Goal: Task Accomplishment & Management: Complete application form

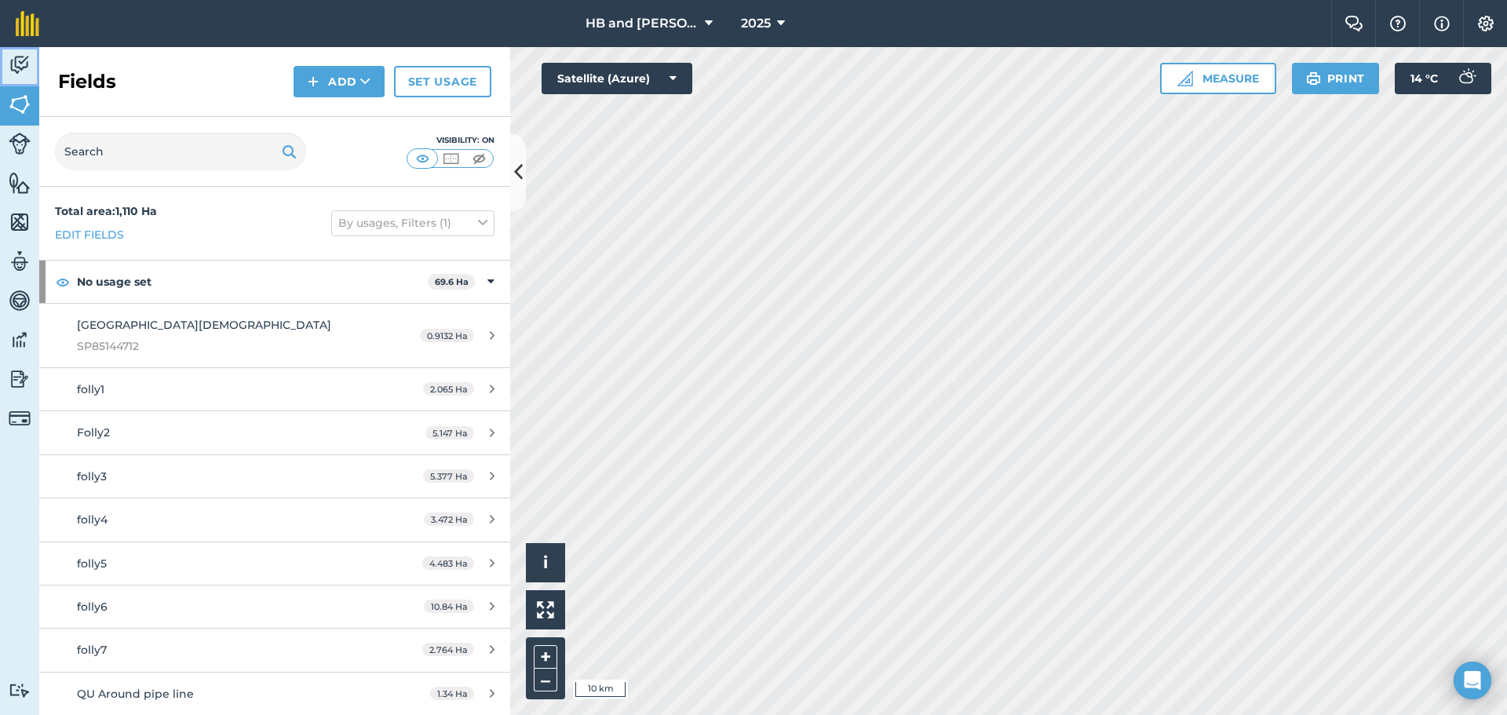
click at [23, 67] on img at bounding box center [20, 65] width 22 height 24
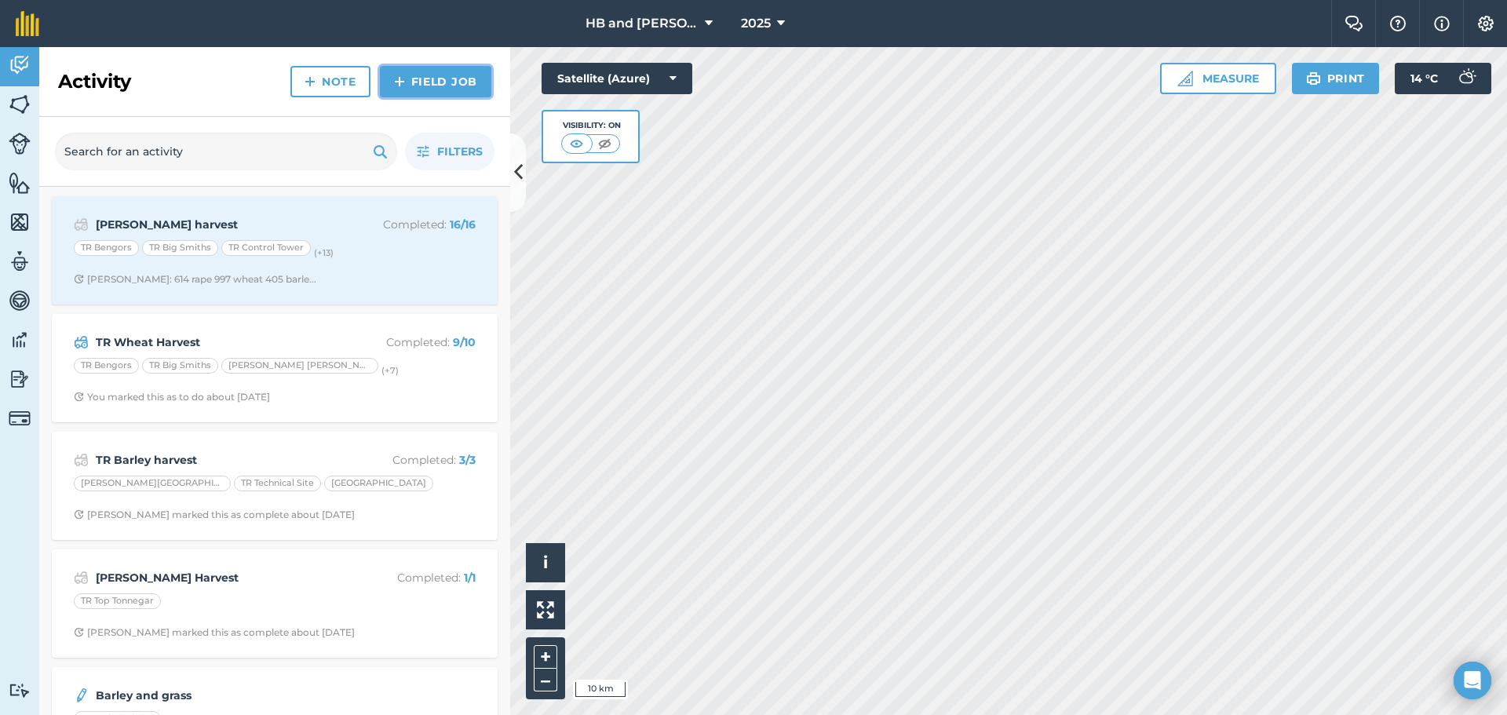
click at [425, 97] on link "Field Job" at bounding box center [435, 81] width 111 height 31
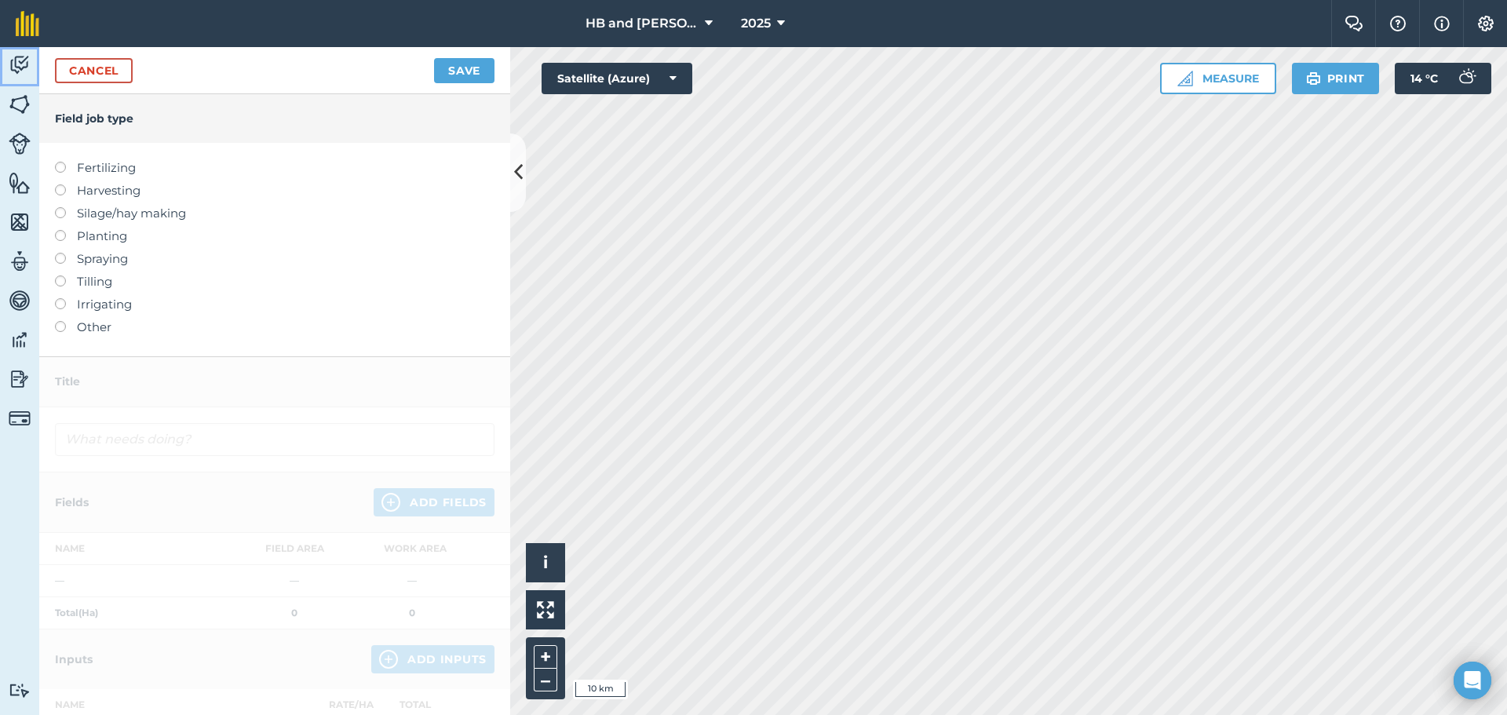
click at [16, 61] on img at bounding box center [20, 65] width 22 height 24
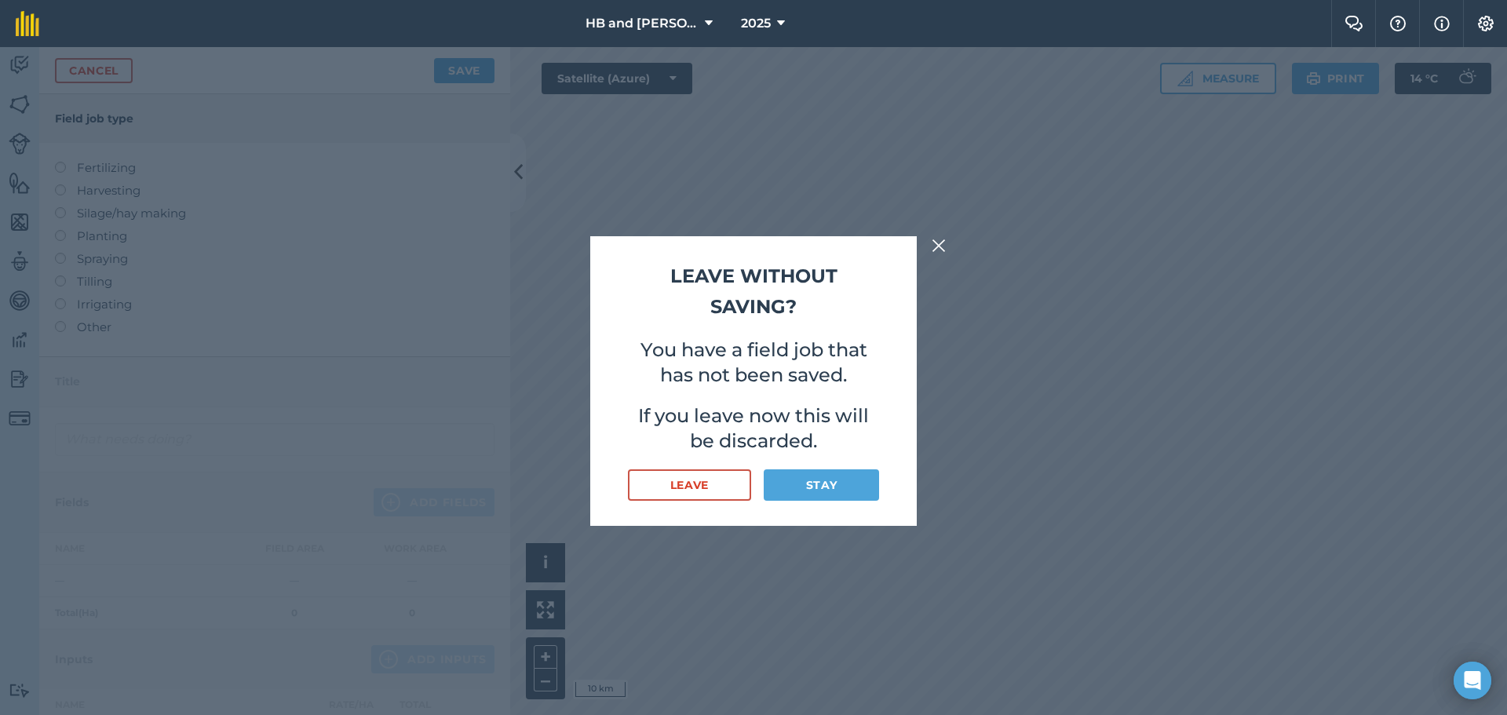
click at [934, 249] on img at bounding box center [939, 245] width 14 height 19
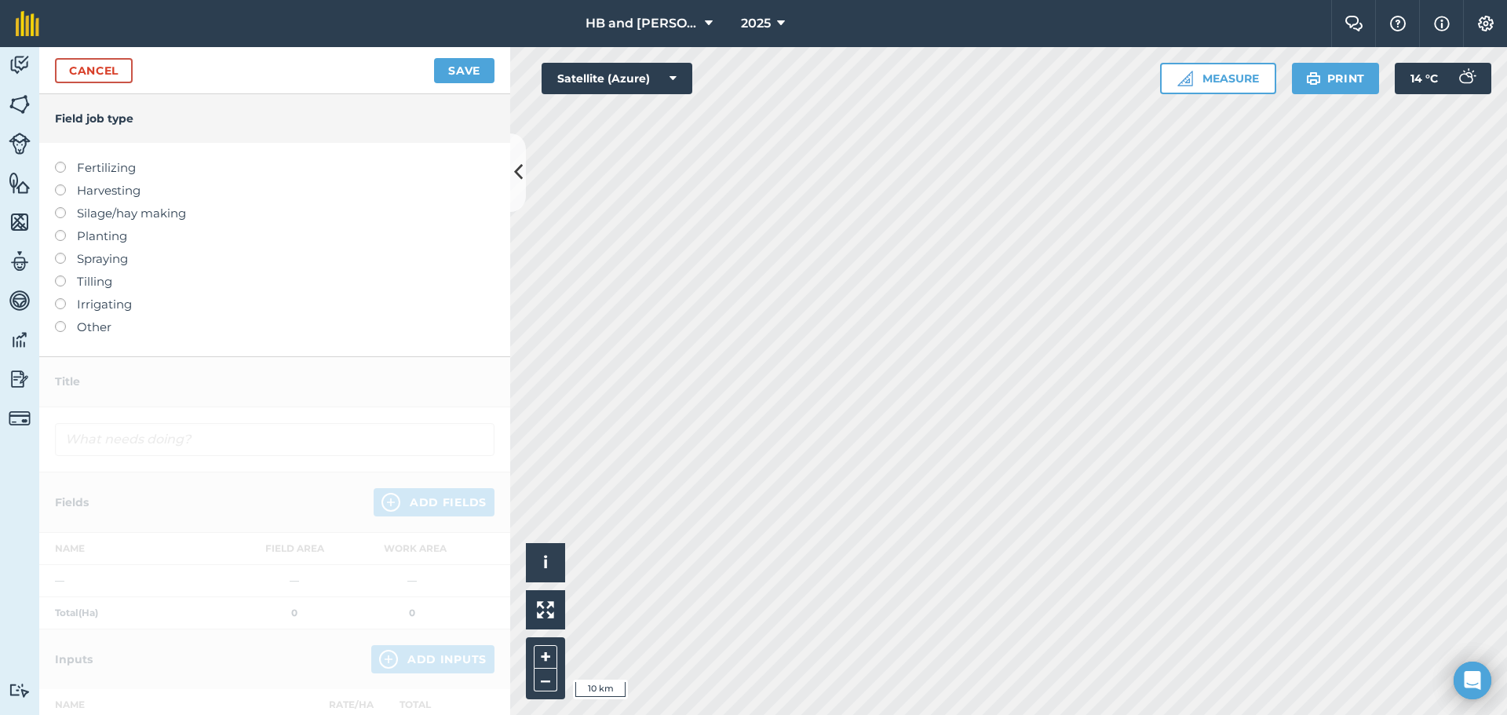
click at [86, 261] on label "Spraying" at bounding box center [275, 259] width 440 height 19
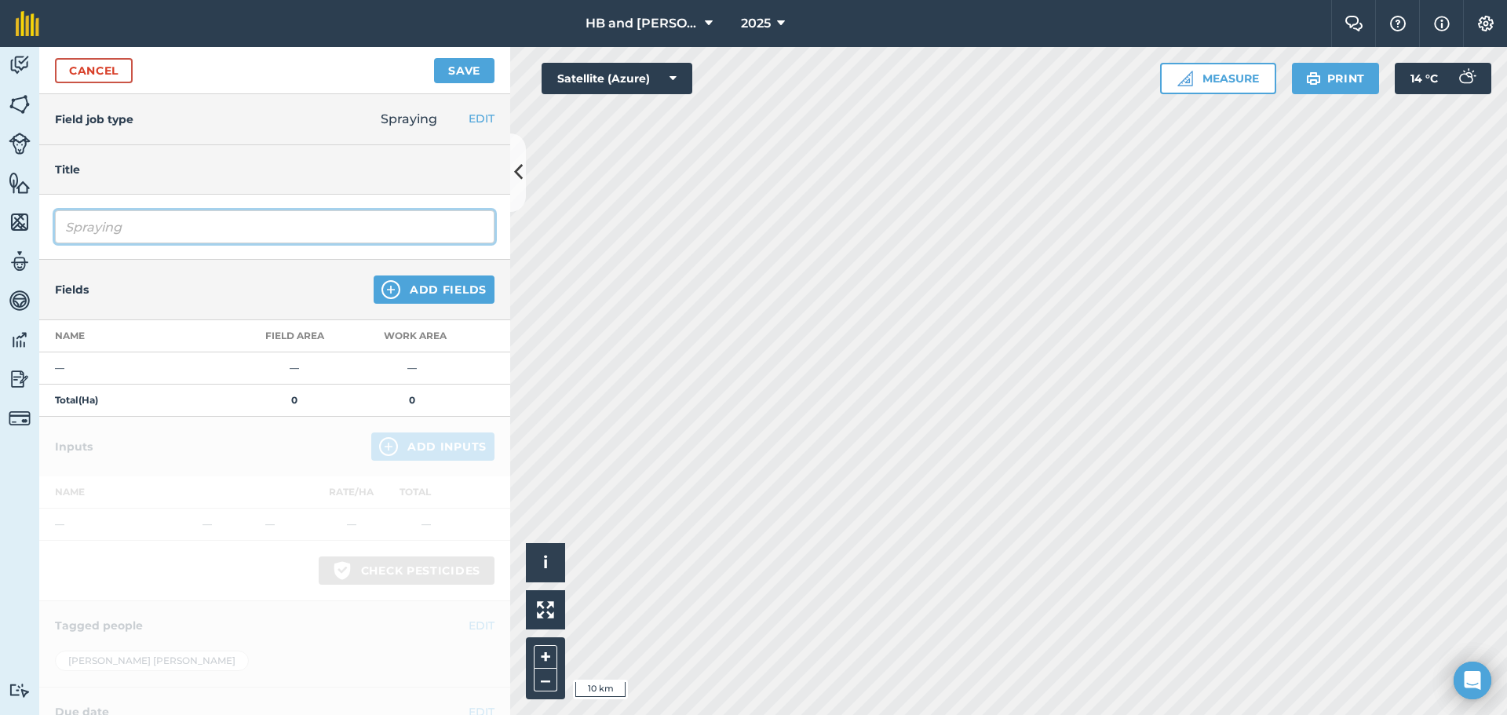
drag, startPoint x: 94, startPoint y: 223, endPoint x: 138, endPoint y: 234, distance: 45.3
click at [97, 224] on input "Spraying" at bounding box center [275, 226] width 440 height 33
drag, startPoint x: 189, startPoint y: 218, endPoint x: 0, endPoint y: 200, distance: 190.1
click at [0, 200] on div "Activity Fields Livestock Features Maps Team Vehicles Data Reporting Billing Tu…" at bounding box center [753, 381] width 1507 height 668
type input "TR Volunteers in [GEOGRAPHIC_DATA]"
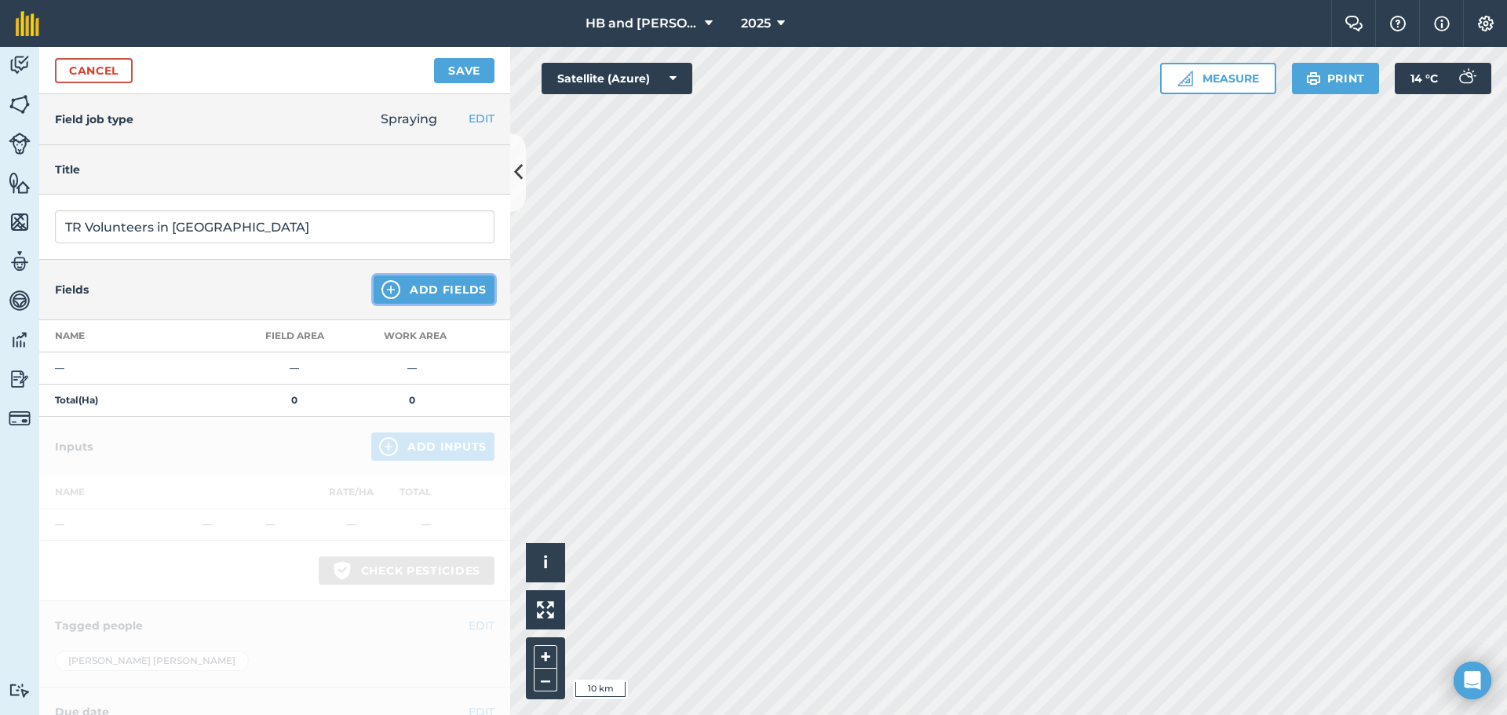
click at [382, 298] on img at bounding box center [391, 289] width 19 height 19
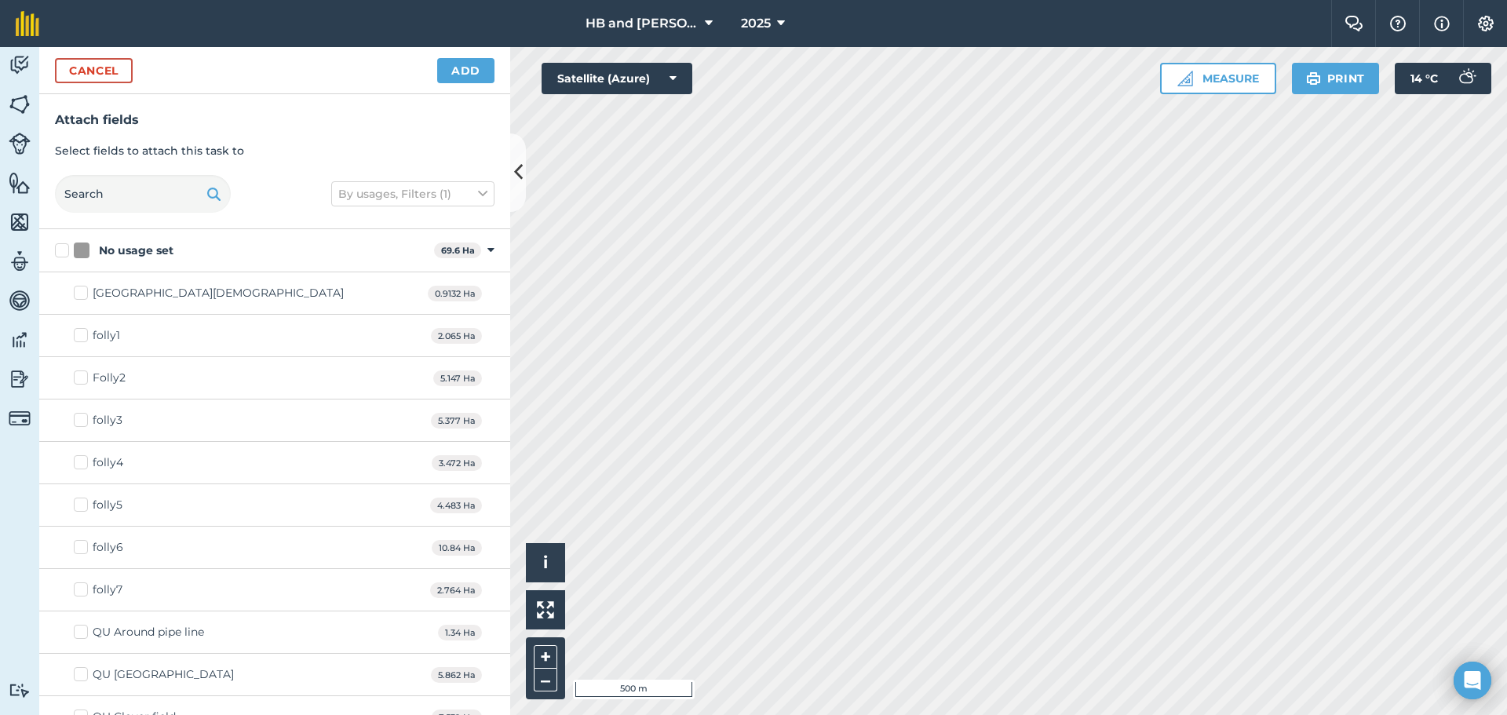
checkbox input "true"
click at [473, 68] on button "Add" at bounding box center [465, 70] width 57 height 25
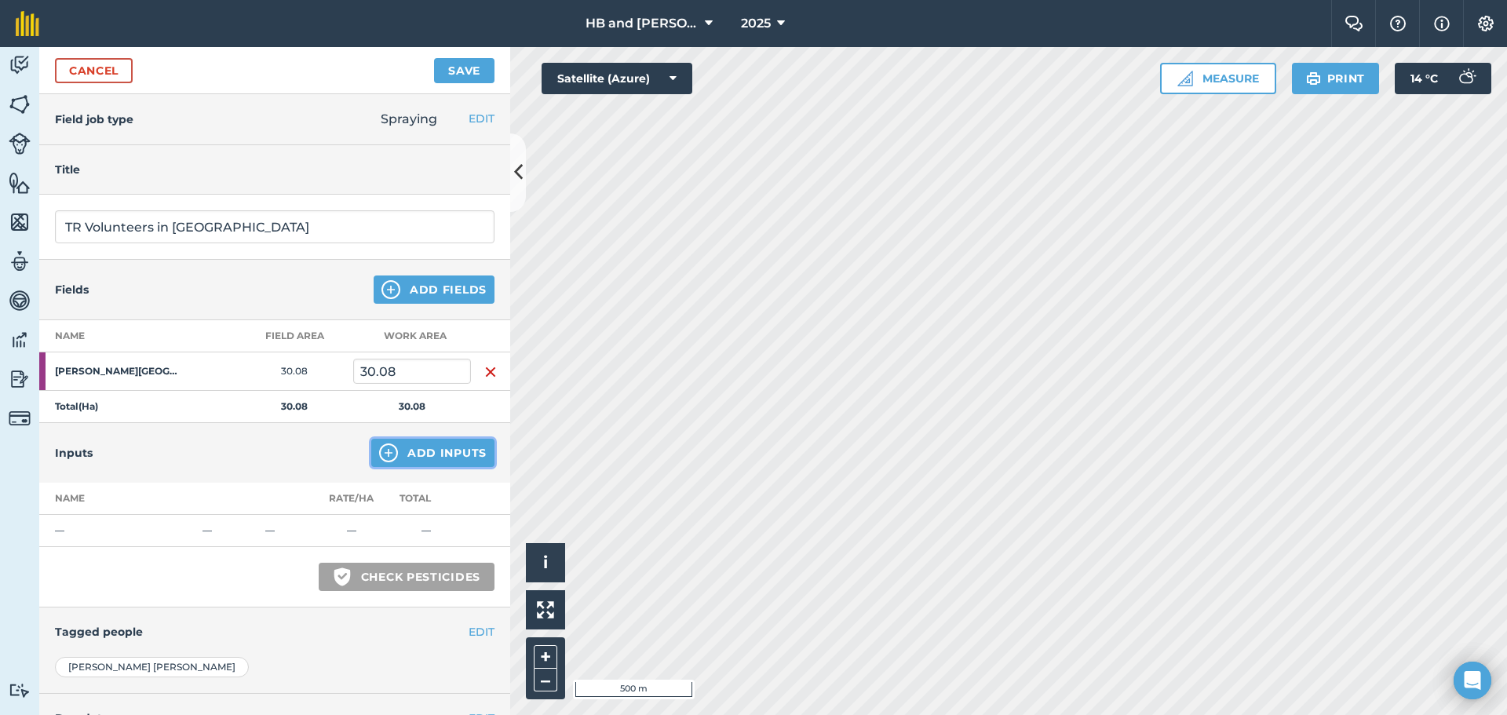
click at [391, 447] on button "Add Inputs" at bounding box center [432, 453] width 123 height 28
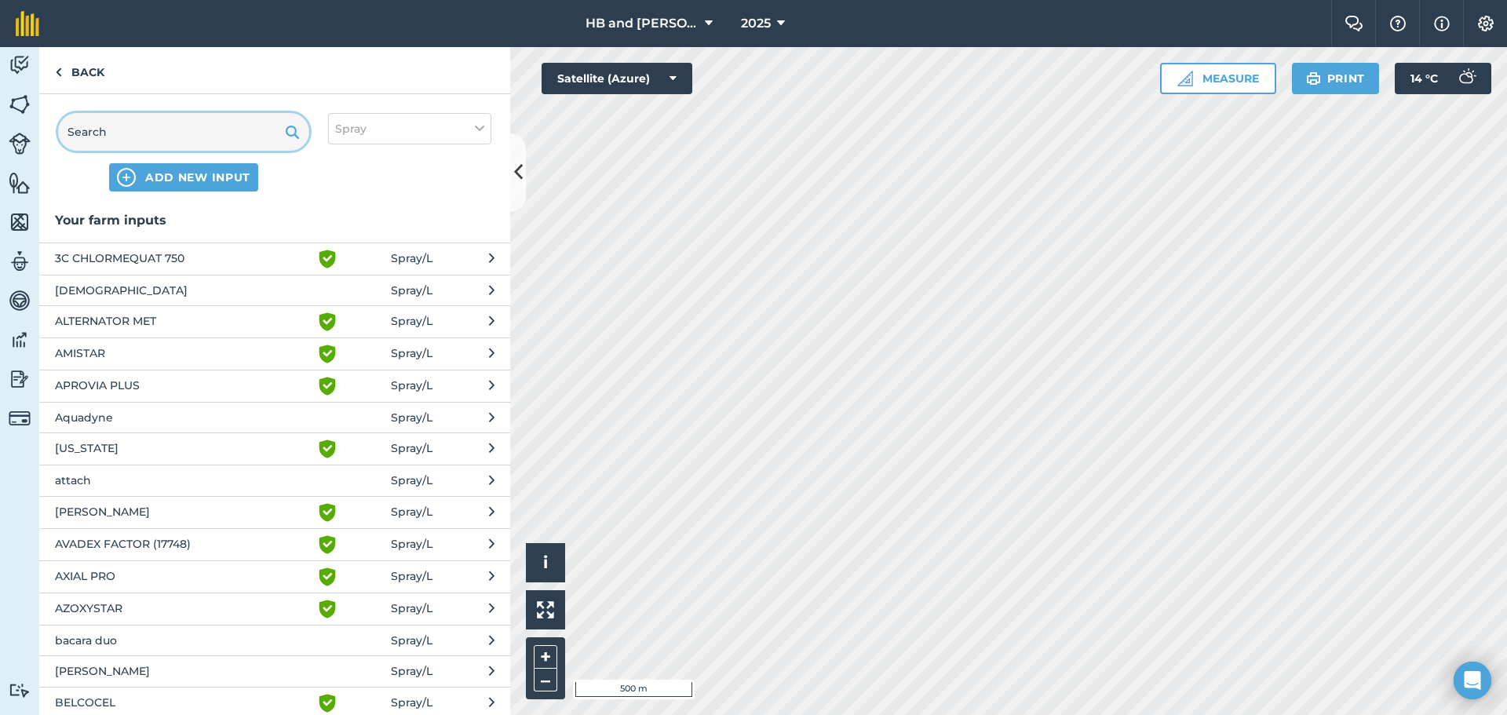
click at [156, 128] on input "text" at bounding box center [183, 132] width 251 height 38
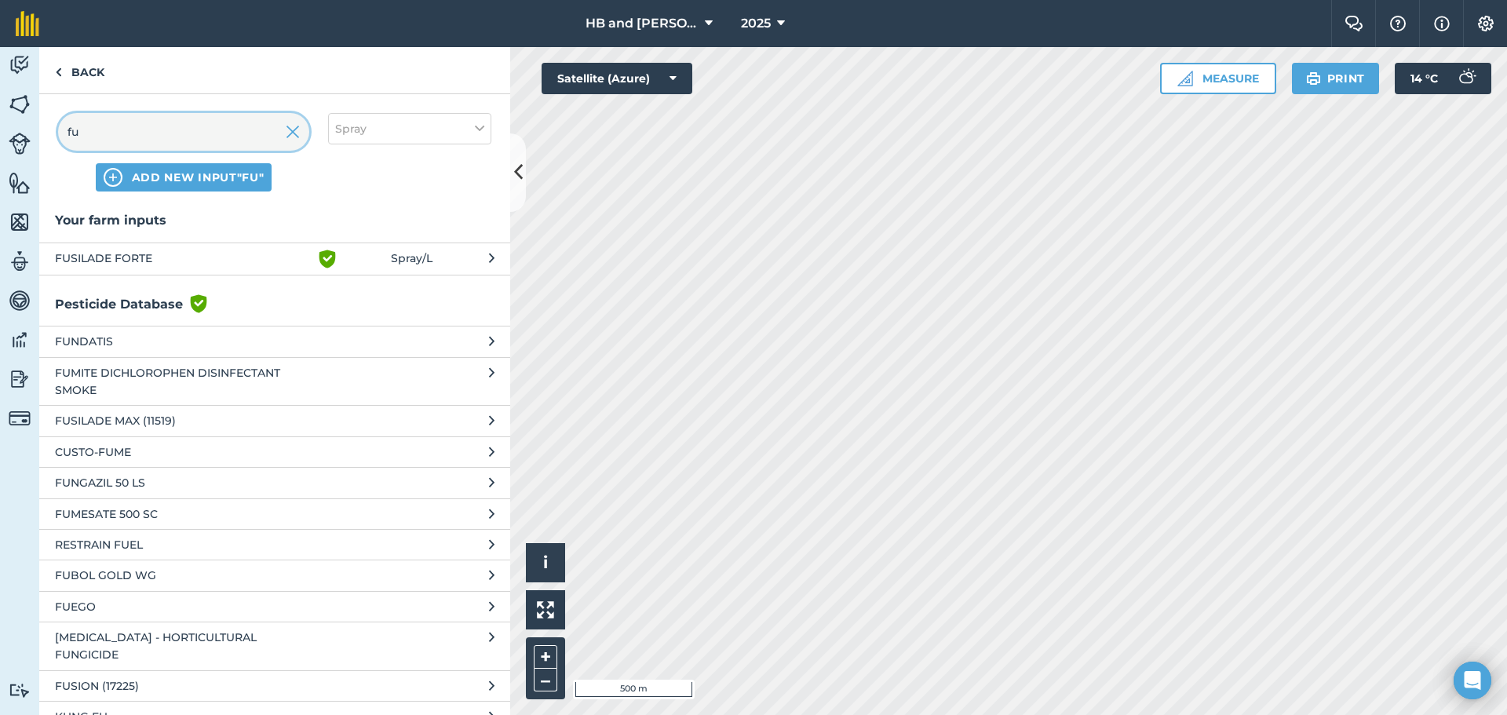
type input "fu"
click at [155, 263] on span "FUSILADE FORTE" at bounding box center [183, 259] width 257 height 19
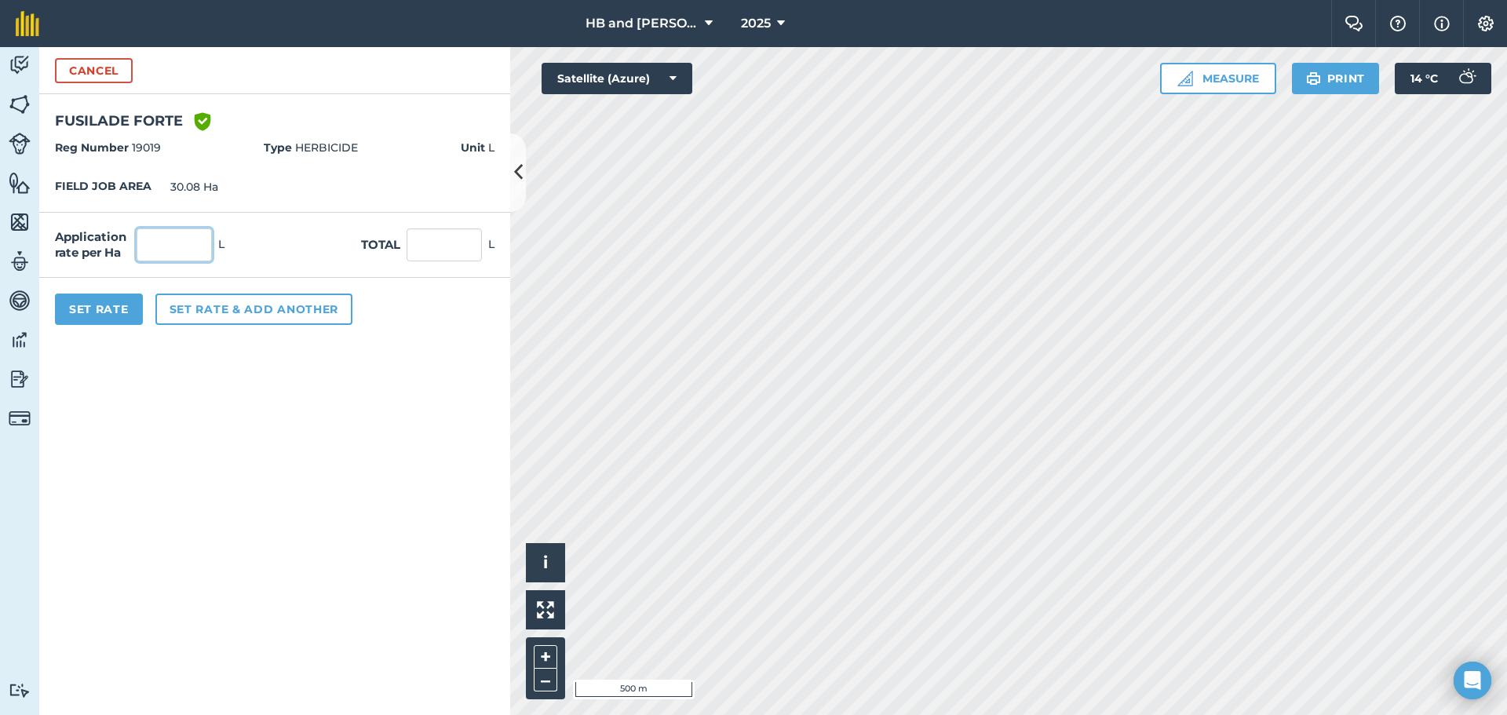
click at [194, 254] on input "text" at bounding box center [174, 244] width 75 height 33
type input "1"
type input "30.08"
click at [121, 309] on button "Set Rate" at bounding box center [99, 309] width 88 height 31
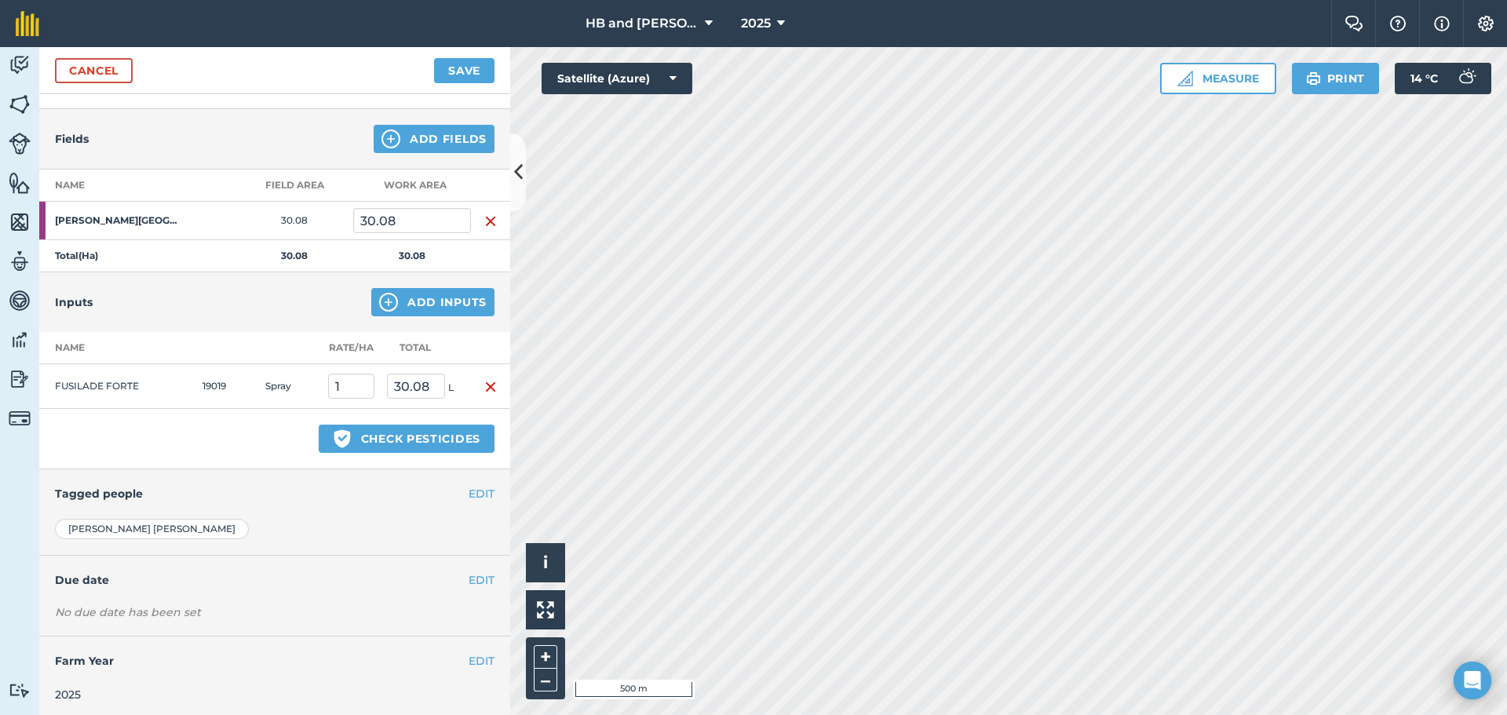
scroll to position [155, 0]
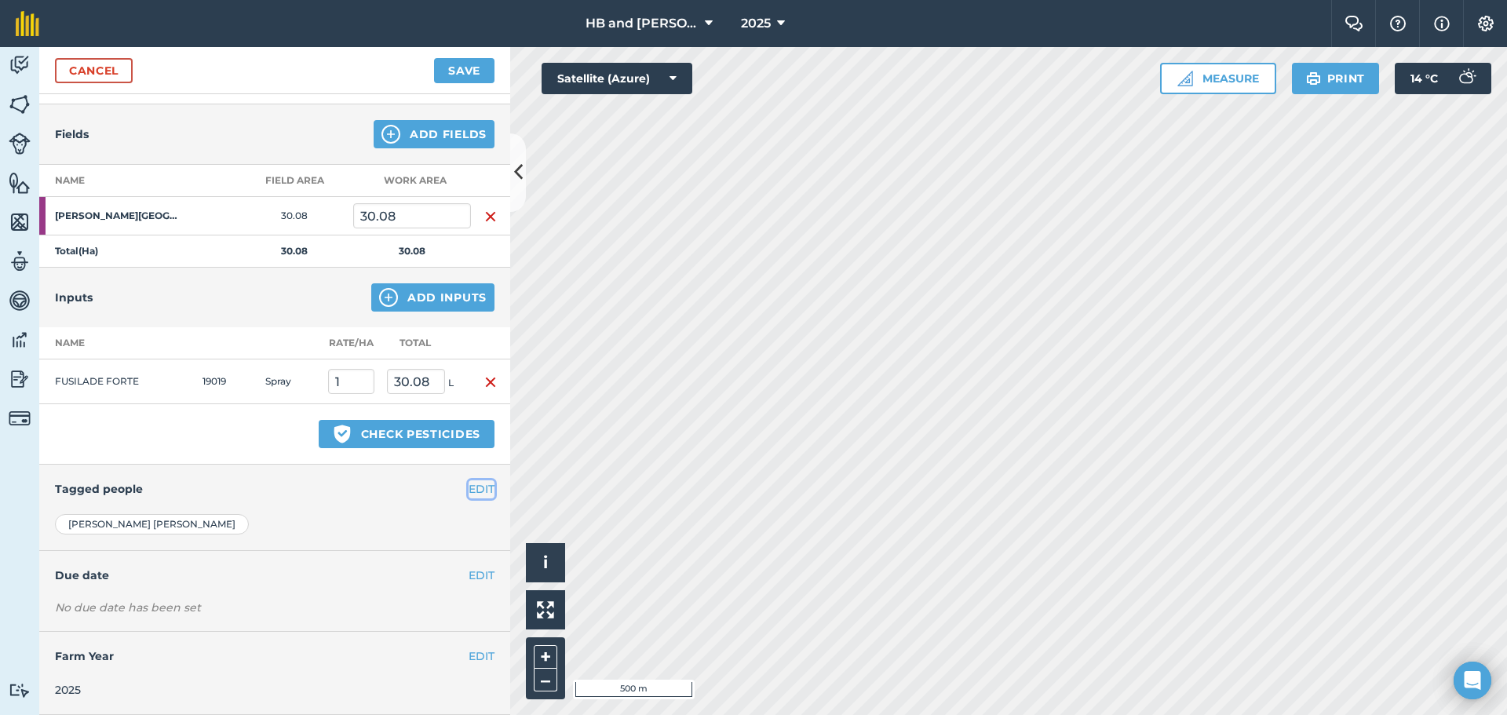
click at [469, 486] on button "EDIT" at bounding box center [482, 488] width 26 height 17
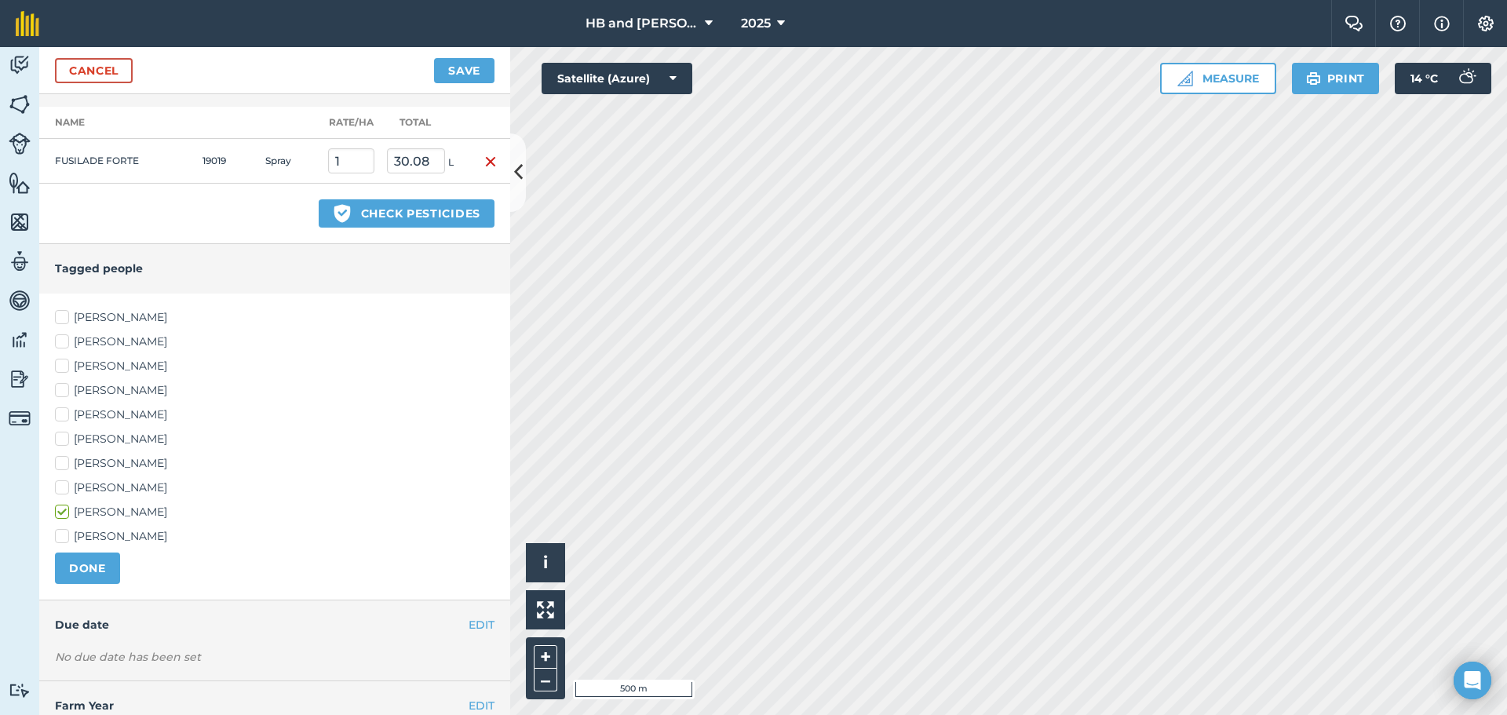
scroll to position [425, 0]
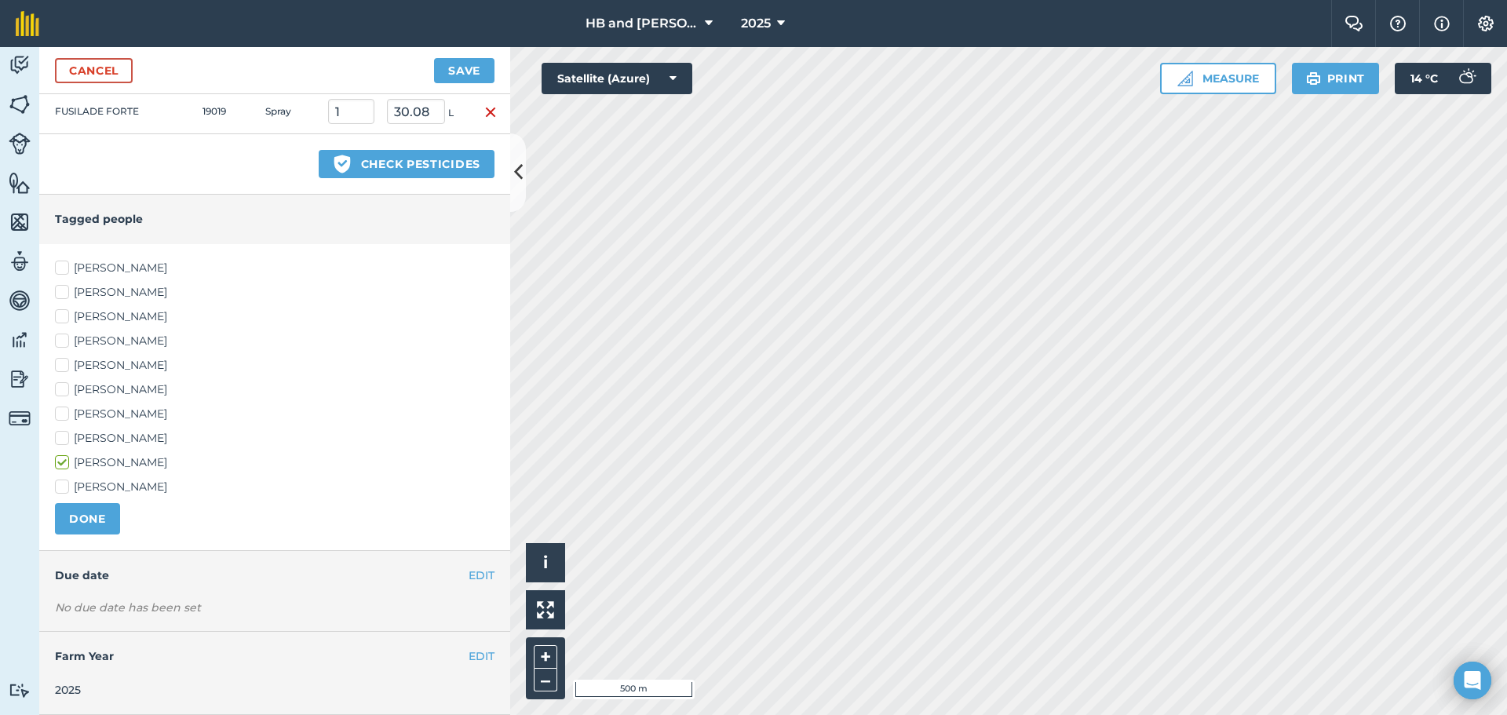
click at [120, 414] on label "[PERSON_NAME]" at bounding box center [275, 414] width 440 height 16
click at [65, 414] on input "[PERSON_NAME]" at bounding box center [60, 411] width 10 height 10
checkbox input "true"
click at [111, 439] on label "[PERSON_NAME]" at bounding box center [275, 438] width 440 height 16
click at [65, 439] on input "[PERSON_NAME]" at bounding box center [60, 435] width 10 height 10
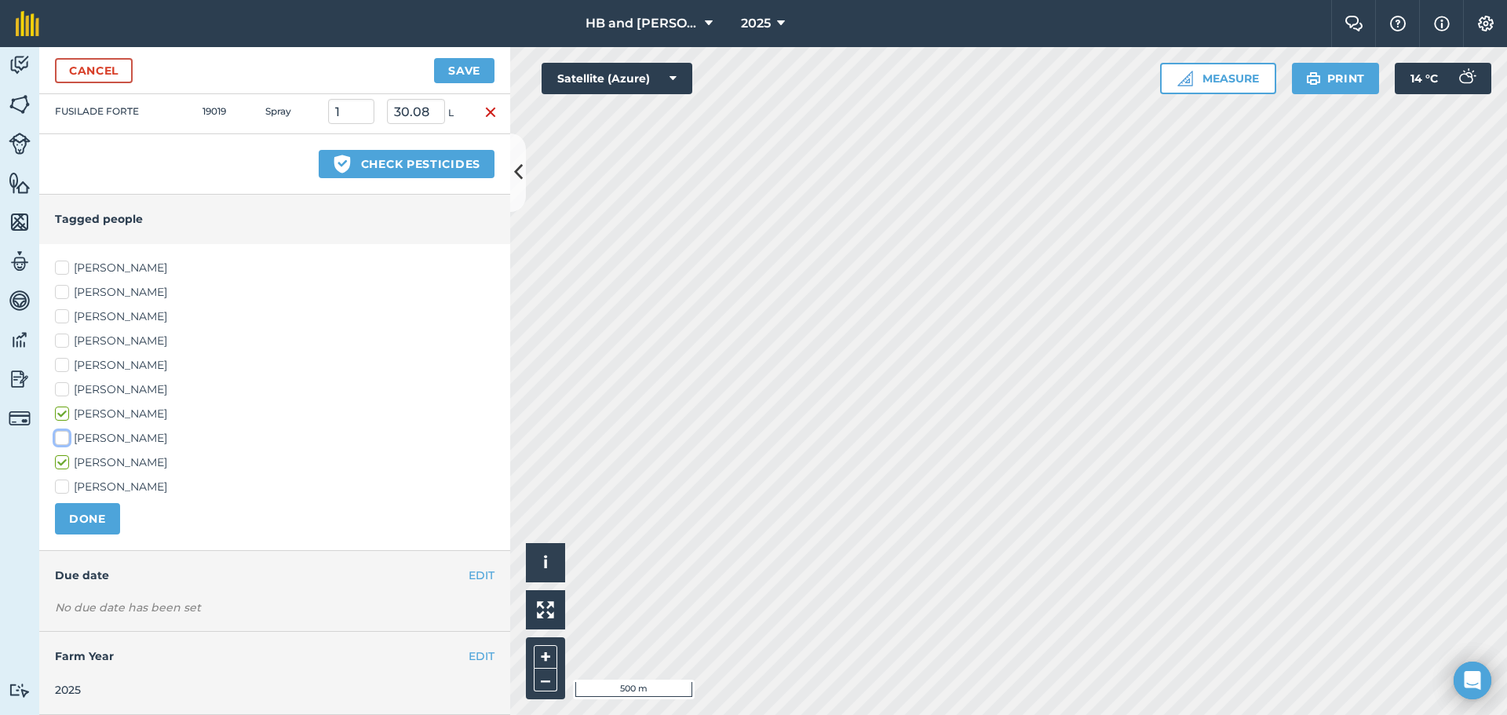
checkbox input "true"
click at [111, 323] on label "[PERSON_NAME]" at bounding box center [275, 317] width 440 height 16
click at [65, 319] on input "[PERSON_NAME]" at bounding box center [60, 314] width 10 height 10
checkbox input "true"
click at [469, 573] on button "EDIT" at bounding box center [482, 575] width 26 height 17
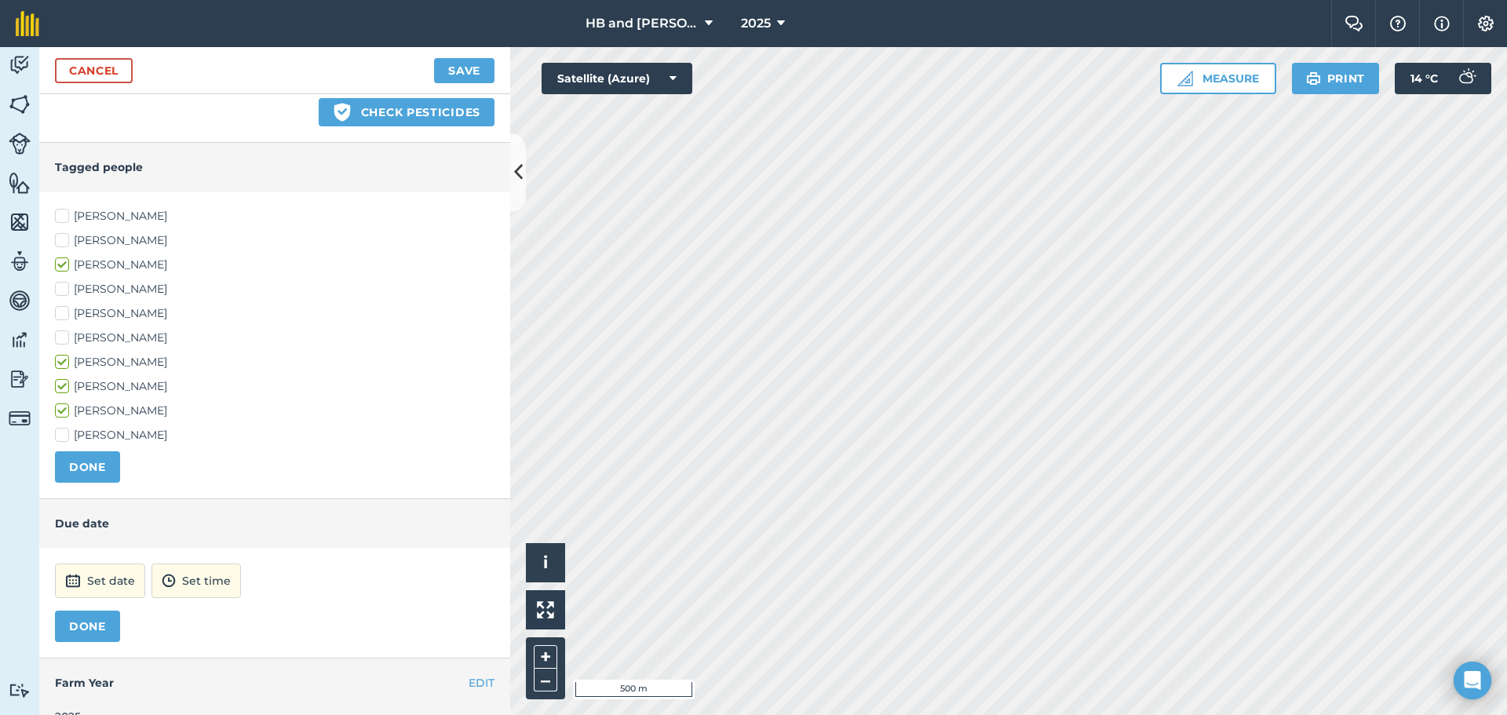
scroll to position [504, 0]
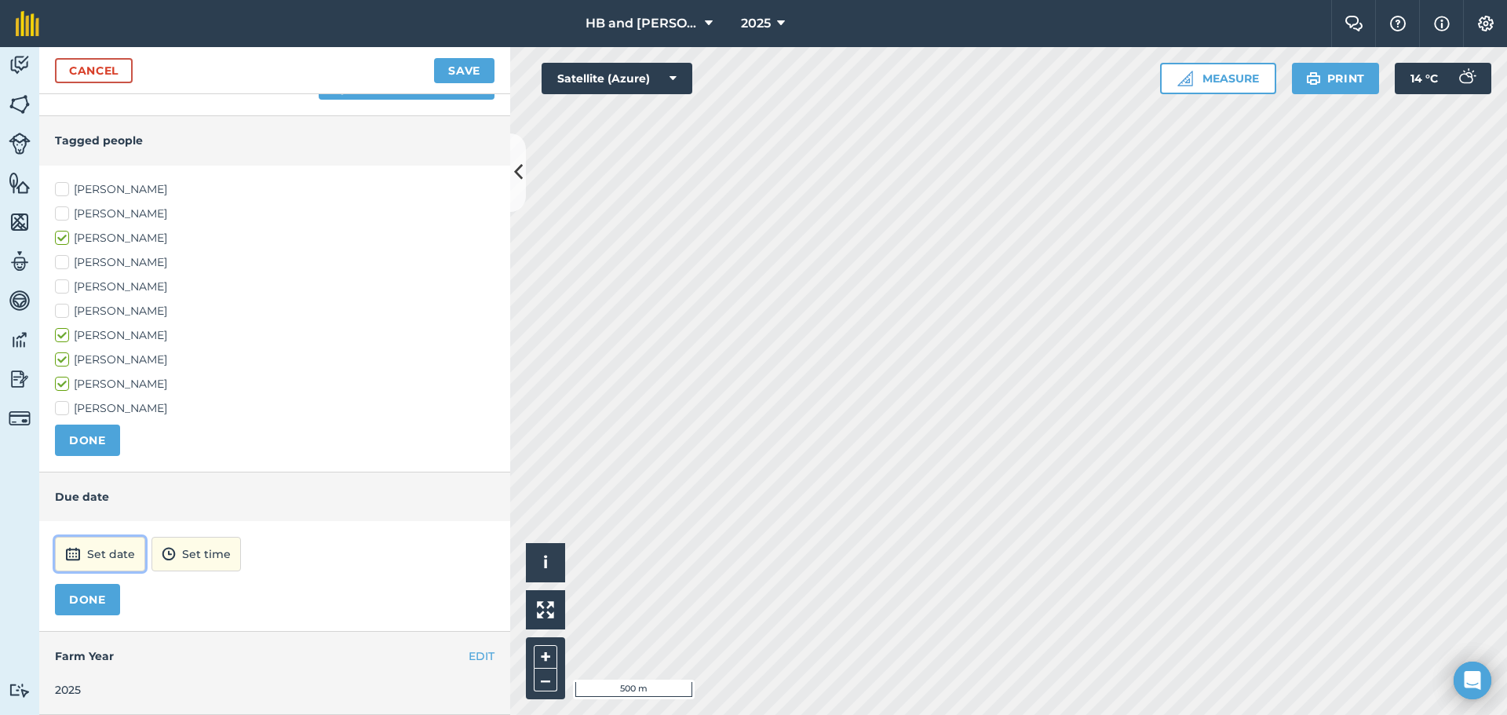
click at [132, 558] on button "Set date" at bounding box center [100, 554] width 90 height 35
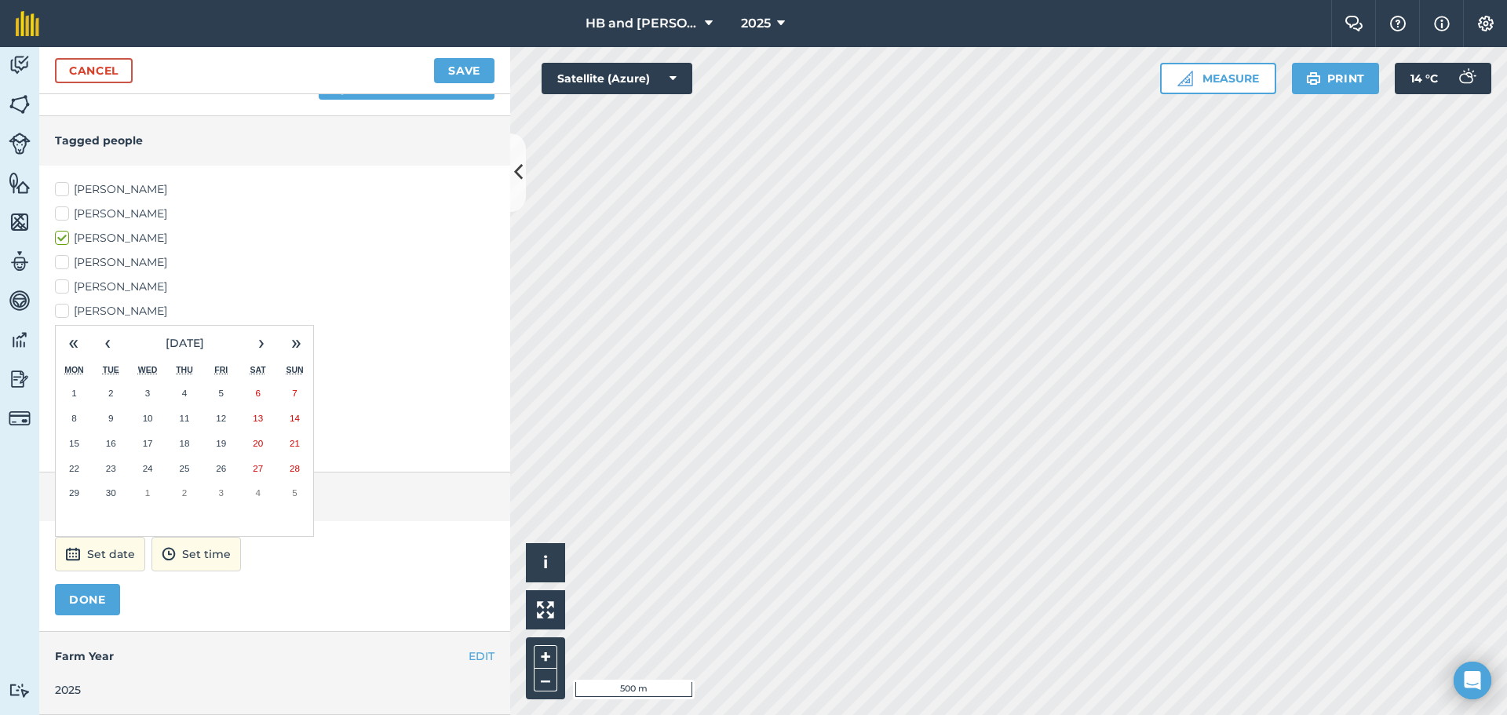
click at [260, 415] on abbr "13" at bounding box center [258, 418] width 10 height 10
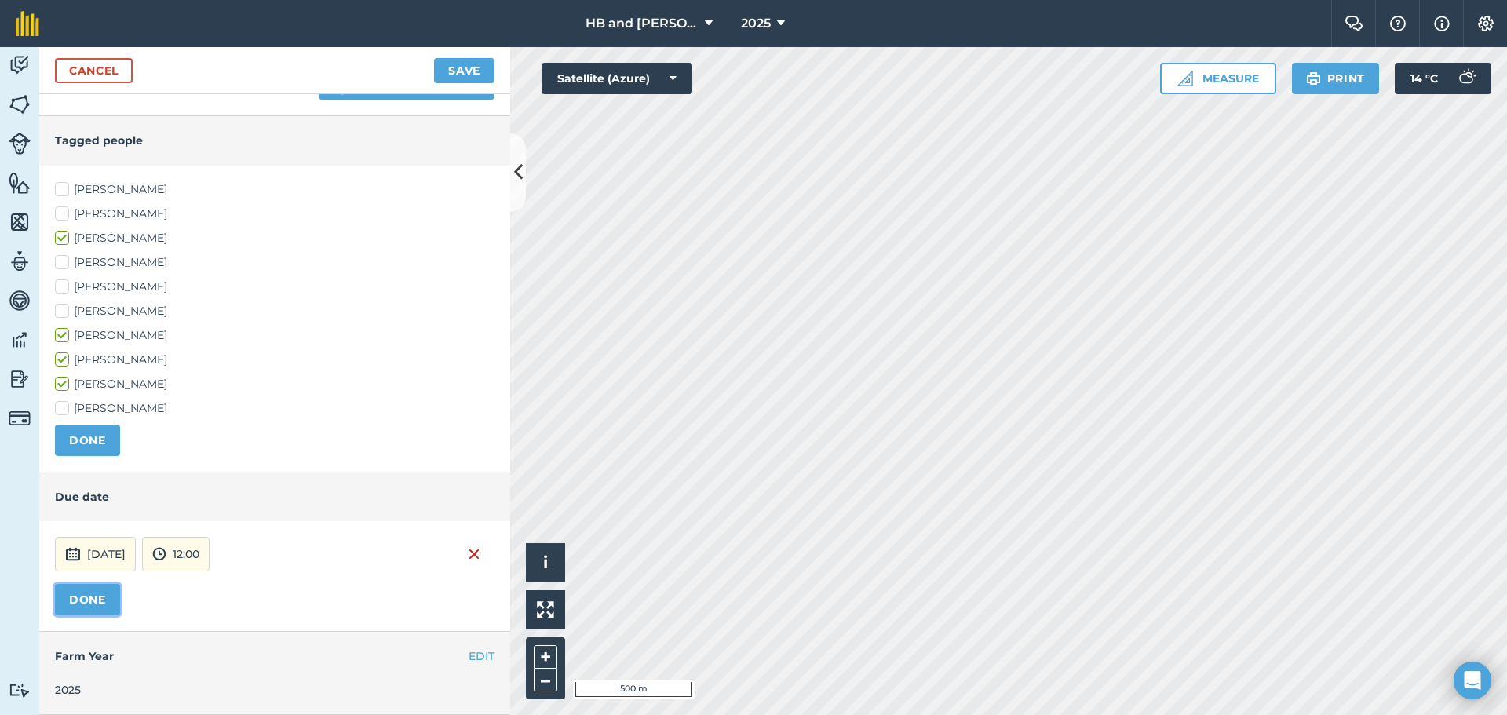
drag, startPoint x: 97, startPoint y: 594, endPoint x: 141, endPoint y: 589, distance: 43.5
click at [97, 595] on button "DONE" at bounding box center [87, 599] width 65 height 31
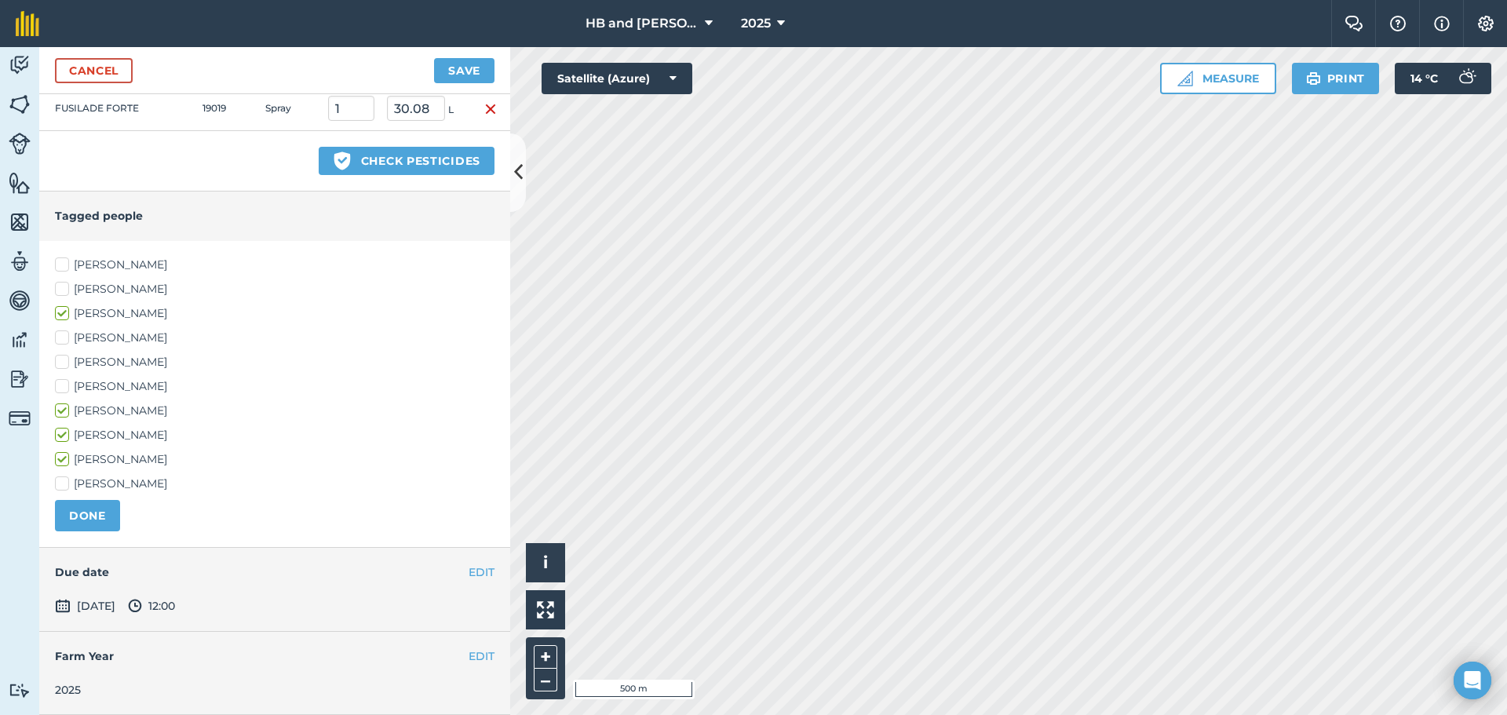
scroll to position [0, 0]
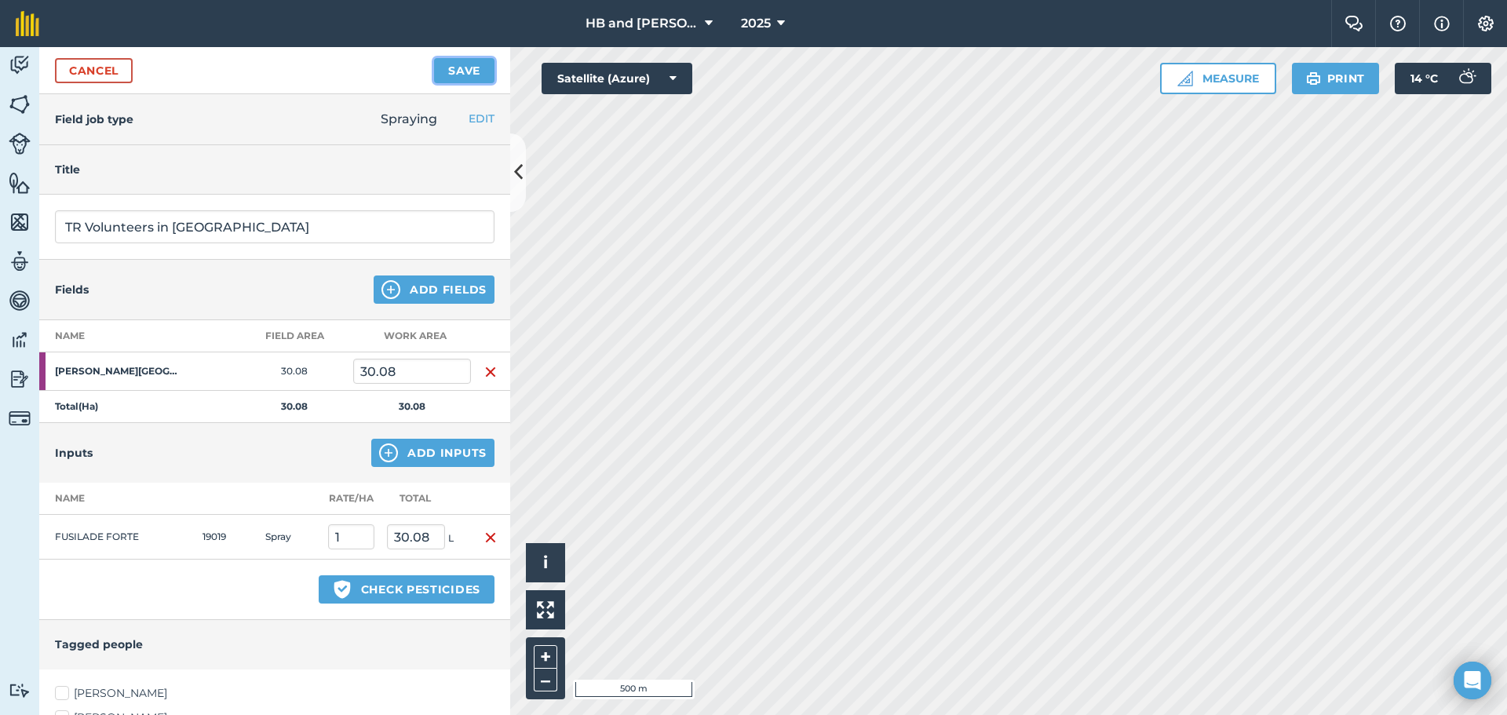
click at [465, 73] on button "Save" at bounding box center [464, 70] width 60 height 25
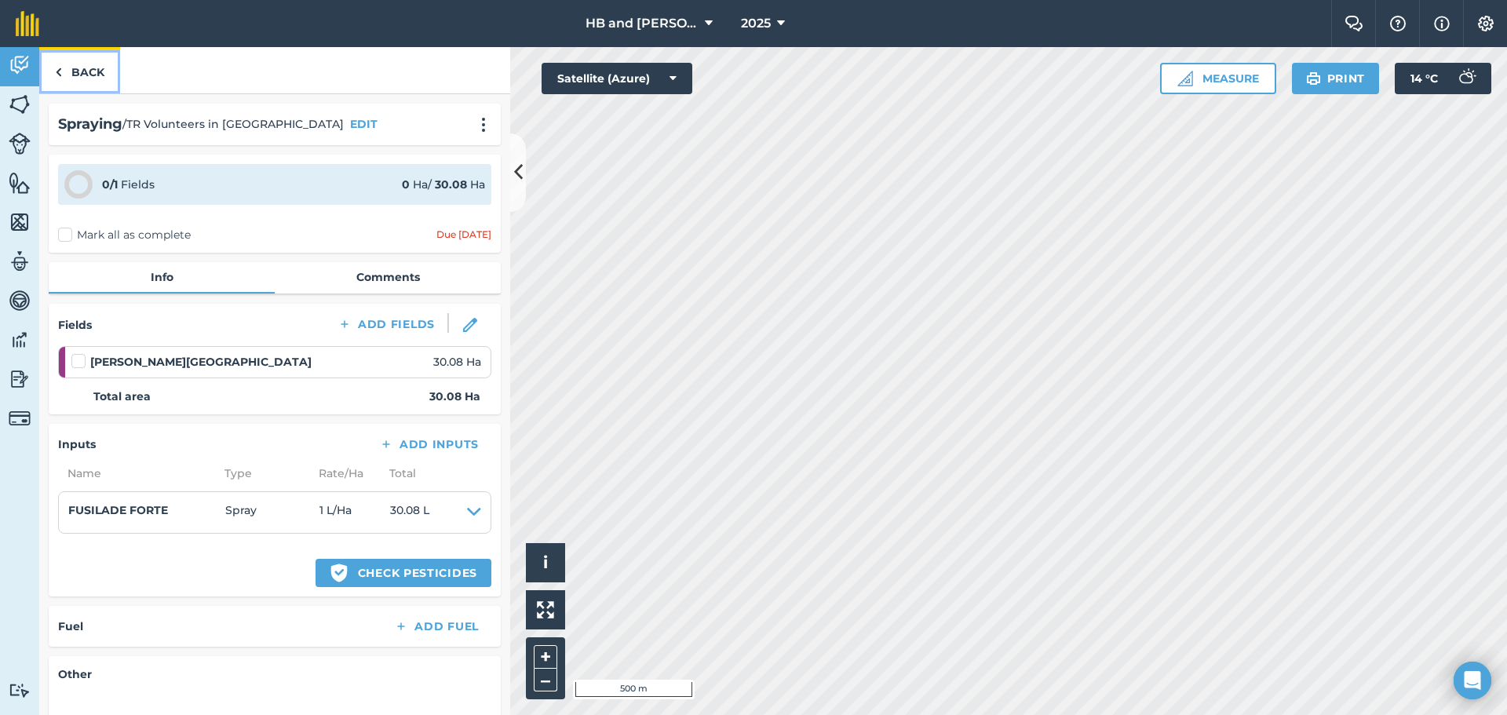
click at [89, 77] on link "Back" at bounding box center [79, 70] width 81 height 46
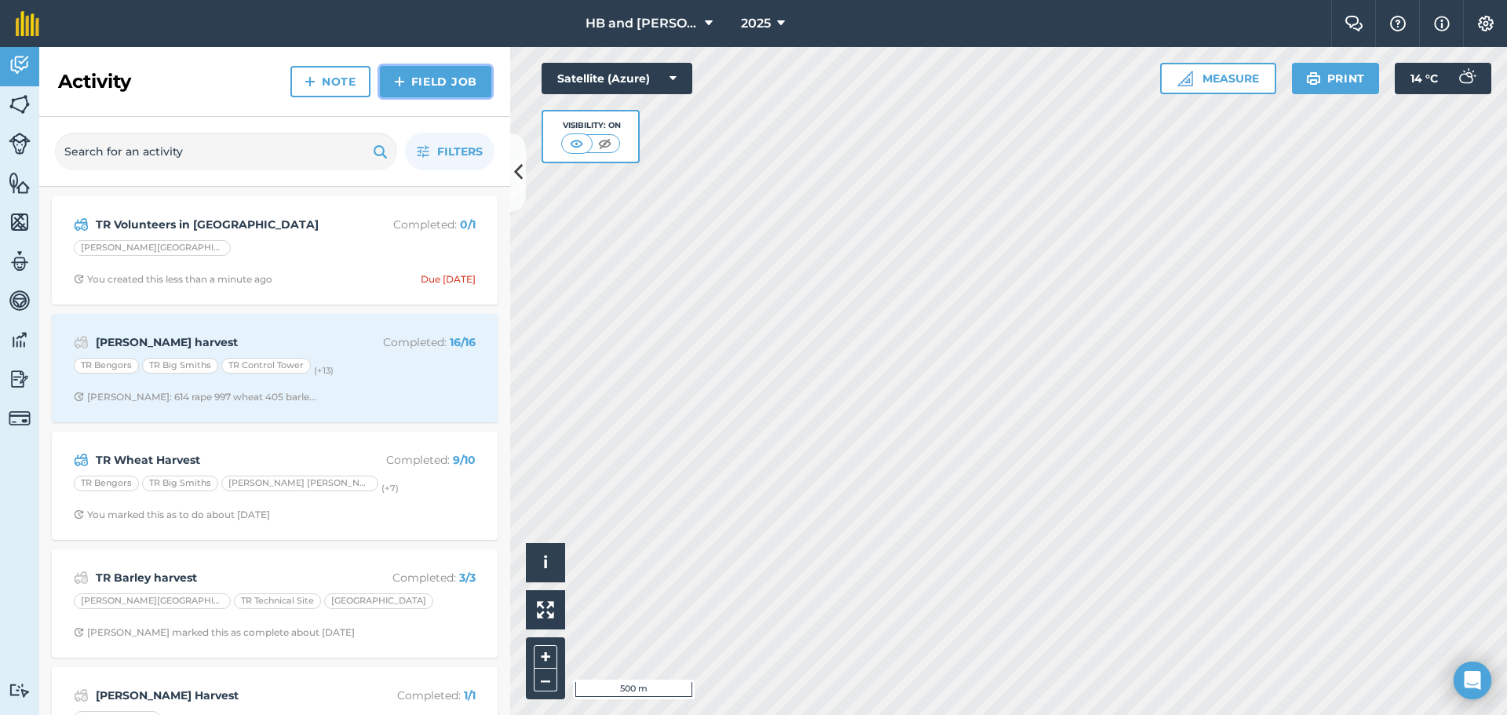
click at [470, 95] on link "Field Job" at bounding box center [435, 81] width 111 height 31
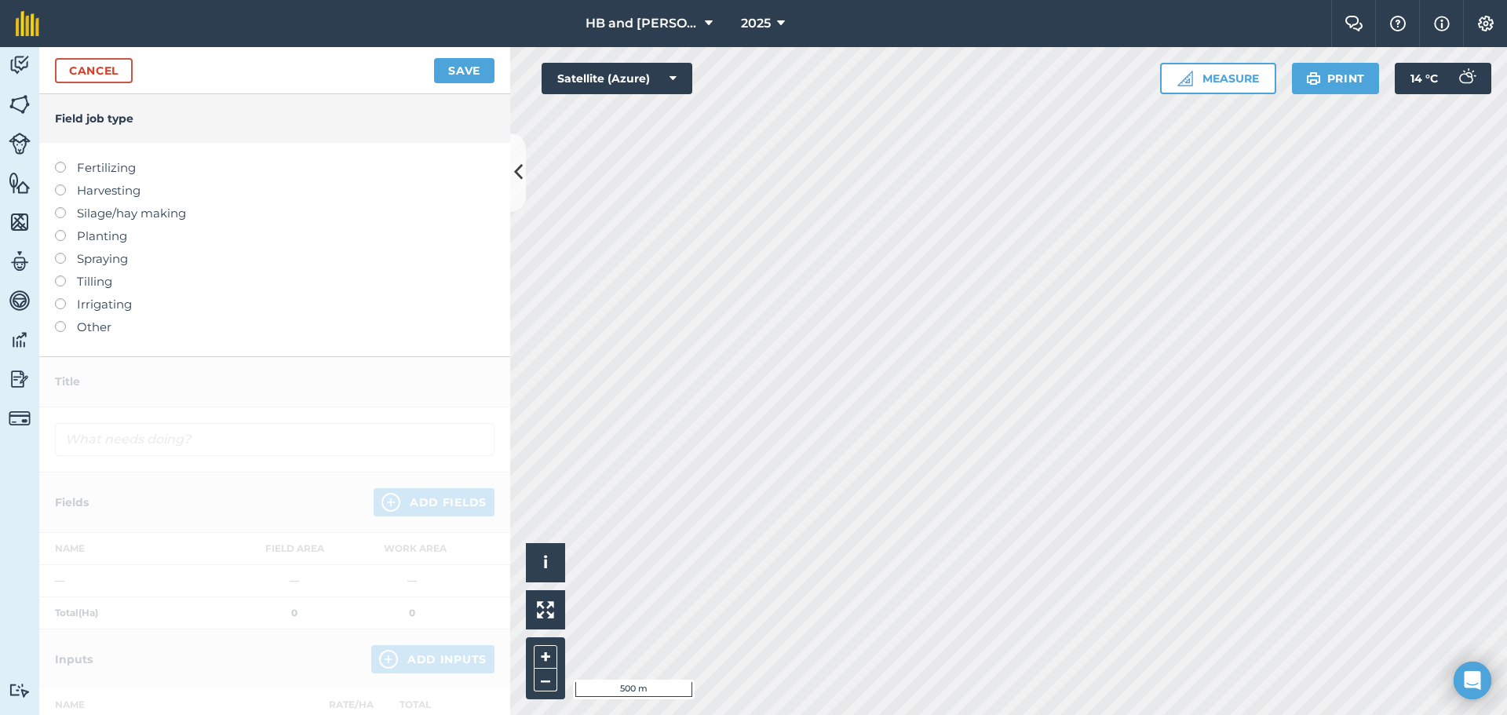
click at [93, 262] on label "Spraying" at bounding box center [275, 259] width 440 height 19
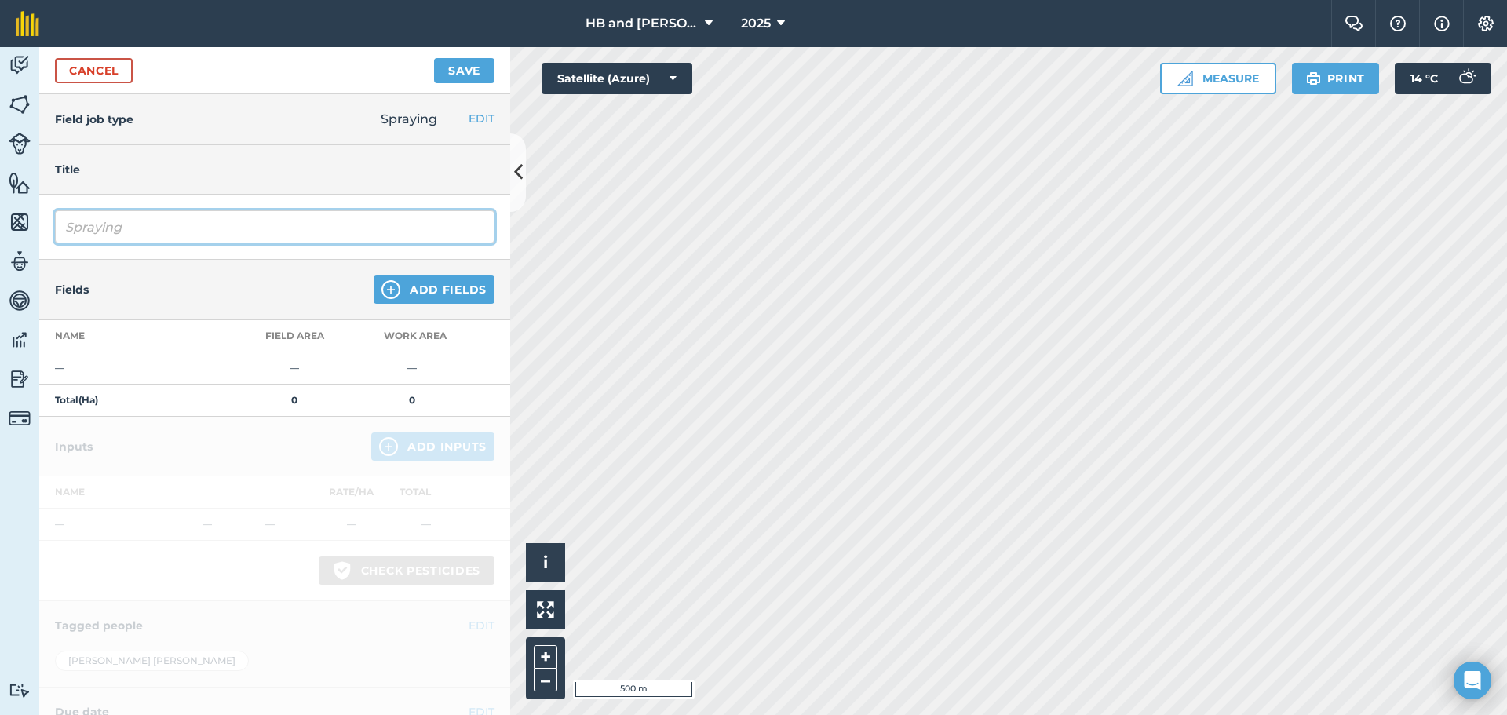
click at [114, 228] on input "Spraying" at bounding box center [275, 226] width 440 height 33
drag, startPoint x: 141, startPoint y: 231, endPoint x: 9, endPoint y: 217, distance: 133.3
click at [12, 218] on div "Activity Fields Livestock Features Maps Team Vehicles Data Reporting Billing Tu…" at bounding box center [753, 381] width 1507 height 668
type input "TR Volunteers in OSR Furze and sheepark"
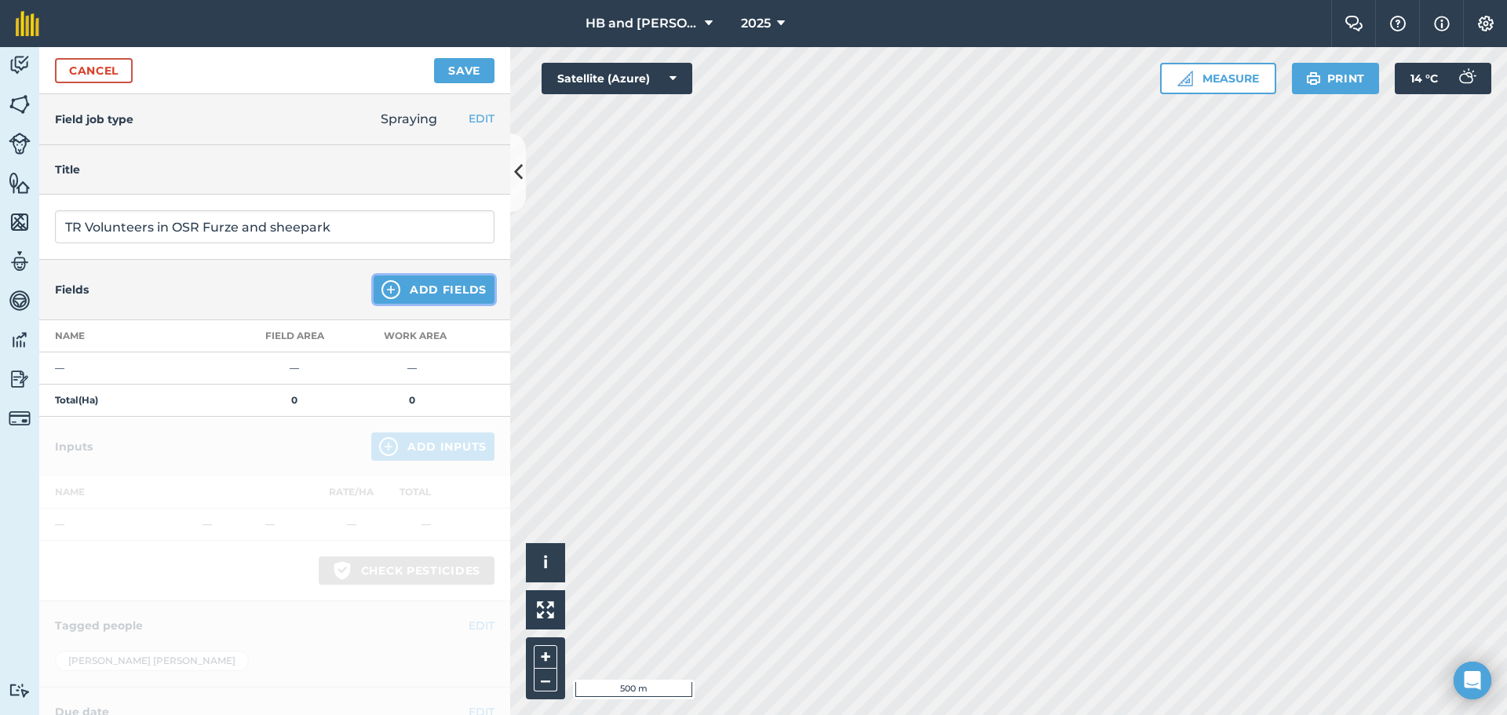
click at [418, 292] on button "Add Fields" at bounding box center [434, 290] width 121 height 28
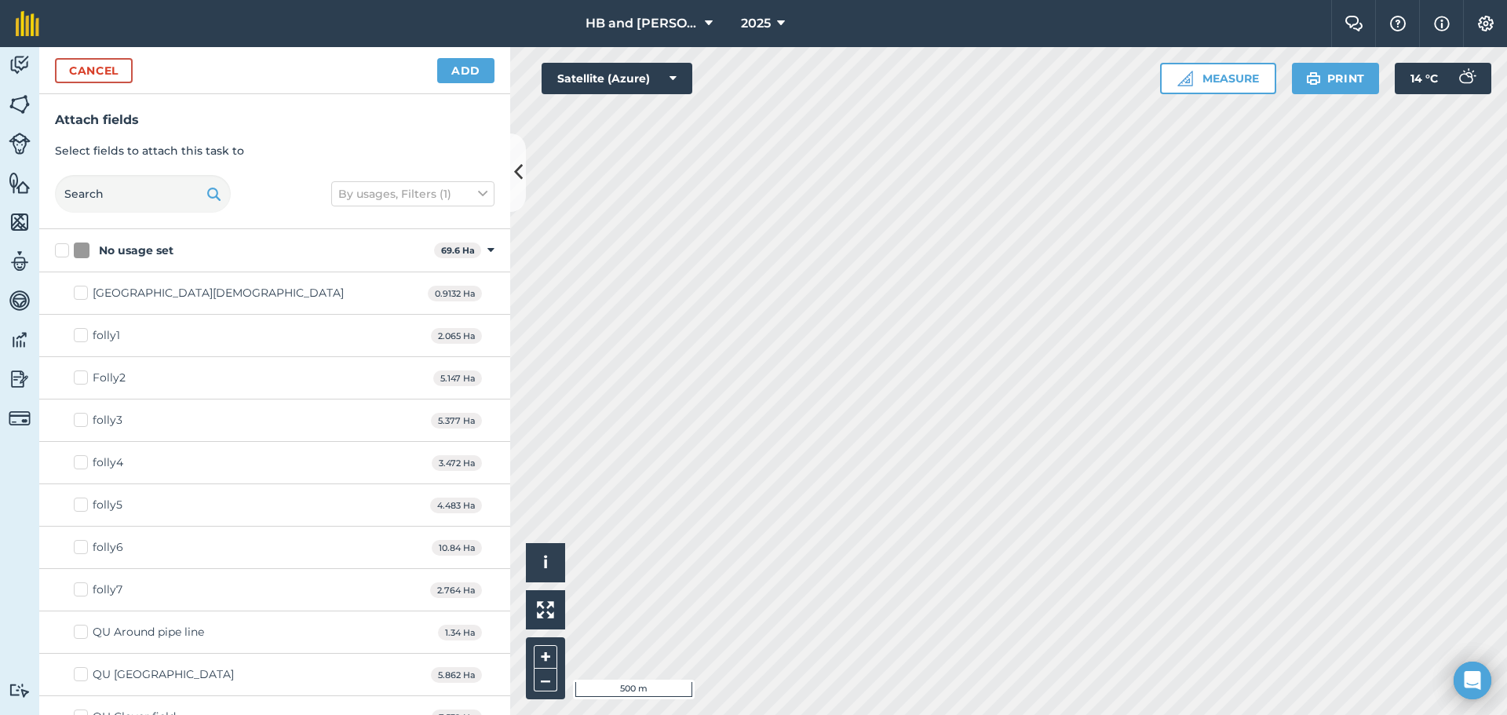
checkbox input "true"
click at [777, 25] on icon at bounding box center [781, 23] width 8 height 19
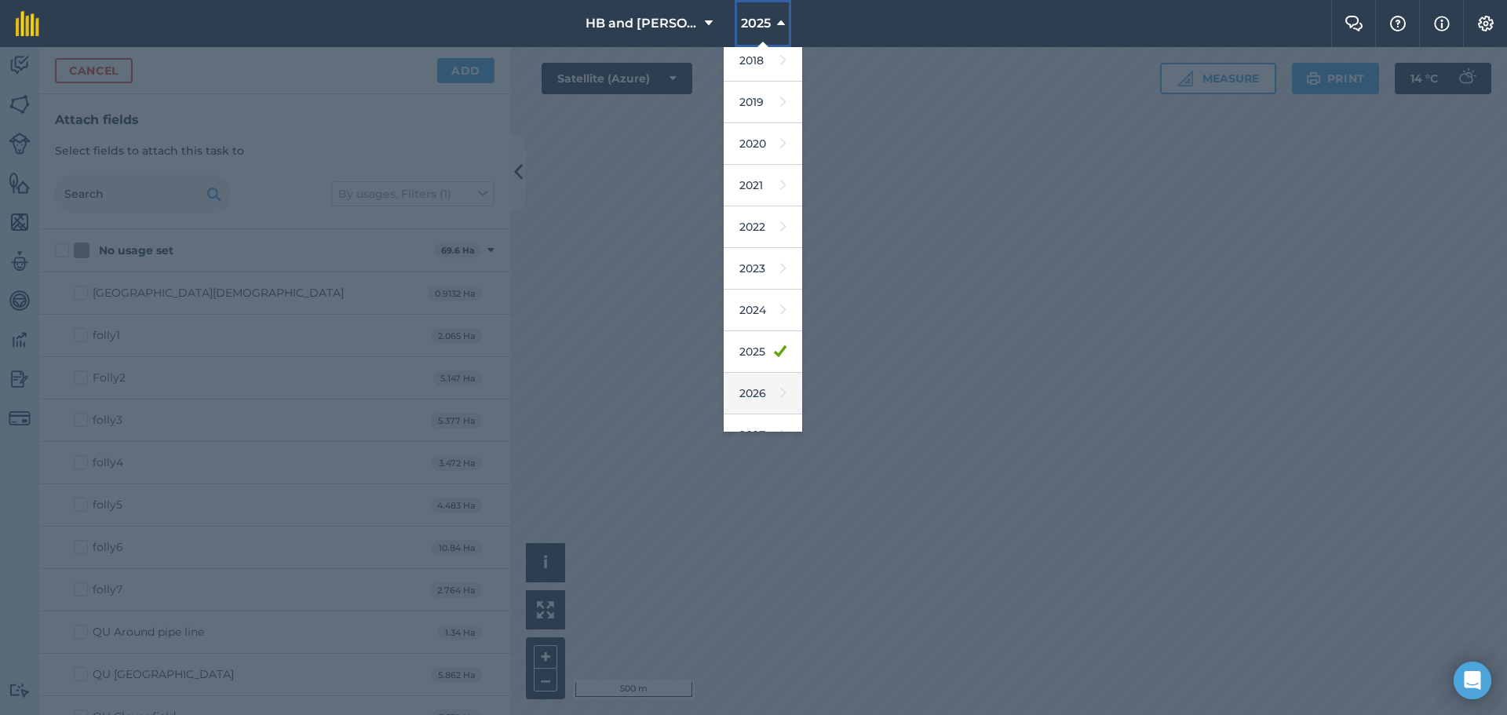
scroll to position [73, 0]
click at [754, 371] on link "2026" at bounding box center [763, 370] width 79 height 42
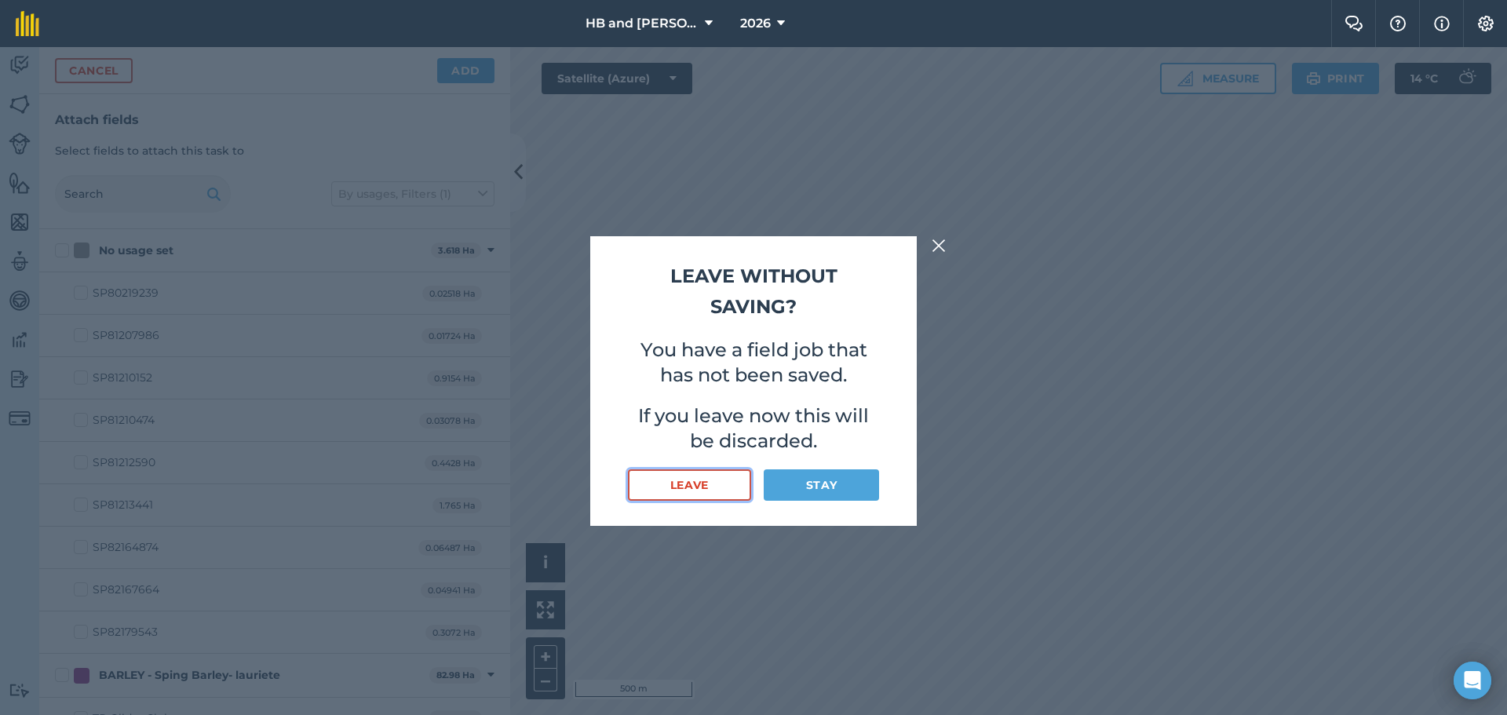
click at [721, 488] on button "Leave" at bounding box center [689, 484] width 123 height 31
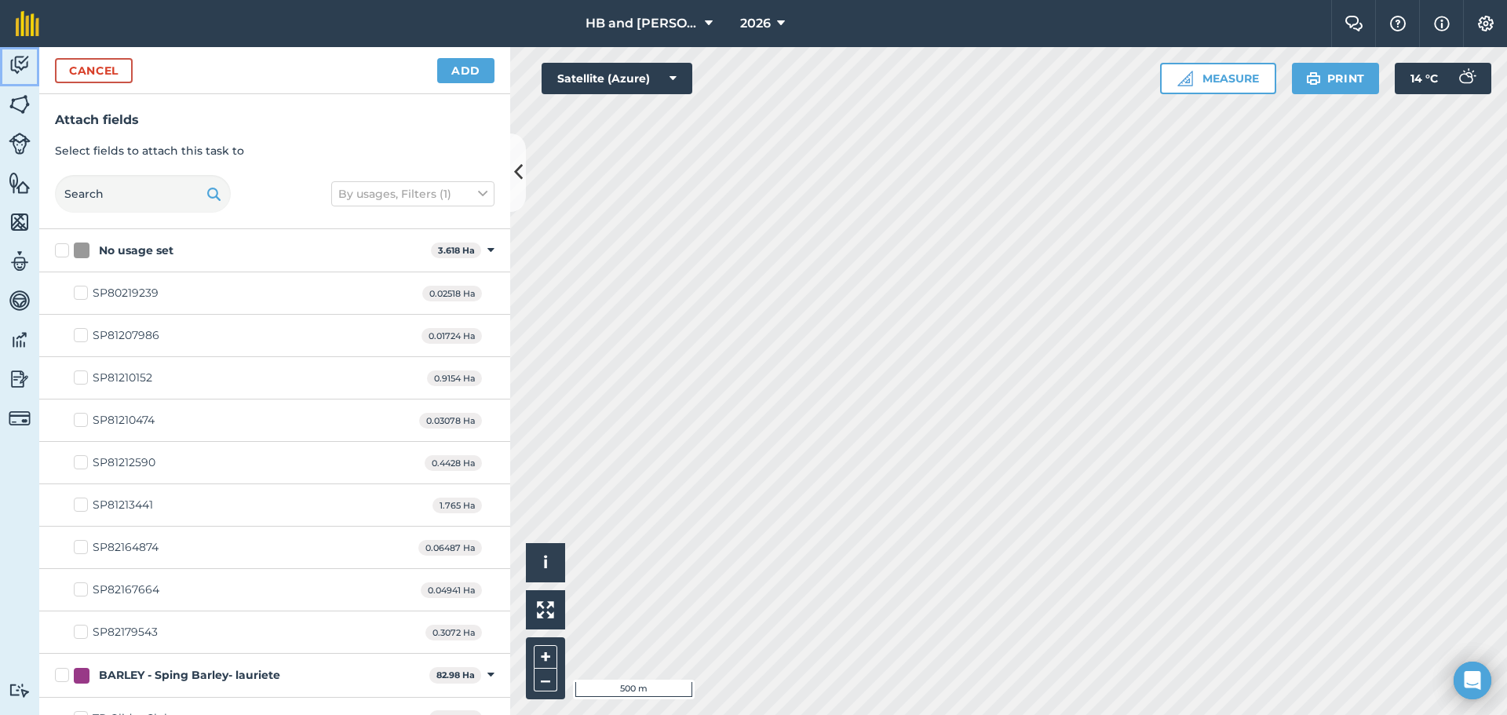
click at [22, 62] on img at bounding box center [20, 65] width 22 height 24
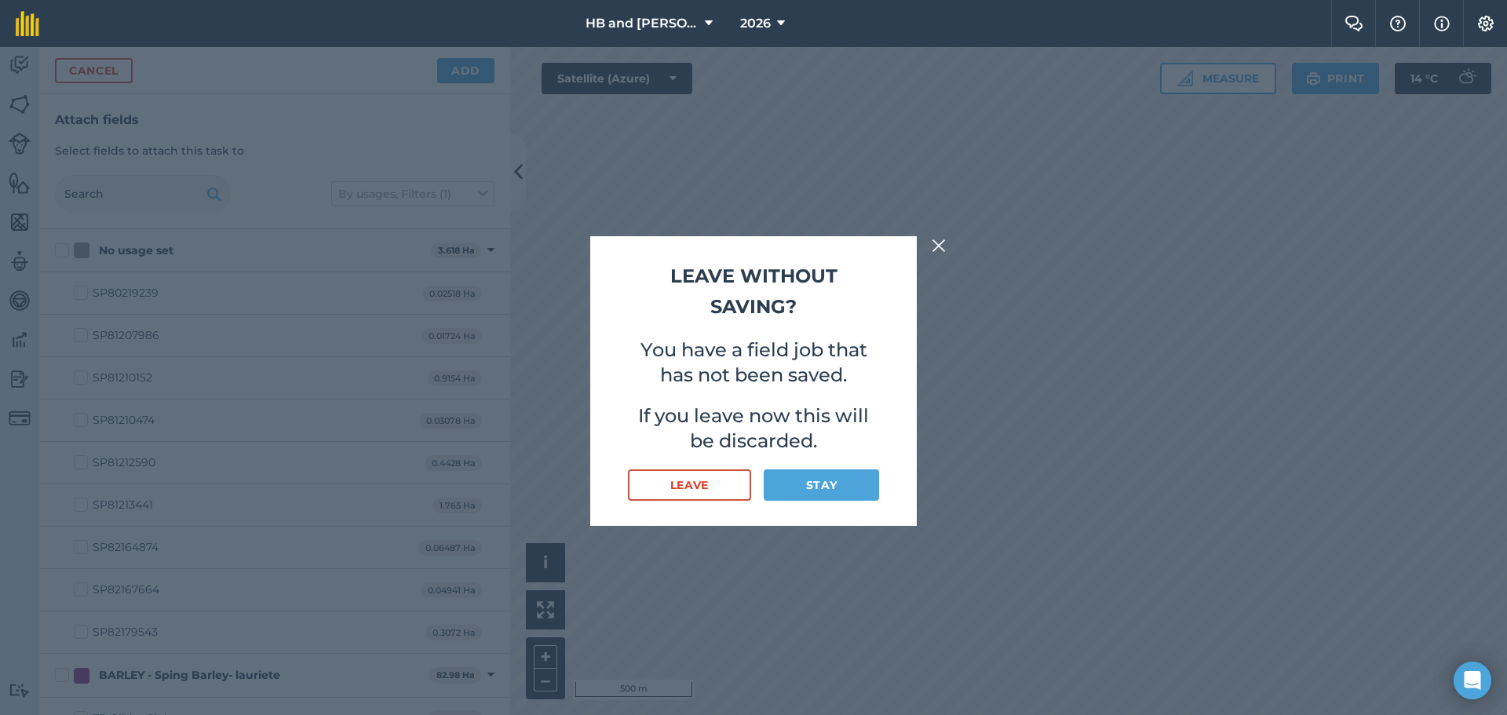
click at [937, 243] on img at bounding box center [939, 245] width 14 height 19
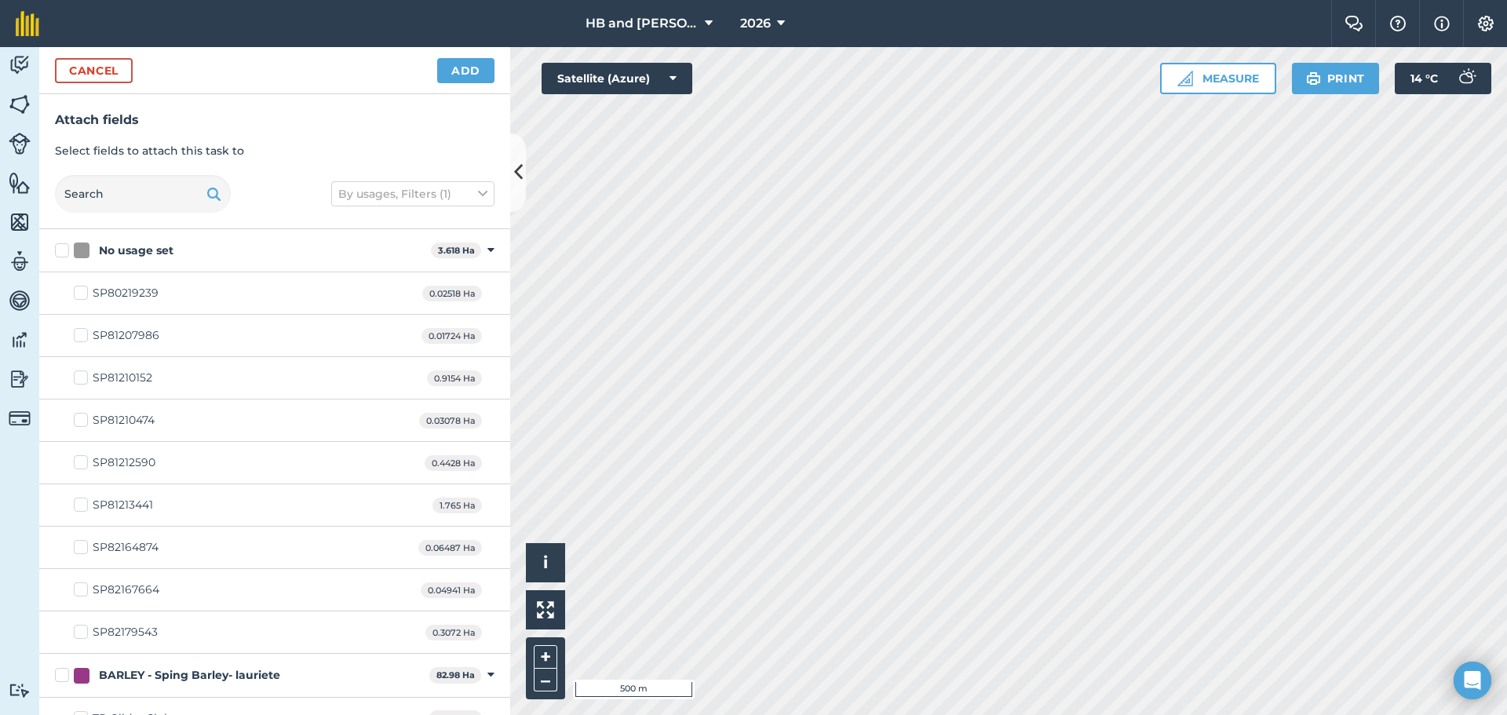
checkbox input "true"
click at [465, 75] on button "Add" at bounding box center [465, 70] width 57 height 25
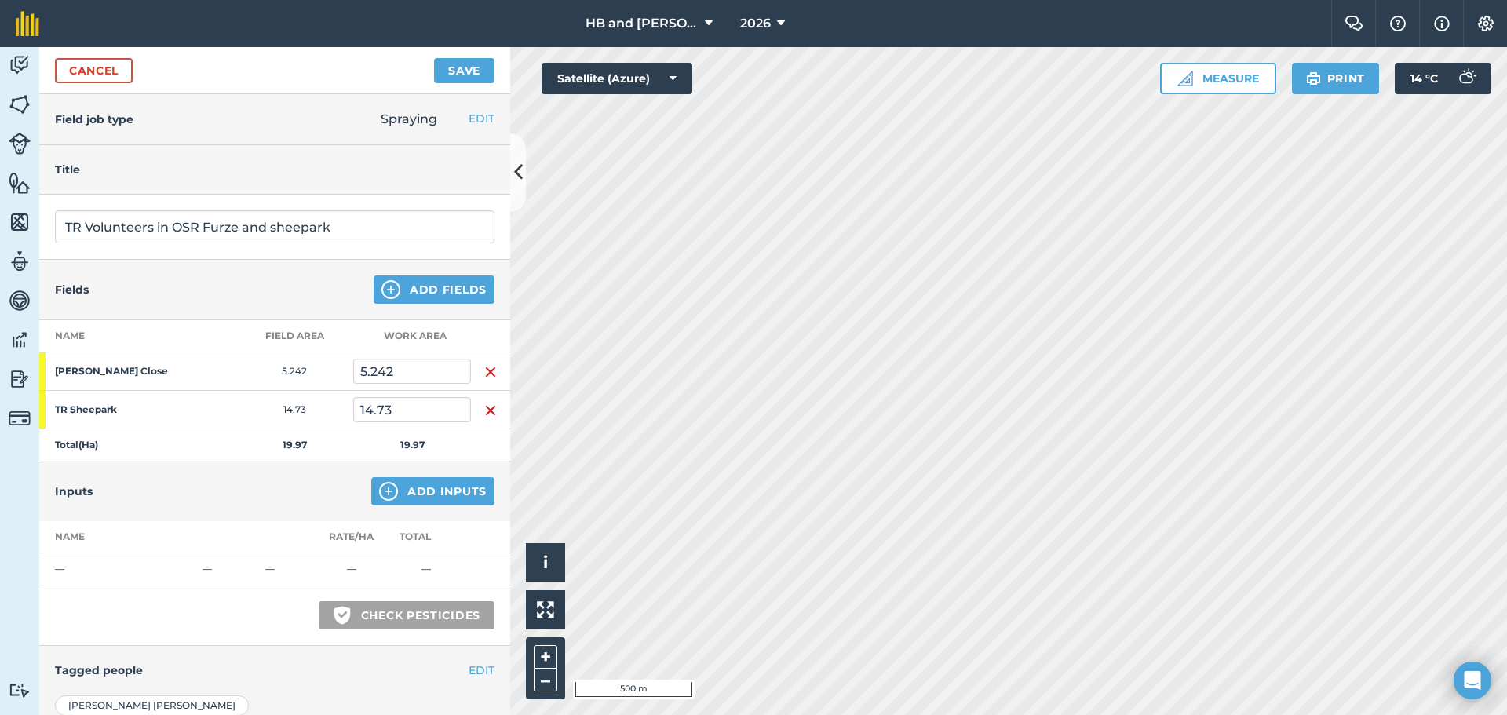
scroll to position [181, 0]
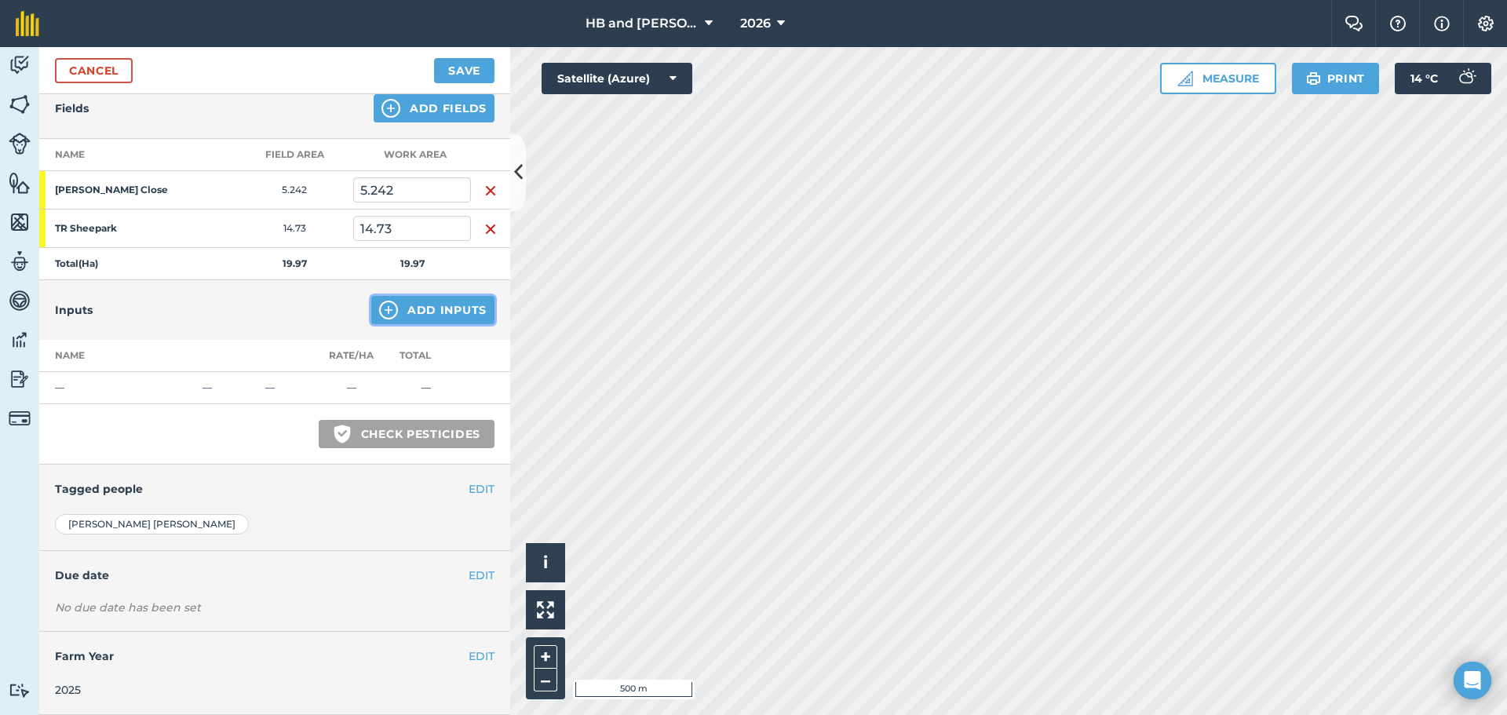
click at [389, 316] on button "Add Inputs" at bounding box center [432, 310] width 123 height 28
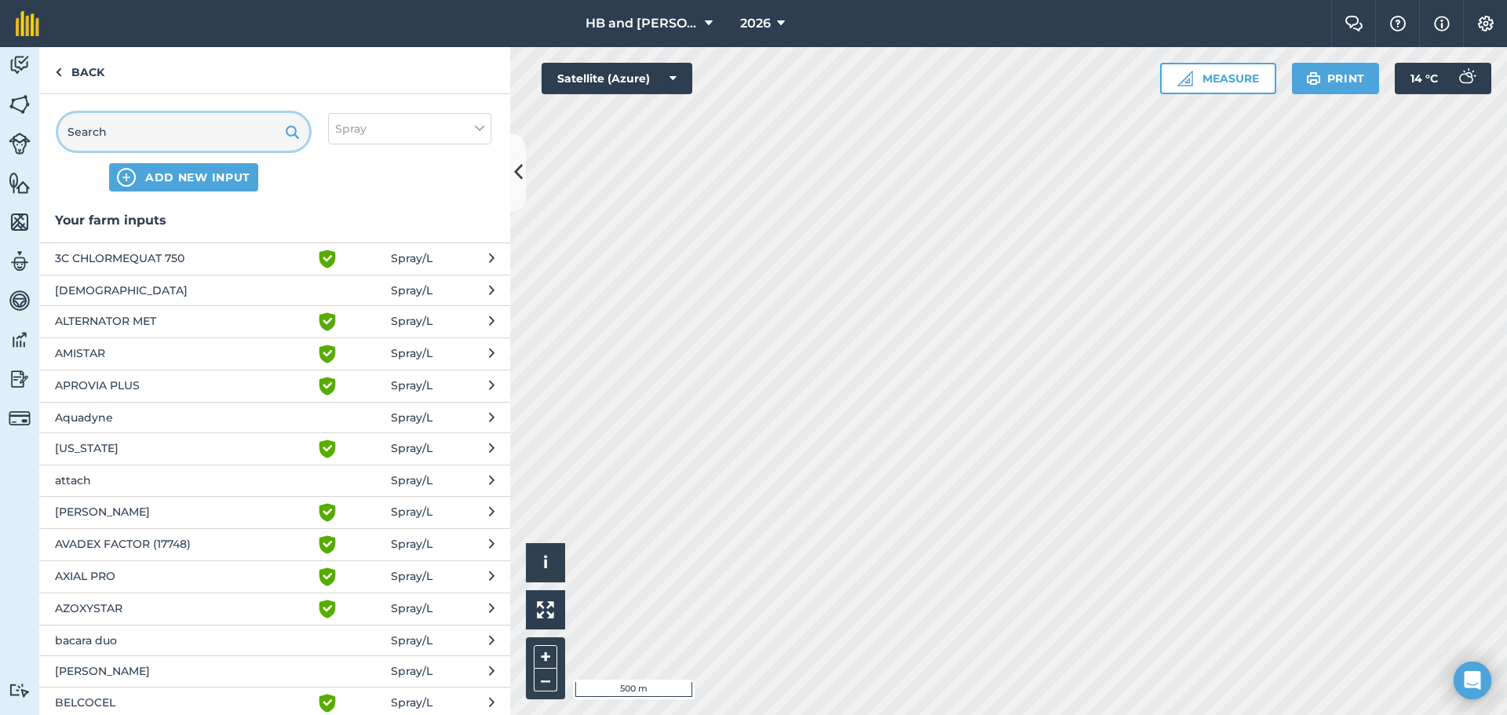
click at [166, 125] on input "text" at bounding box center [183, 132] width 251 height 38
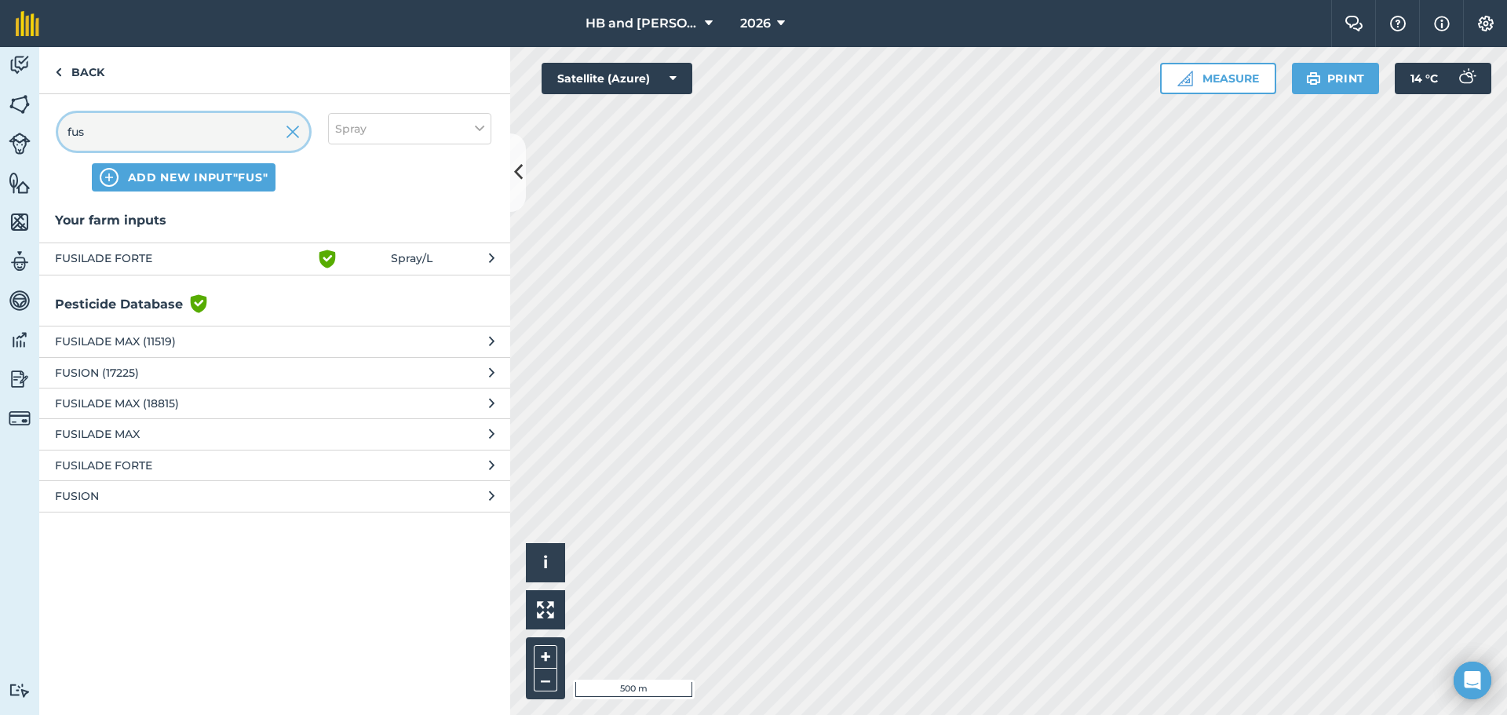
type input "fus"
click at [100, 256] on span "FUSILADE FORTE" at bounding box center [183, 259] width 257 height 19
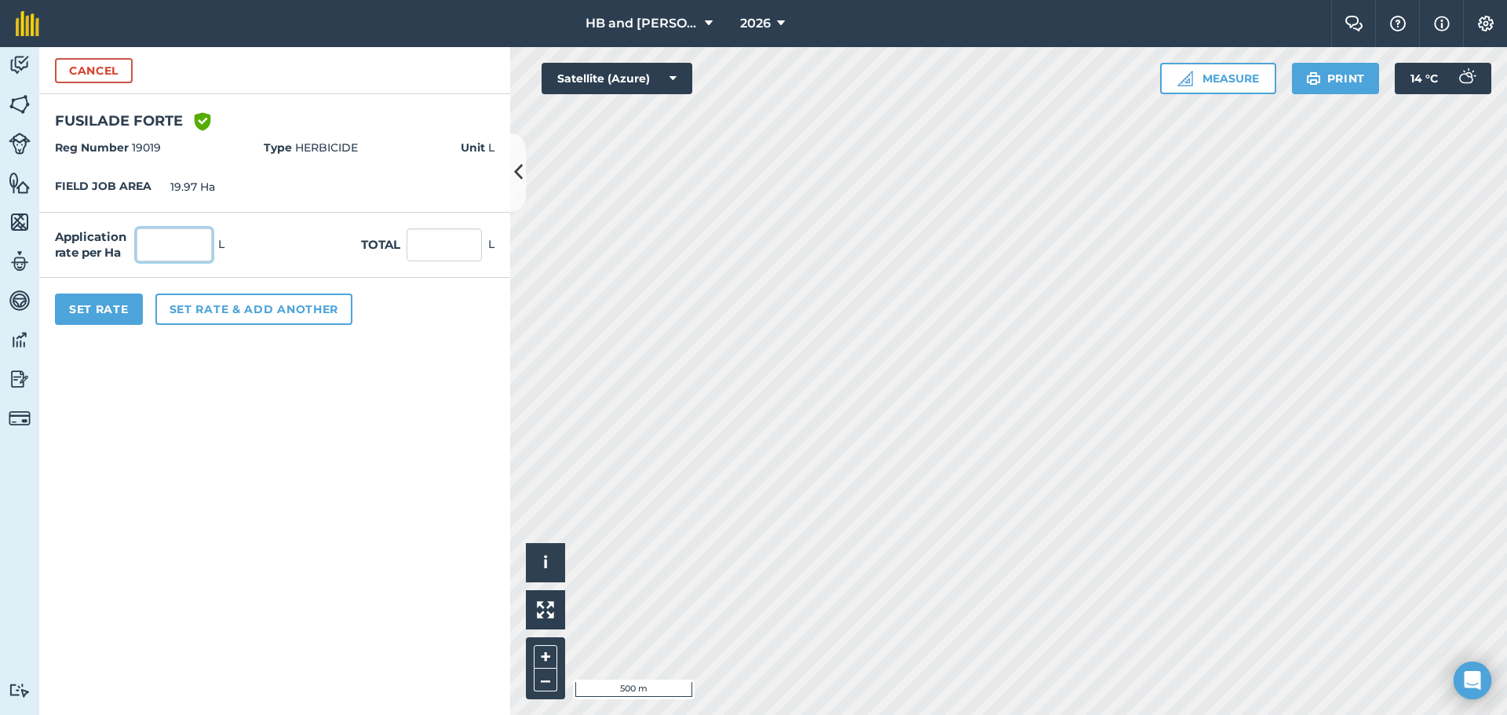
click at [170, 251] on input "text" at bounding box center [174, 244] width 75 height 33
type input "0.5"
type input "9.985"
click at [123, 303] on button "Set Rate" at bounding box center [99, 309] width 88 height 31
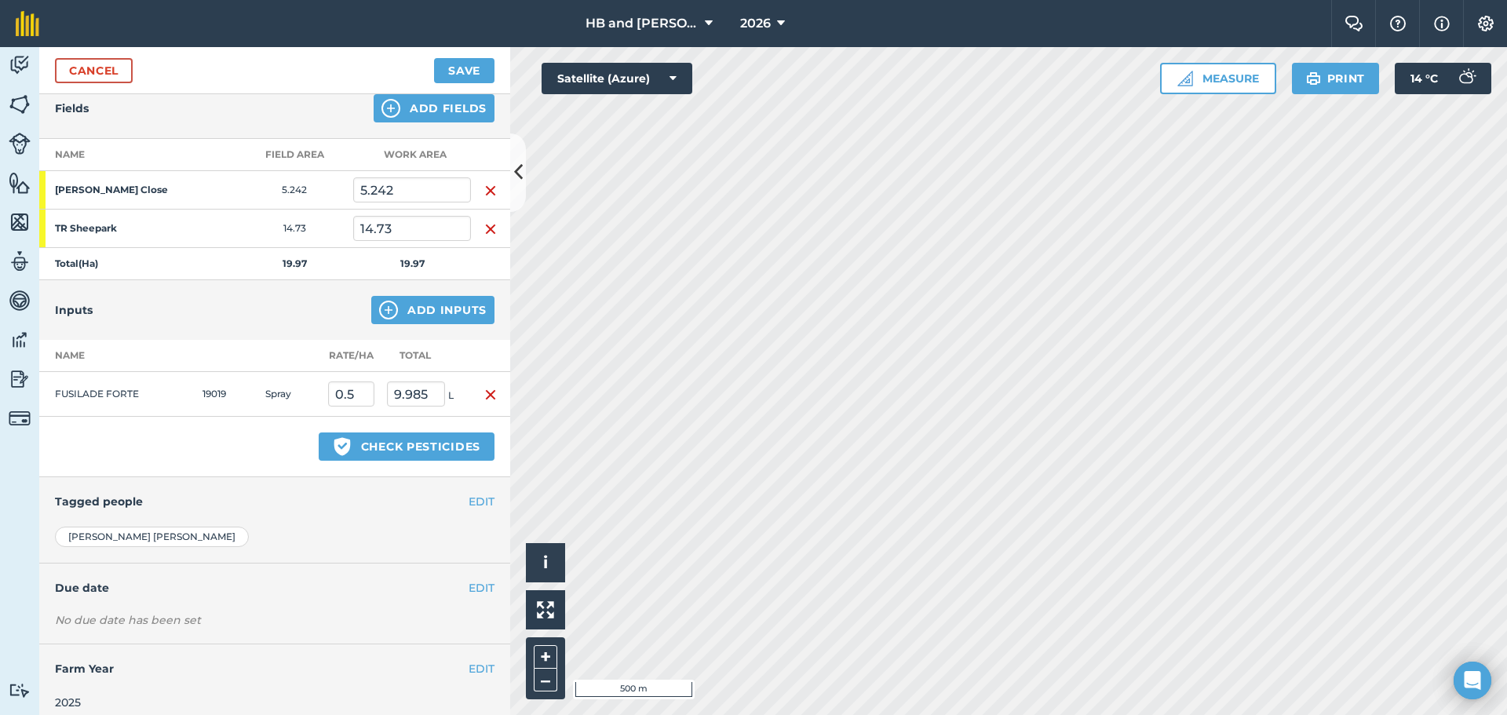
scroll to position [194, 0]
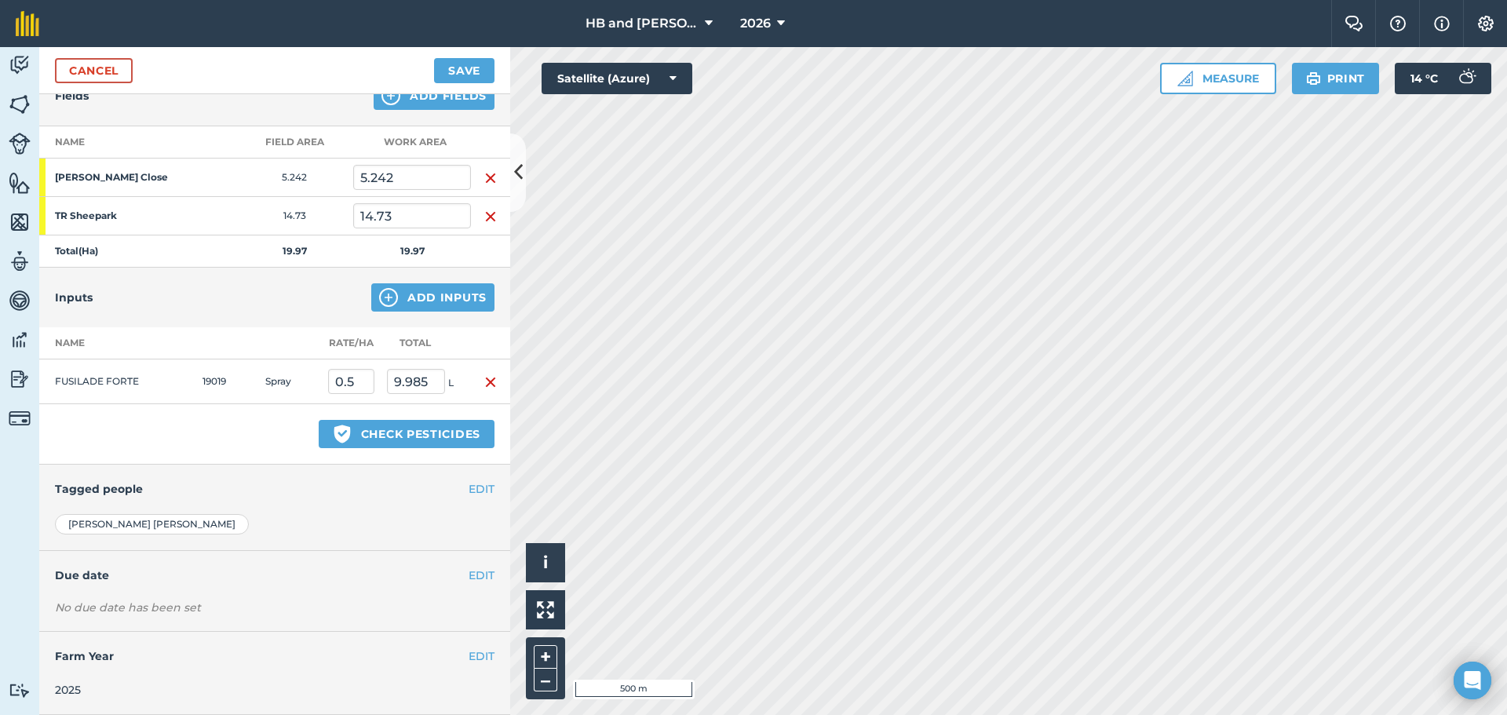
click at [454, 484] on h4 "Tagged people" at bounding box center [275, 488] width 440 height 17
click at [469, 488] on button "EDIT" at bounding box center [482, 488] width 26 height 17
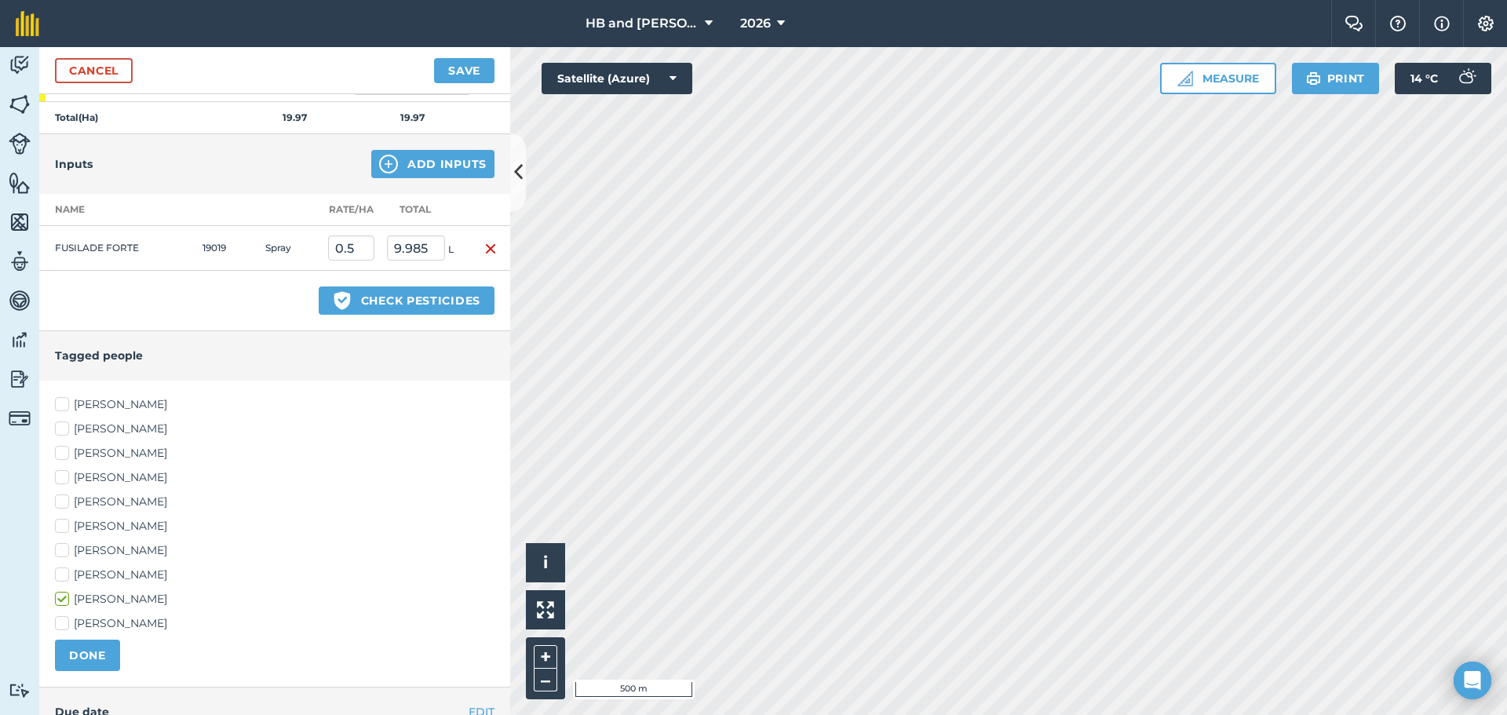
scroll to position [464, 0]
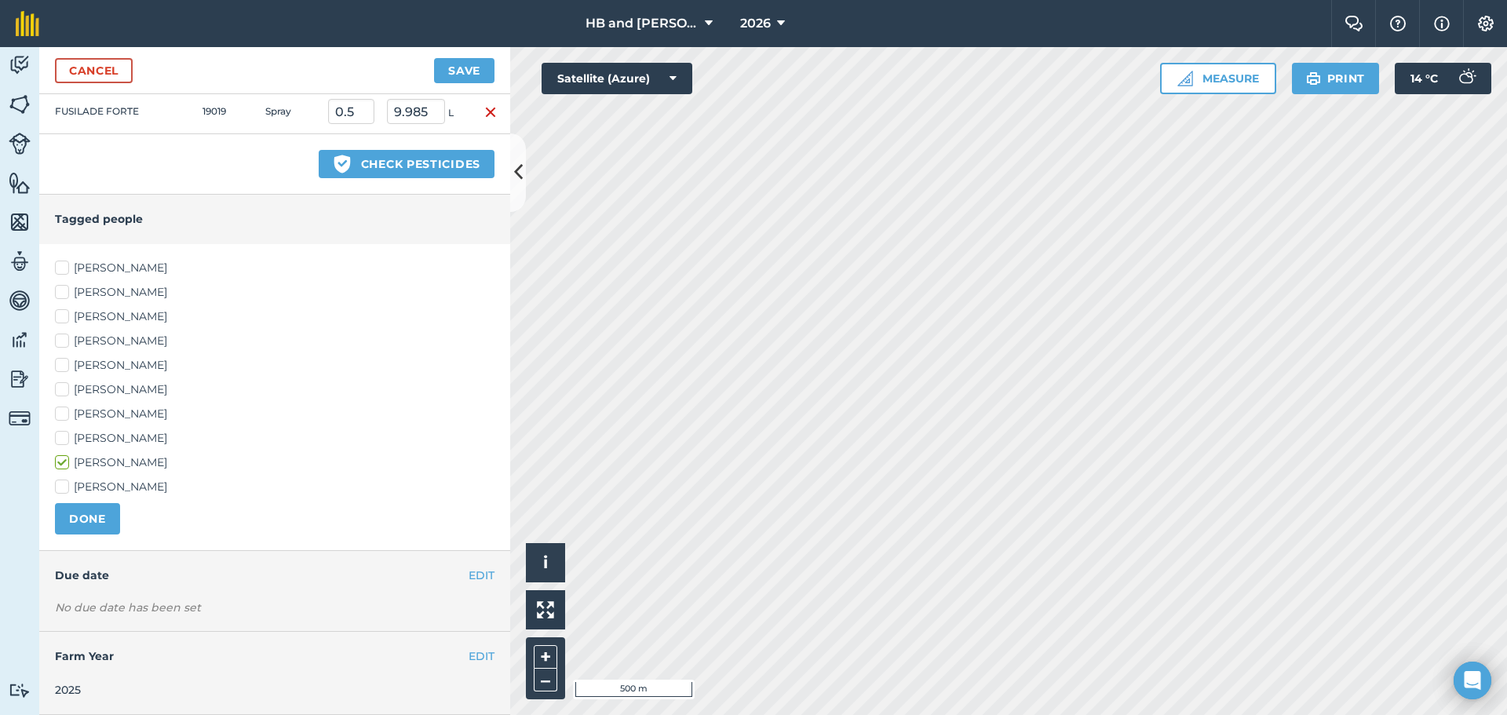
click at [93, 440] on label "[PERSON_NAME]" at bounding box center [275, 438] width 440 height 16
click at [65, 440] on input "[PERSON_NAME]" at bounding box center [60, 435] width 10 height 10
checkbox input "true"
click at [93, 414] on label "[PERSON_NAME]" at bounding box center [275, 414] width 440 height 16
click at [65, 414] on input "[PERSON_NAME]" at bounding box center [60, 411] width 10 height 10
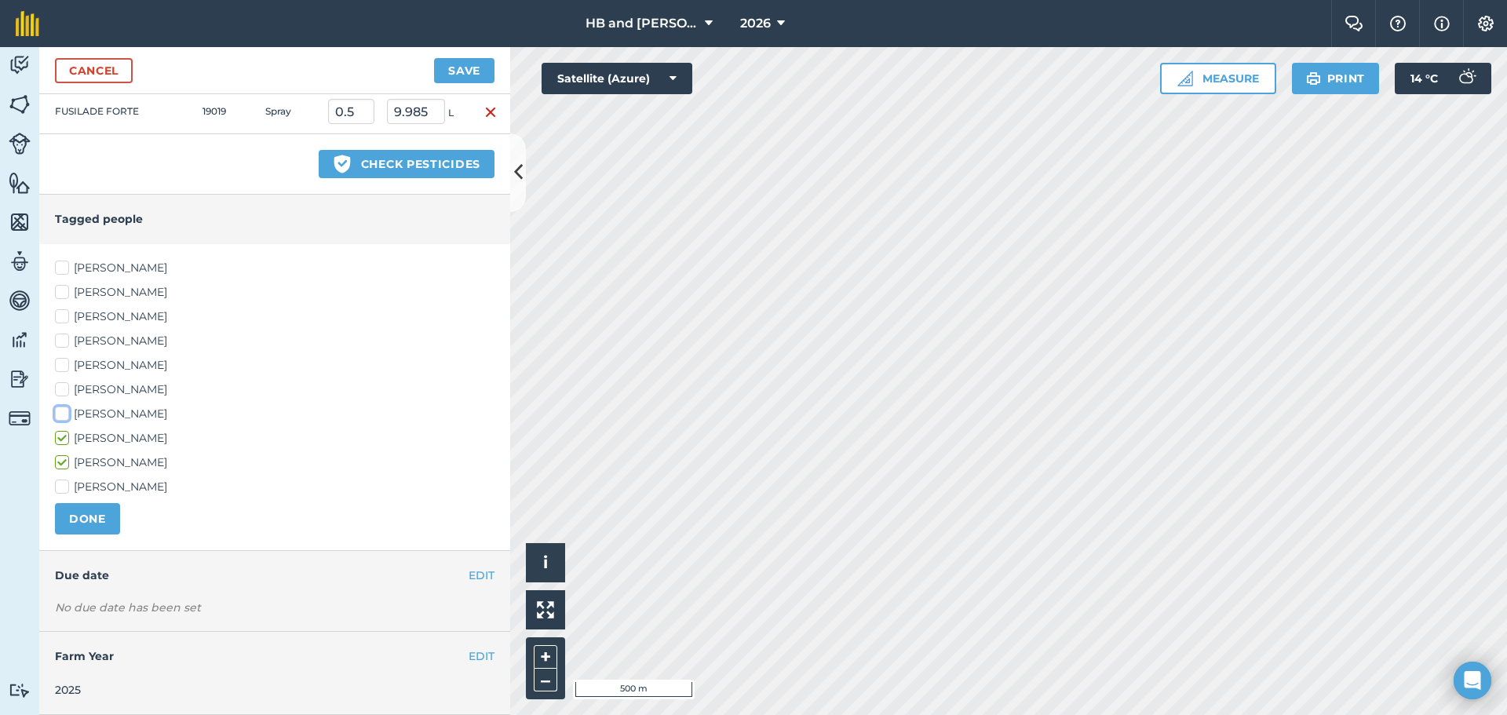
checkbox input "true"
click at [94, 307] on div "[PERSON_NAME] [PERSON_NAME] [PERSON_NAME] [PERSON_NAME] [PERSON_NAME] Y [PERSON…" at bounding box center [275, 378] width 440 height 236
click at [96, 316] on label "[PERSON_NAME]" at bounding box center [275, 317] width 440 height 16
click at [65, 316] on input "[PERSON_NAME]" at bounding box center [60, 314] width 10 height 10
checkbox input "true"
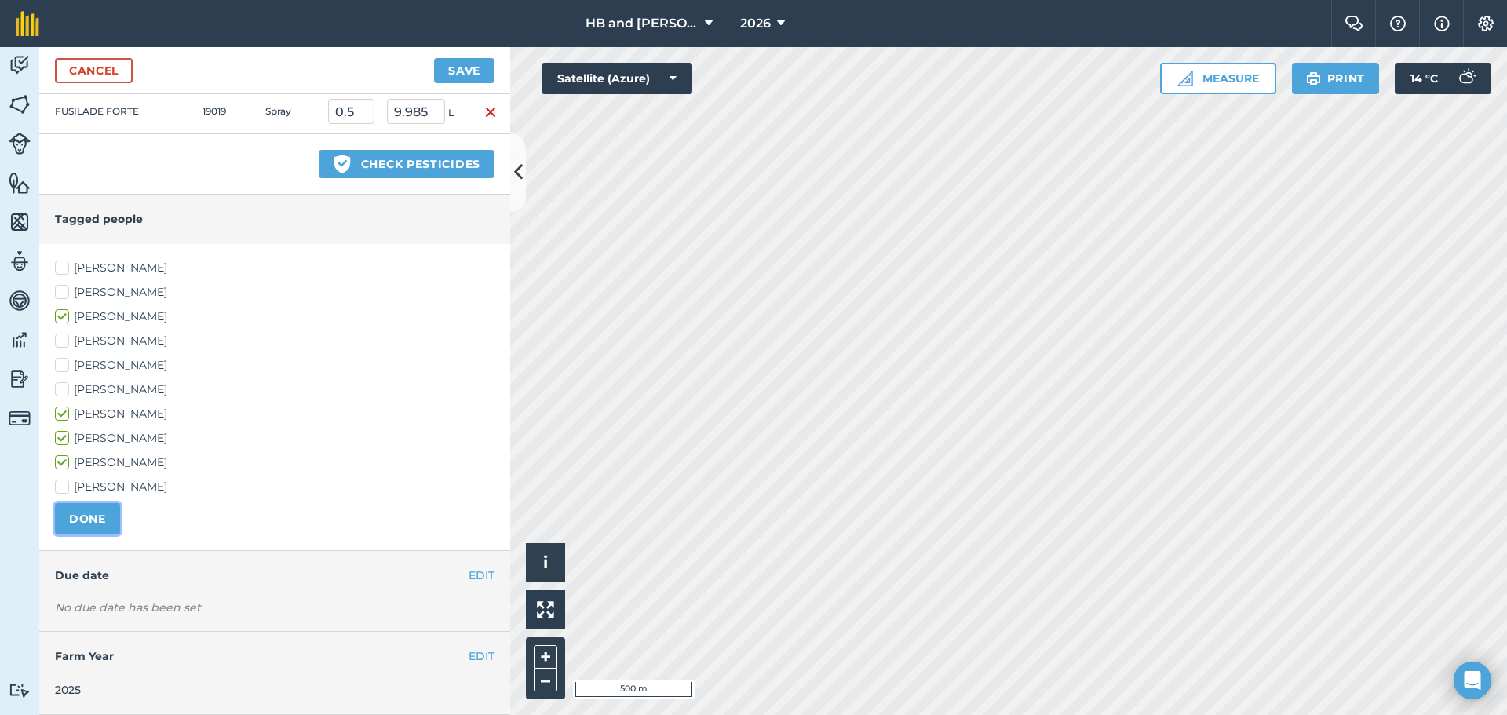
click at [108, 520] on button "DONE" at bounding box center [87, 518] width 65 height 31
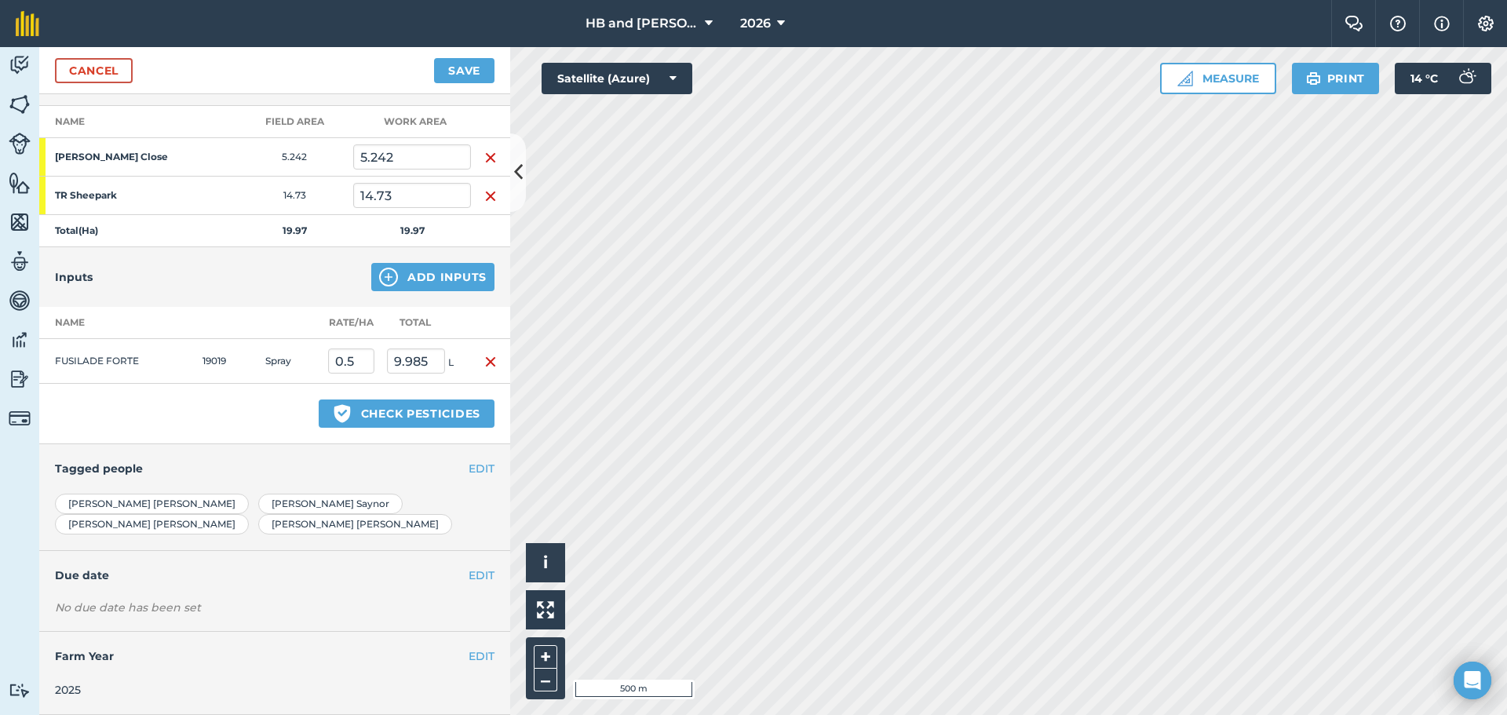
scroll to position [194, 0]
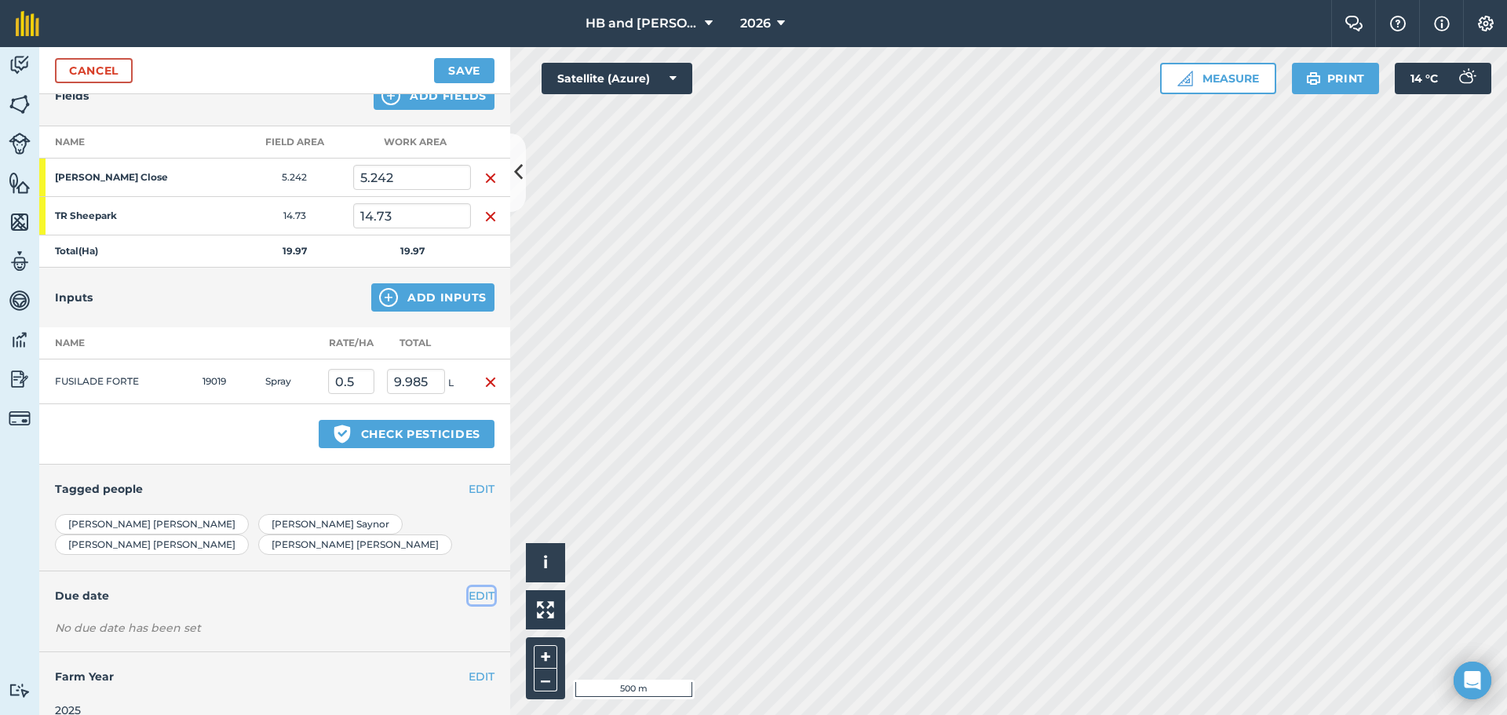
click at [469, 587] on button "EDIT" at bounding box center [482, 595] width 26 height 17
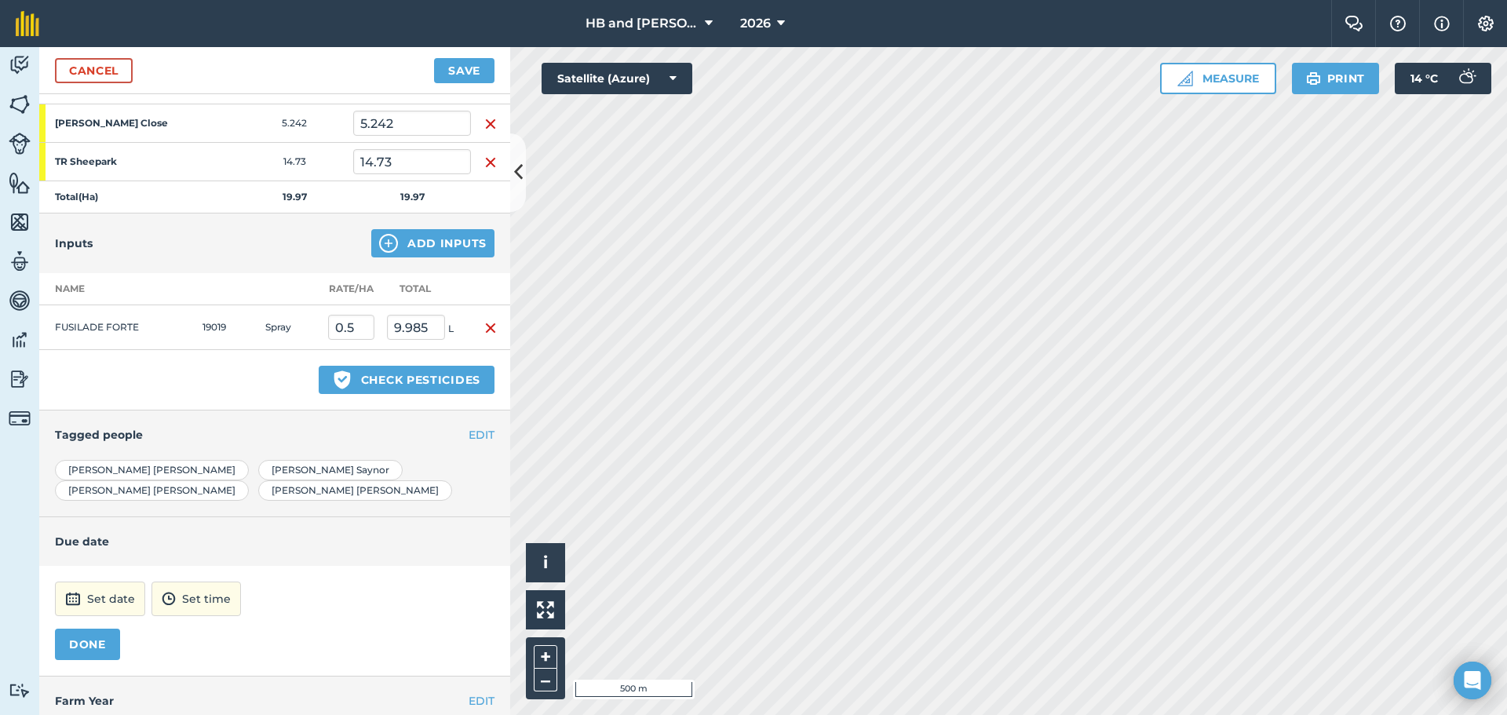
scroll to position [272, 0]
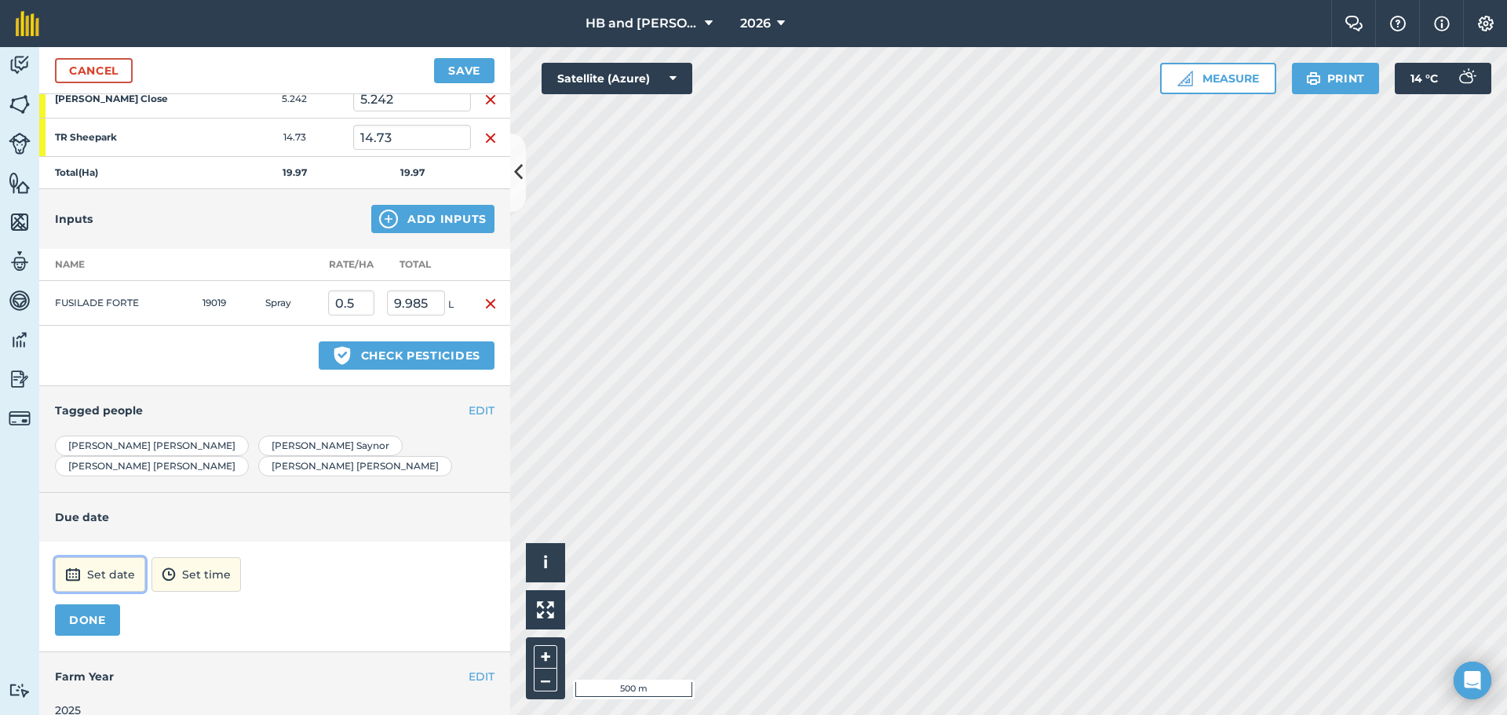
click at [124, 557] on button "Set date" at bounding box center [100, 574] width 90 height 35
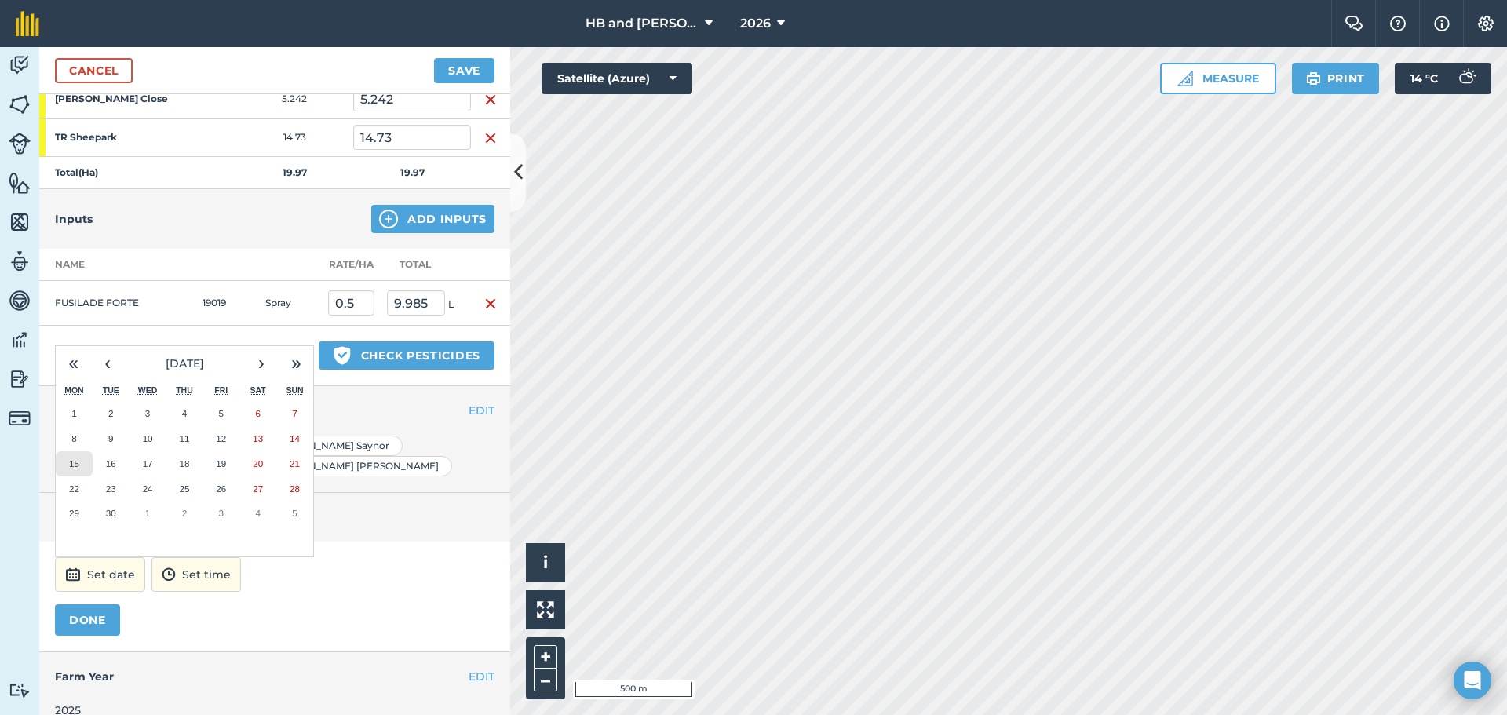
click at [75, 458] on abbr "15" at bounding box center [74, 463] width 10 height 10
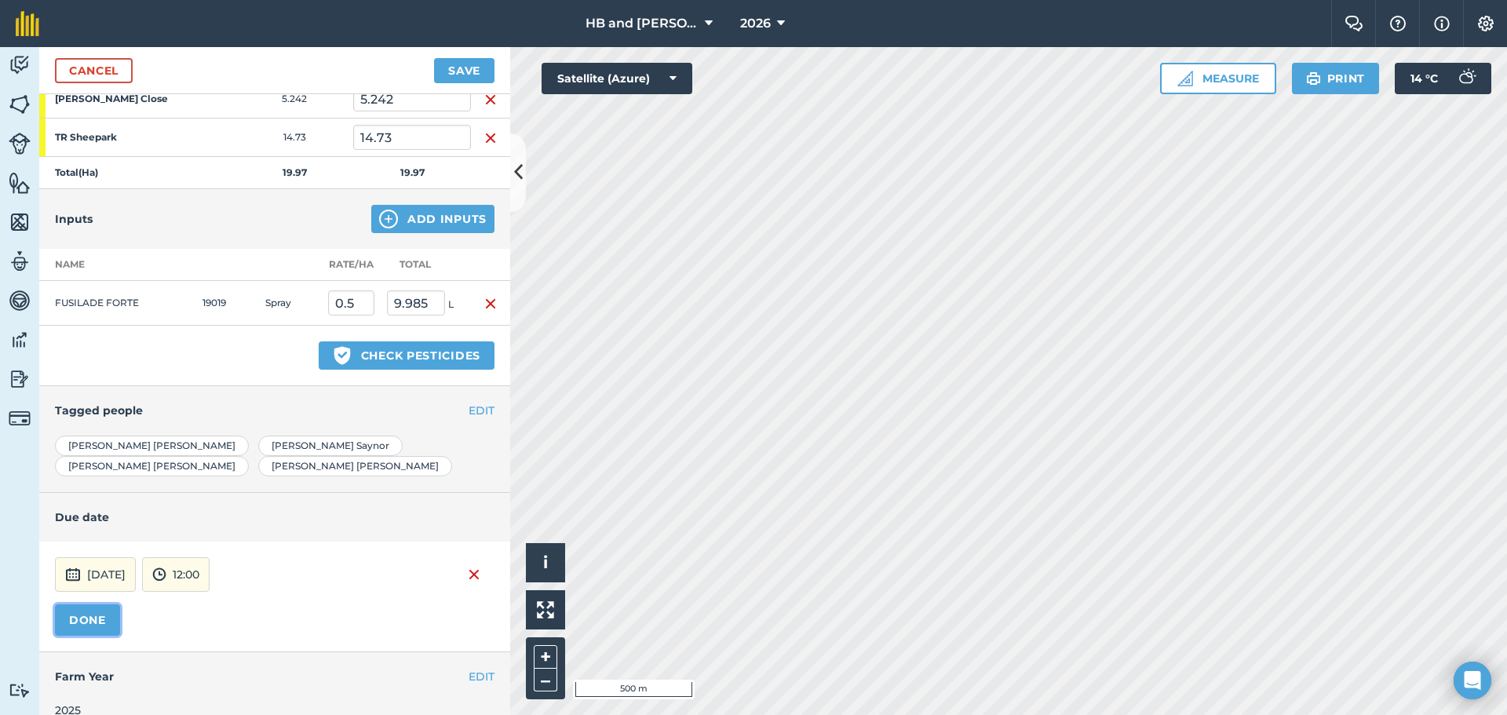
click at [104, 604] on button "DONE" at bounding box center [87, 619] width 65 height 31
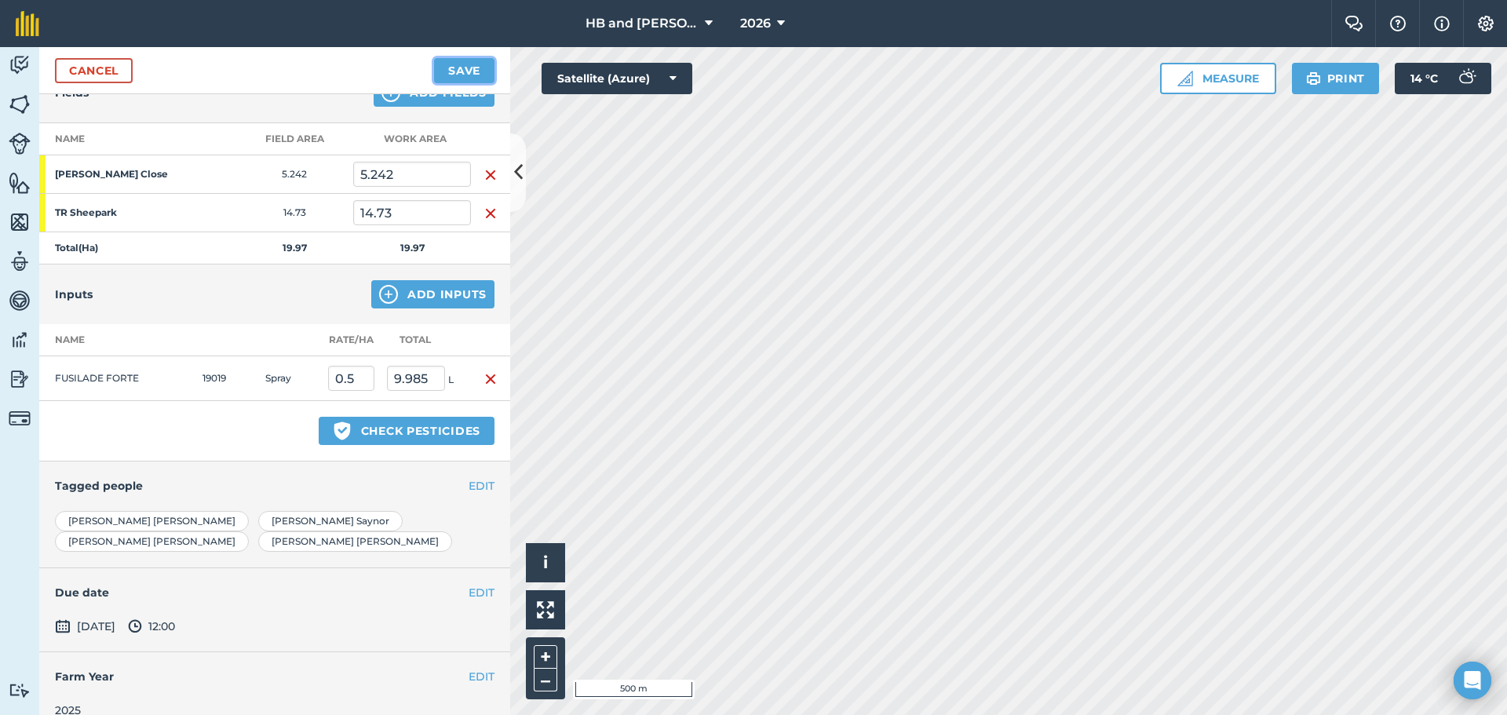
click at [462, 67] on button "Save" at bounding box center [464, 70] width 60 height 25
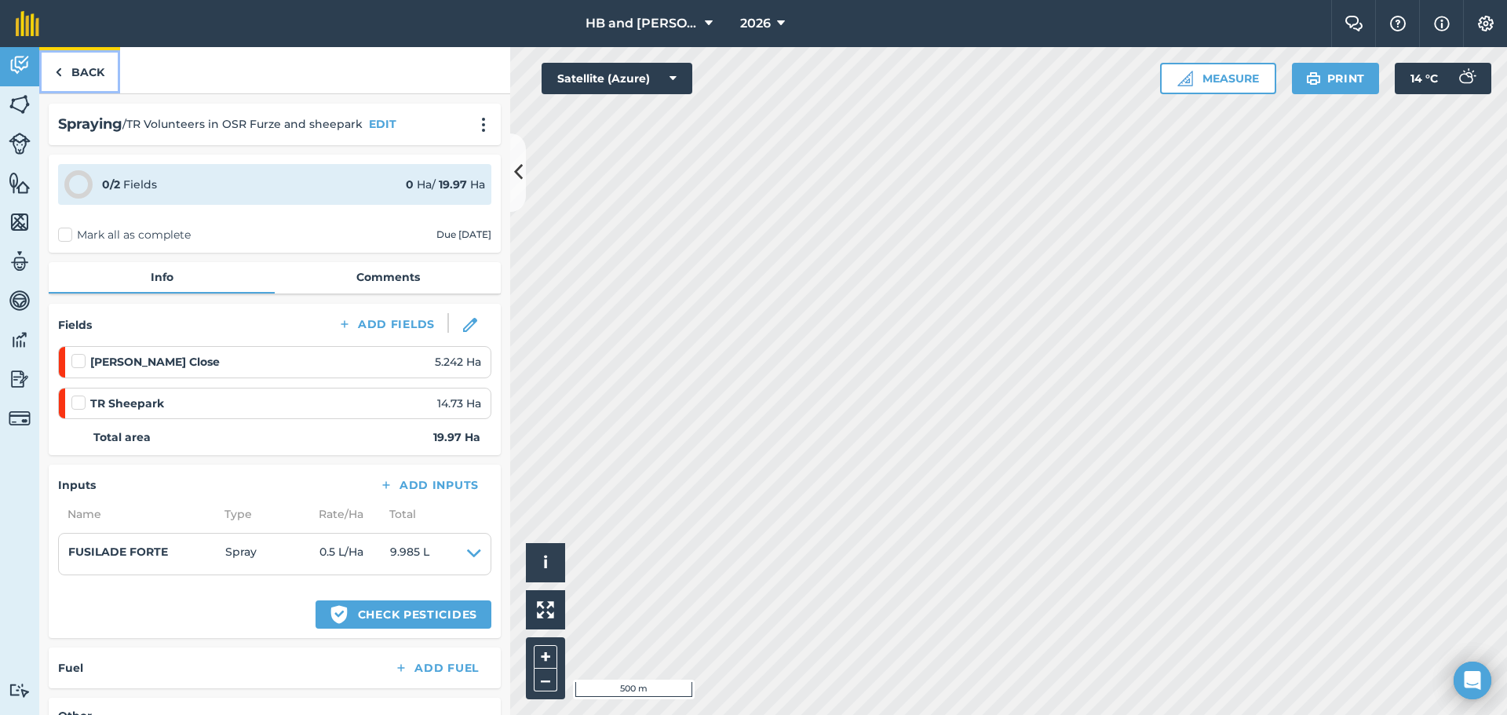
click at [66, 73] on link "Back" at bounding box center [79, 70] width 81 height 46
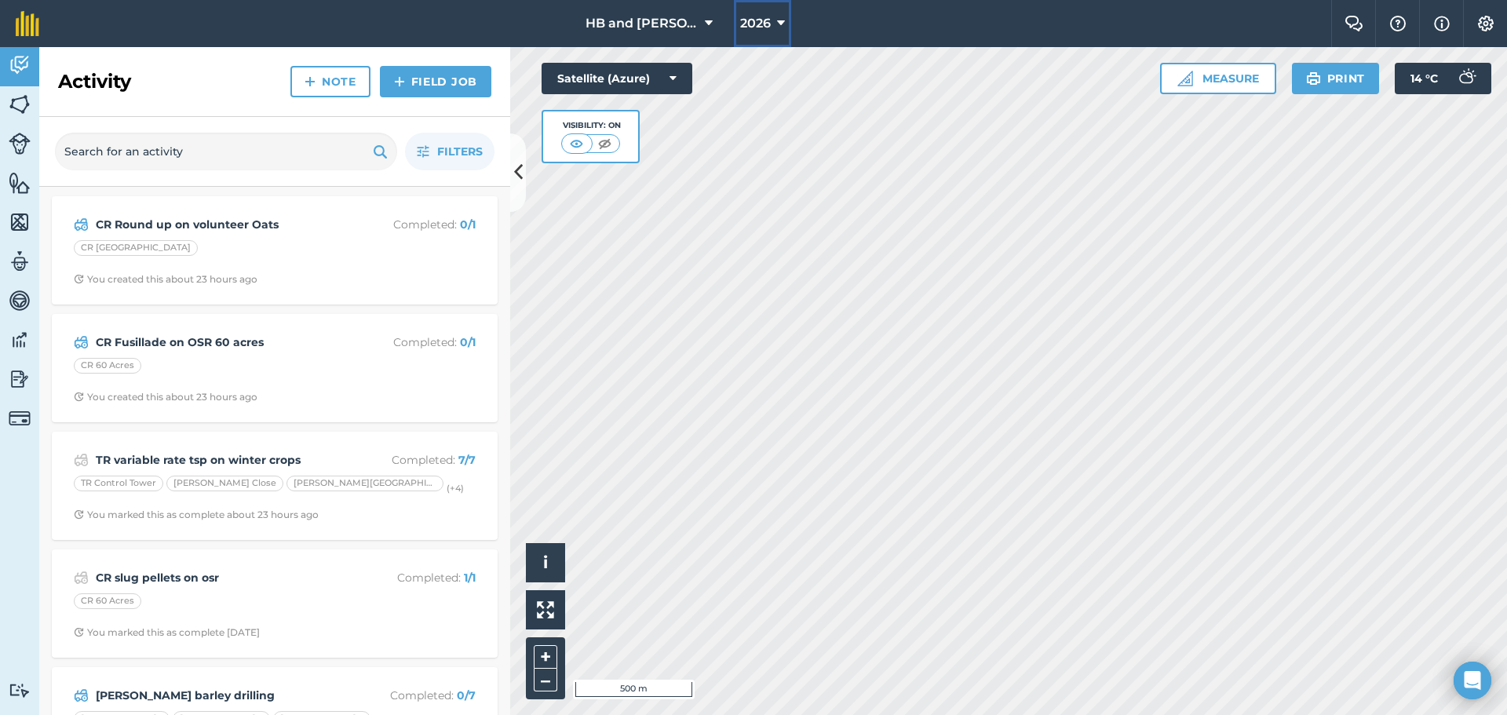
click at [762, 27] on span "2026" at bounding box center [755, 23] width 31 height 19
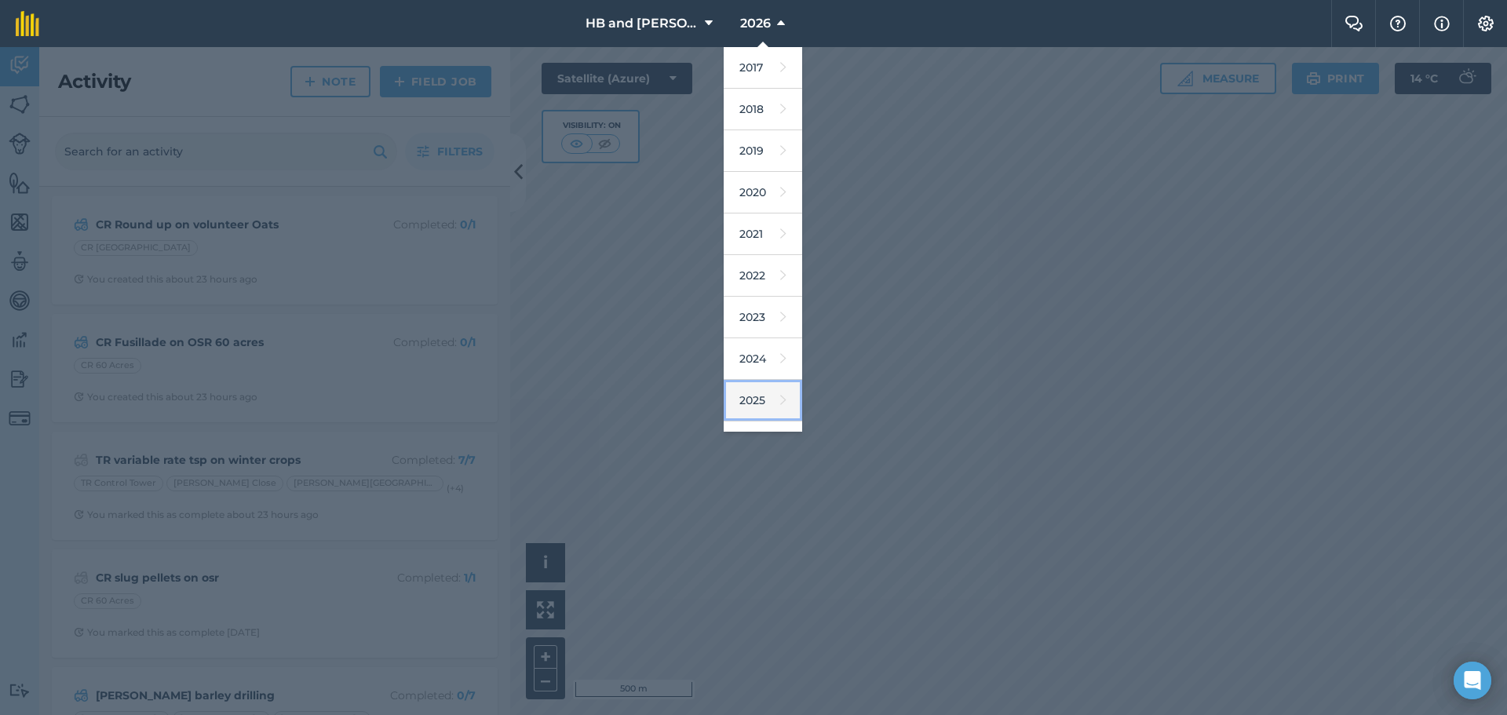
click at [758, 392] on link "2025" at bounding box center [763, 401] width 79 height 42
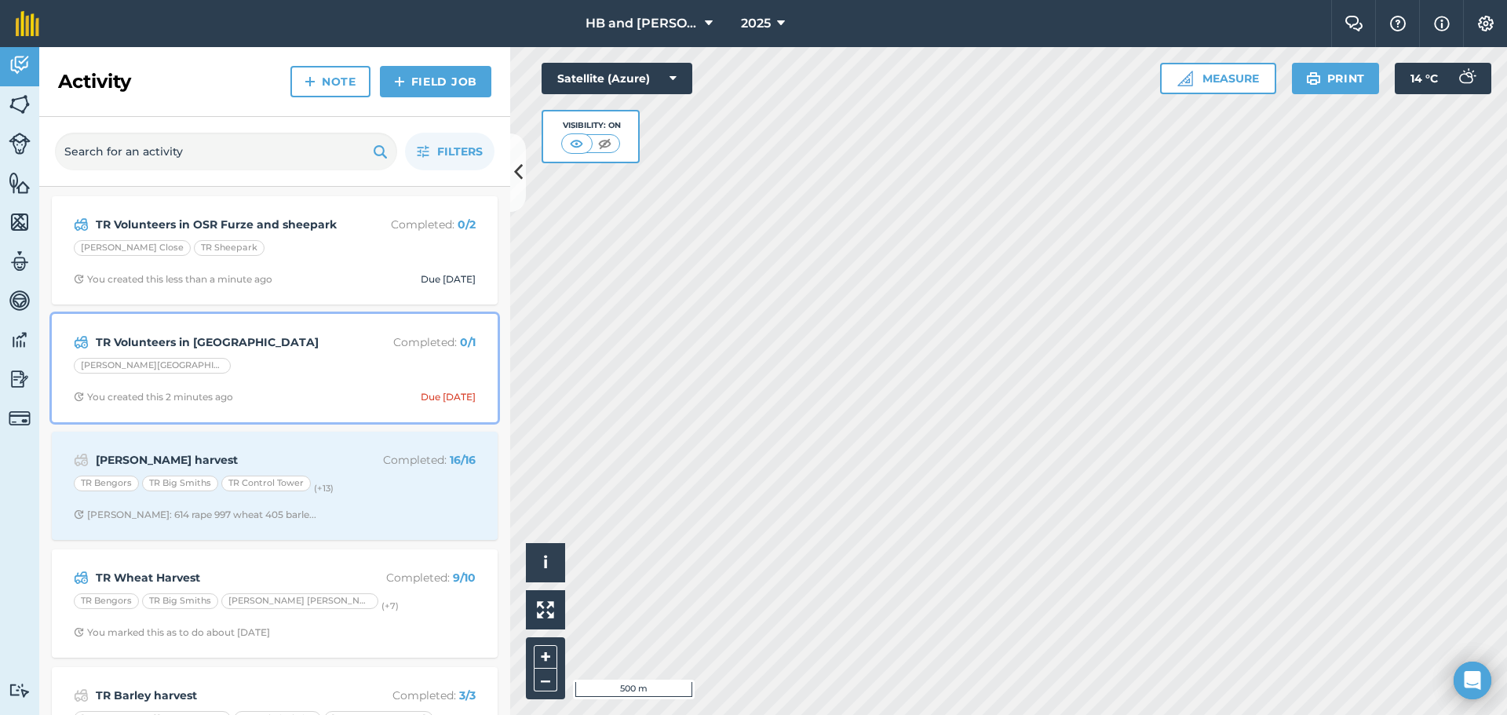
click at [345, 372] on div "[PERSON_NAME][GEOGRAPHIC_DATA]" at bounding box center [275, 368] width 402 height 20
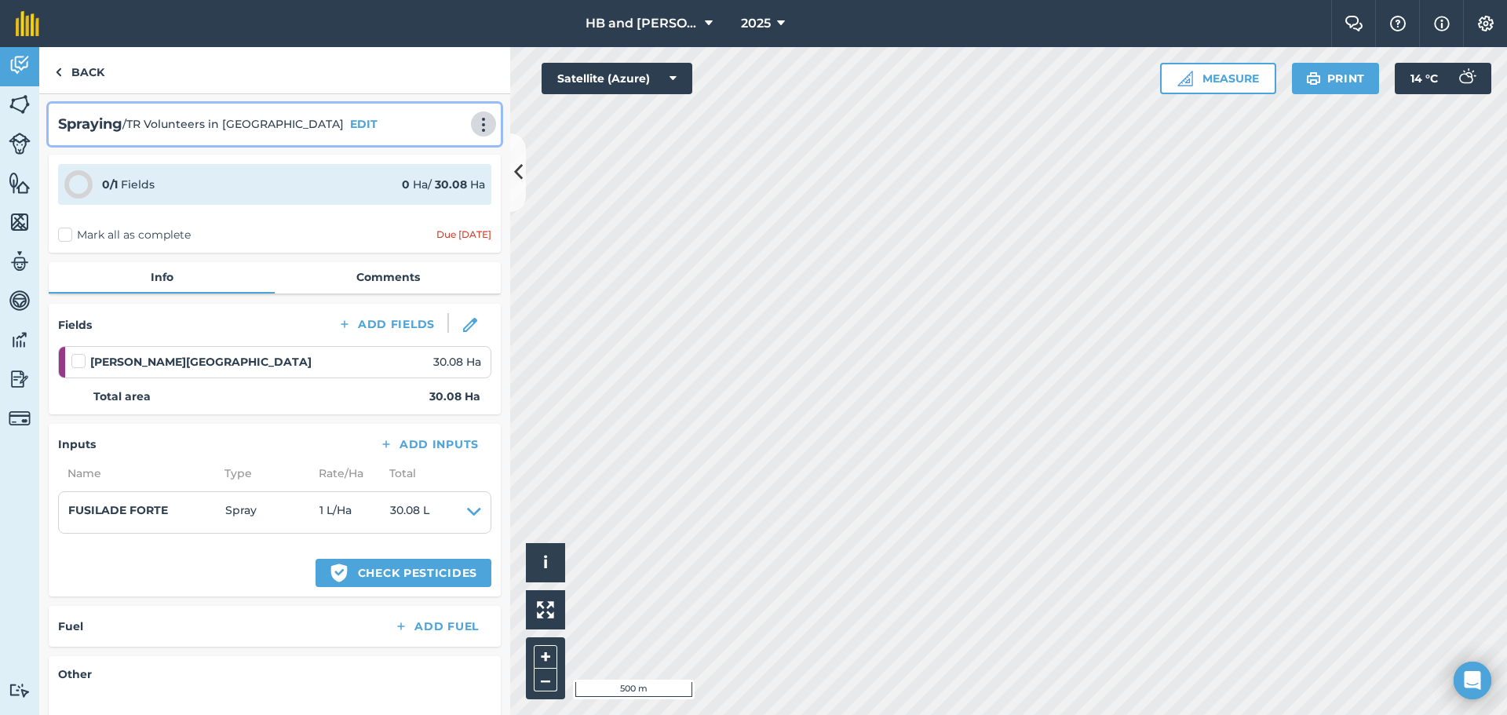
click at [474, 126] on img at bounding box center [483, 125] width 19 height 16
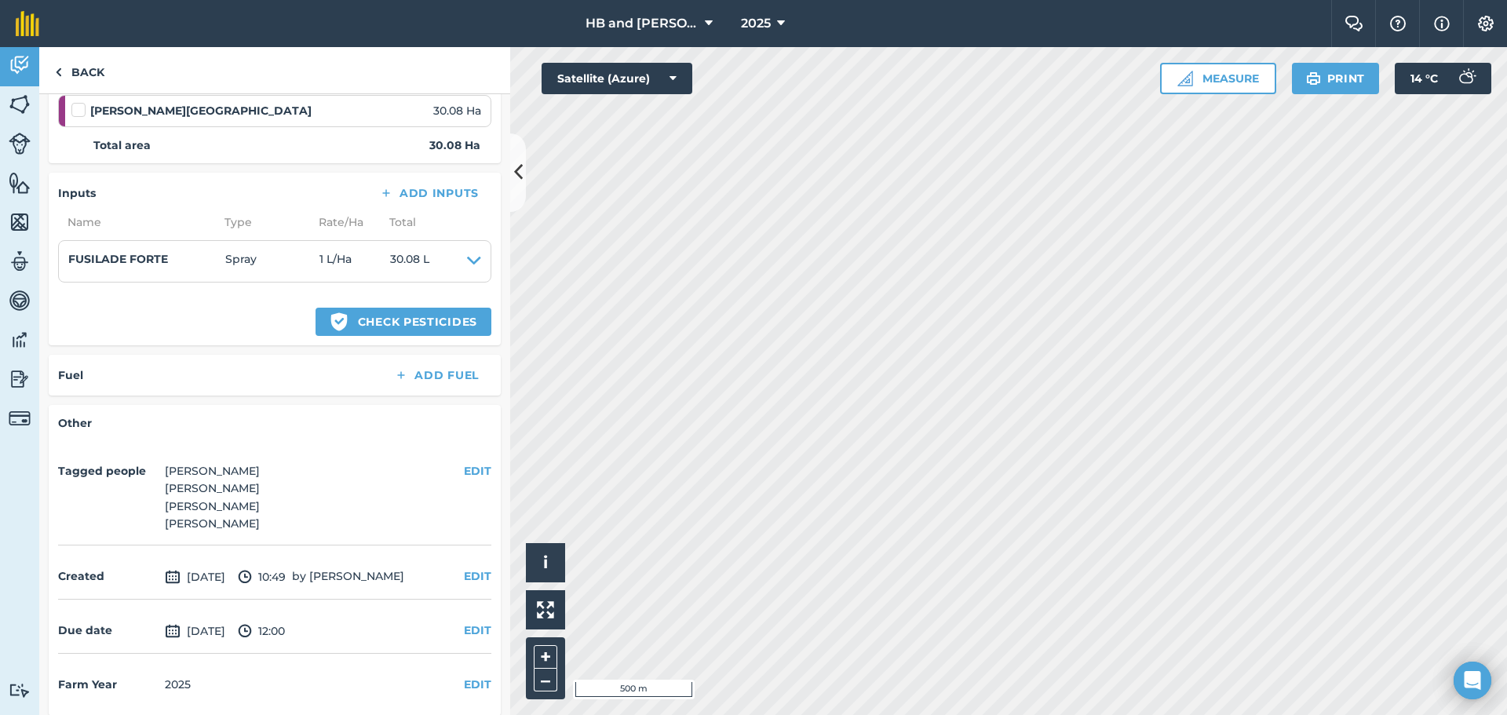
scroll to position [261, 0]
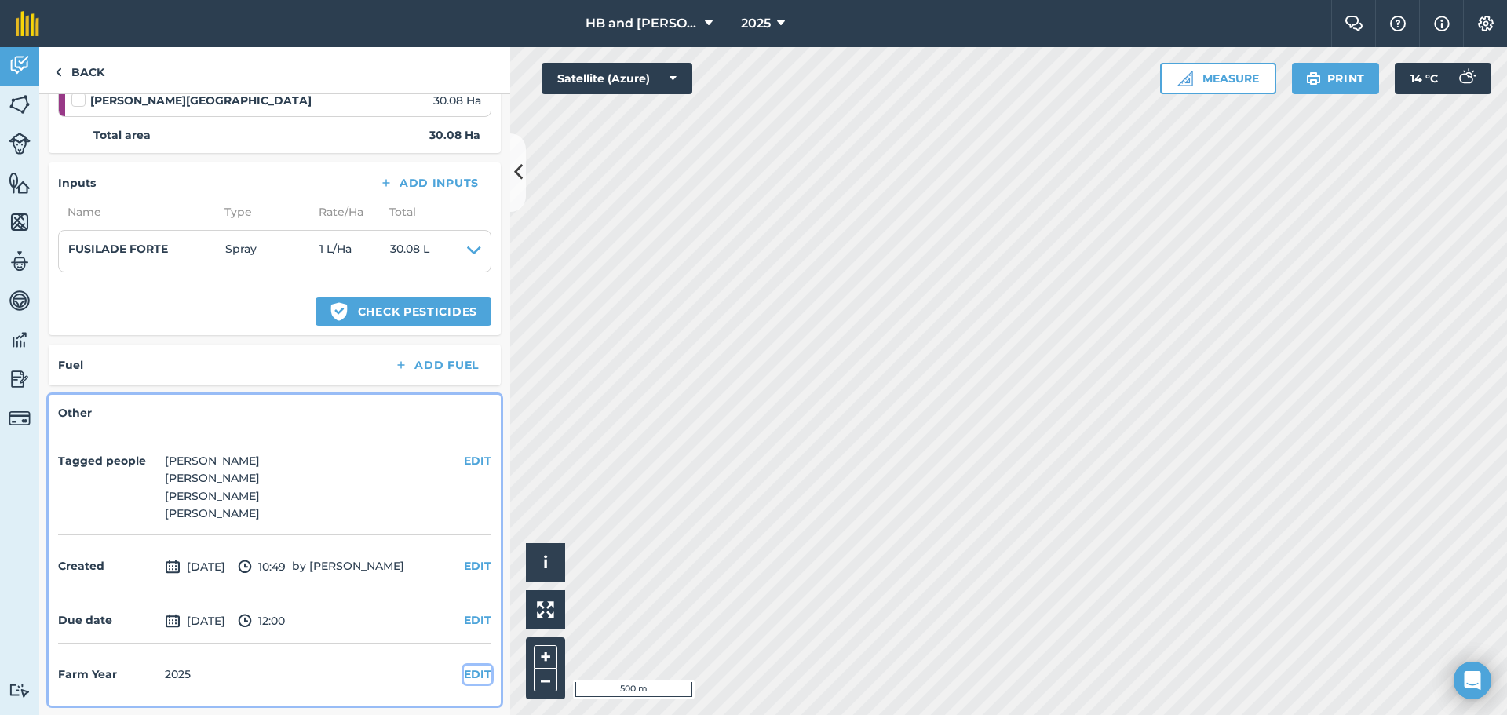
click at [464, 676] on button "EDIT" at bounding box center [477, 674] width 27 height 17
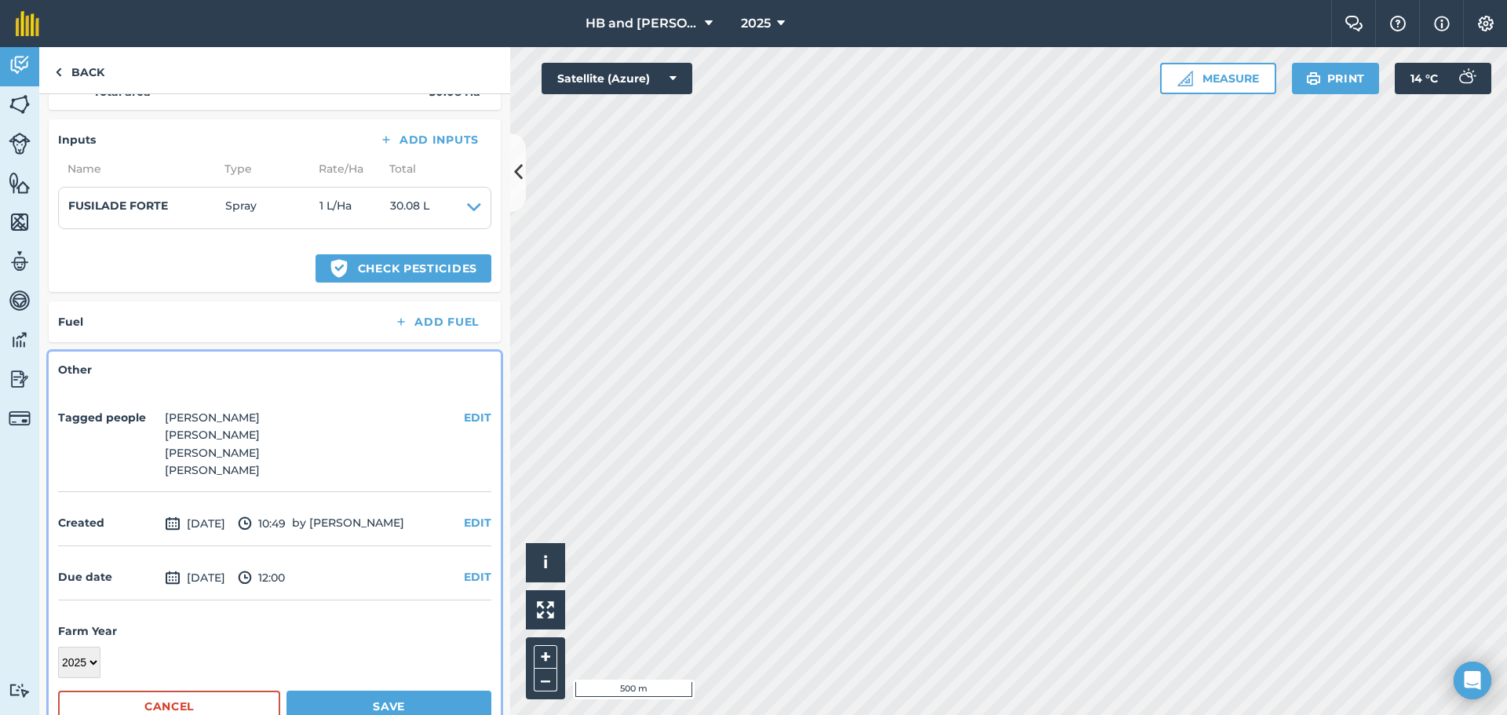
scroll to position [343, 0]
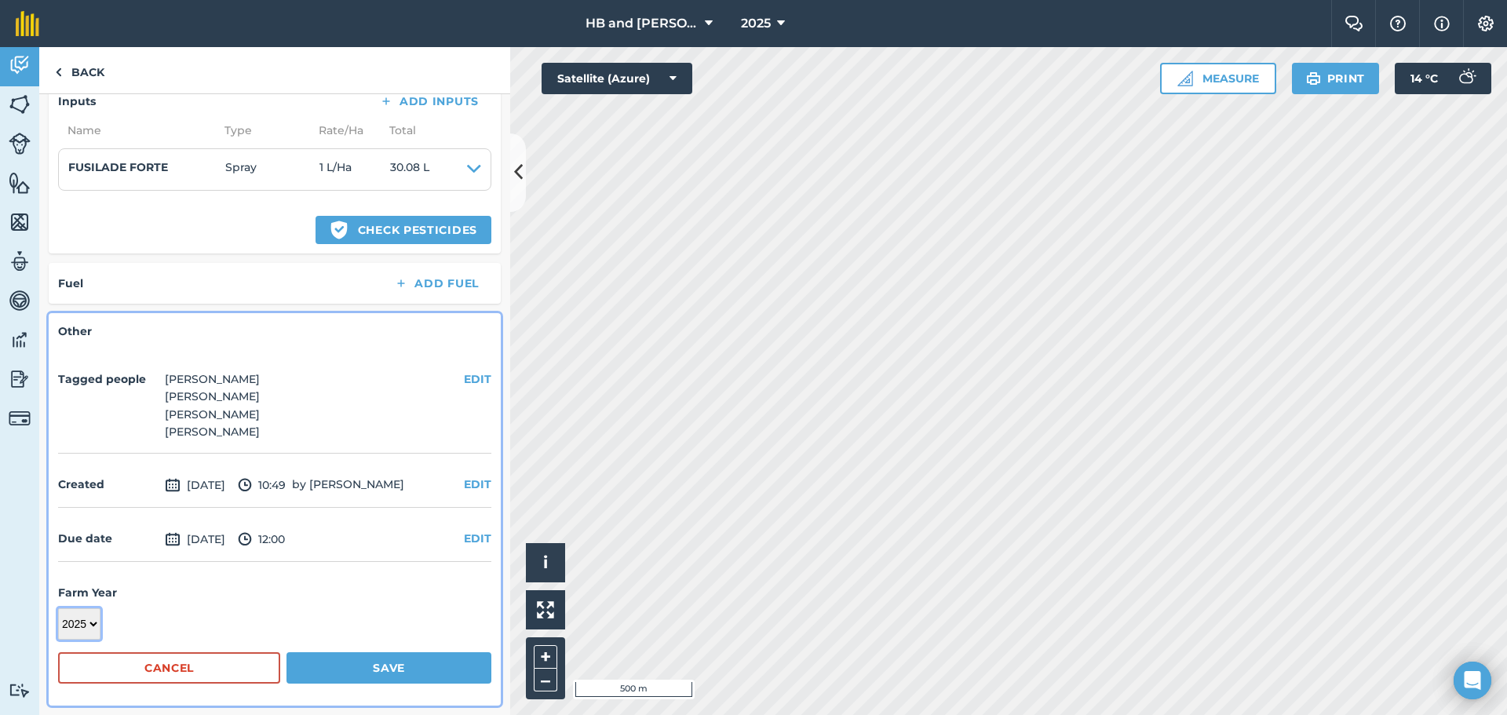
click at [92, 623] on select "2017 2018 2019 2020 2021 2022 2023 2024 2025 2026 2027" at bounding box center [79, 623] width 42 height 31
select select "2026"
click at [58, 608] on select "2017 2018 2019 2020 2021 2022 2023 2024 2025 2026 2027" at bounding box center [79, 623] width 42 height 31
click at [366, 667] on button "Save" at bounding box center [389, 667] width 205 height 31
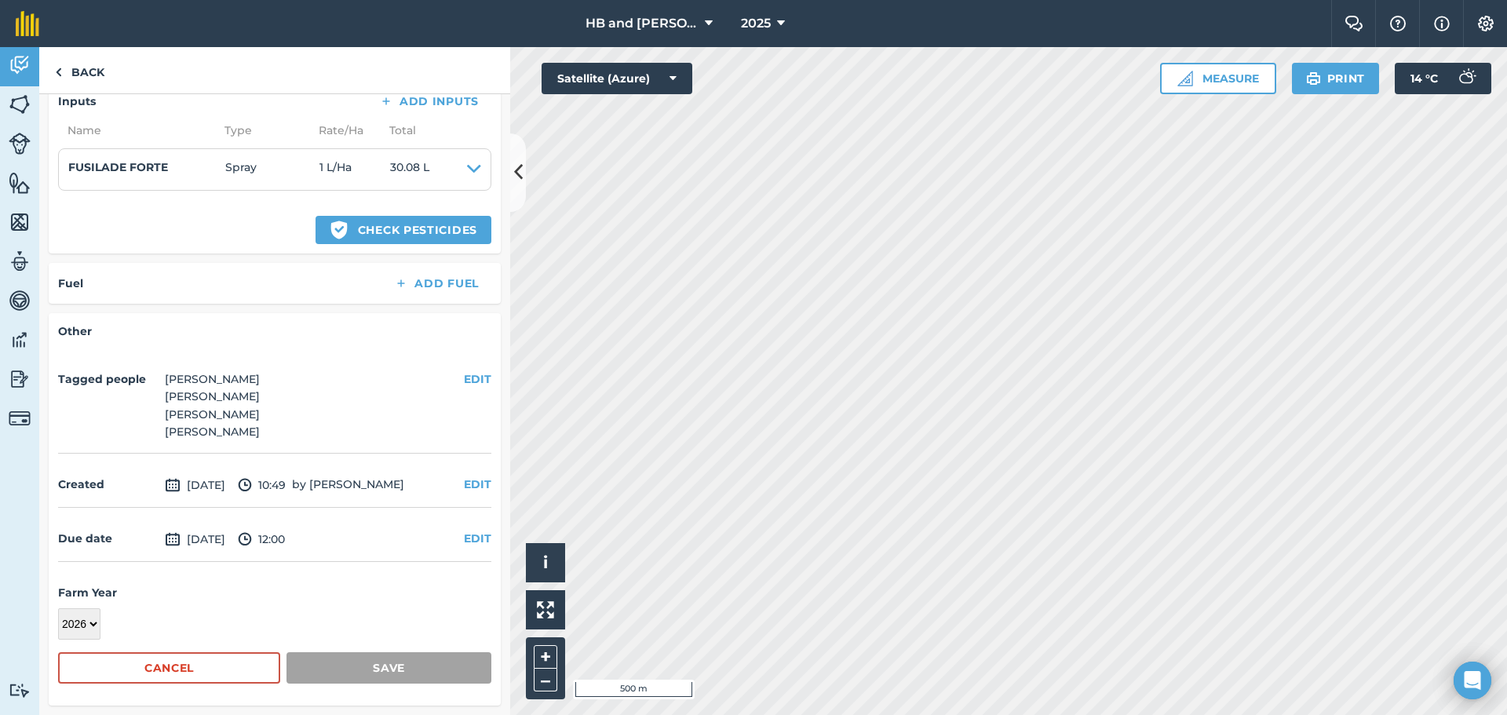
scroll to position [261, 0]
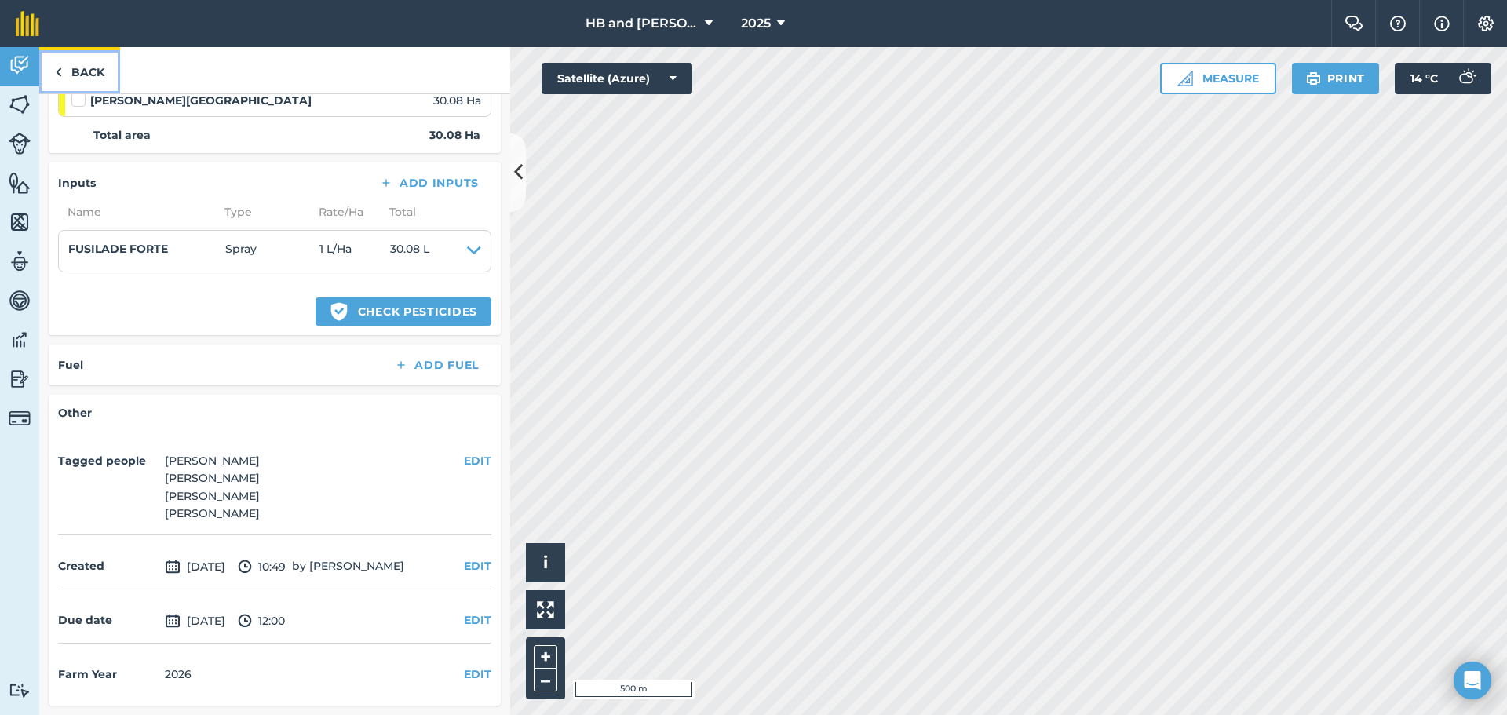
click at [72, 69] on link "Back" at bounding box center [79, 70] width 81 height 46
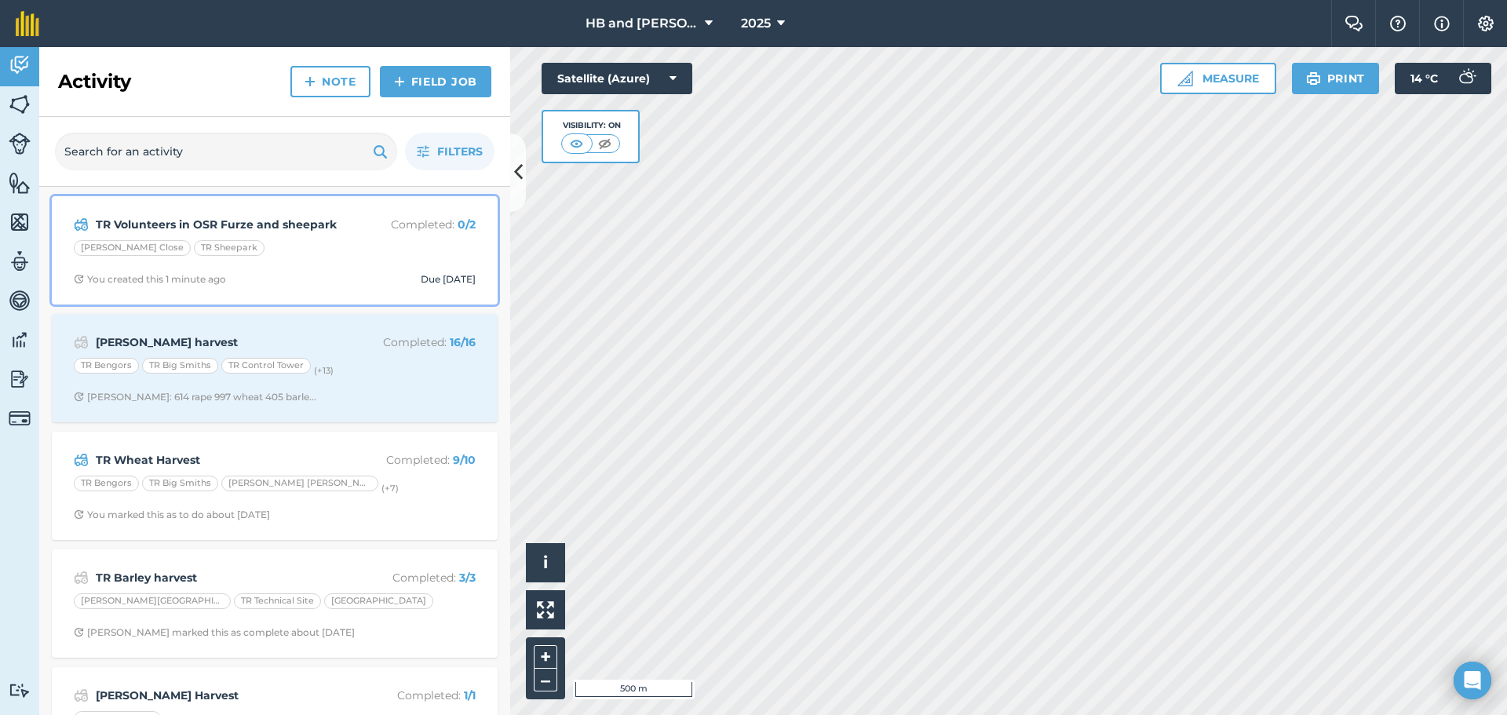
click at [327, 230] on strong "TR Volunteers in OSR Furze and sheepark" at bounding box center [220, 224] width 249 height 17
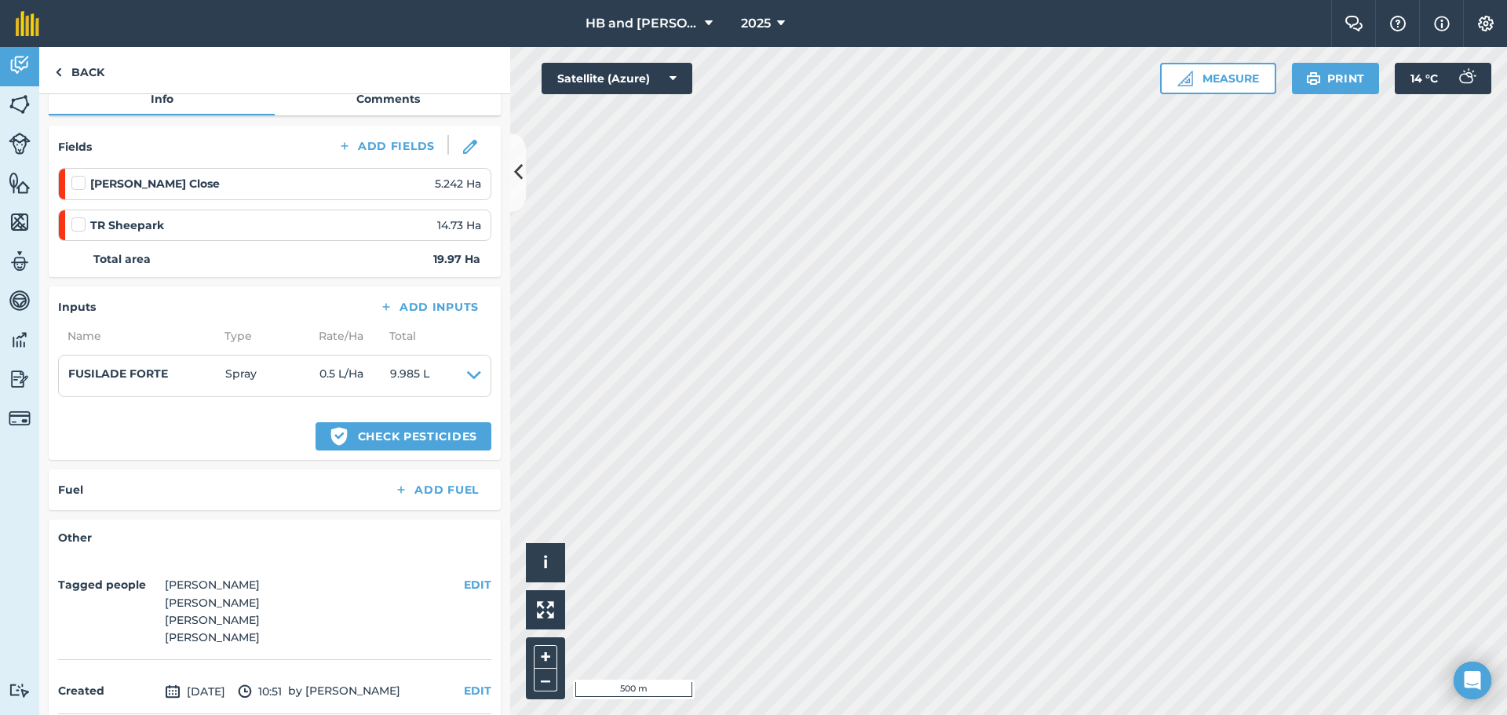
scroll to position [302, 0]
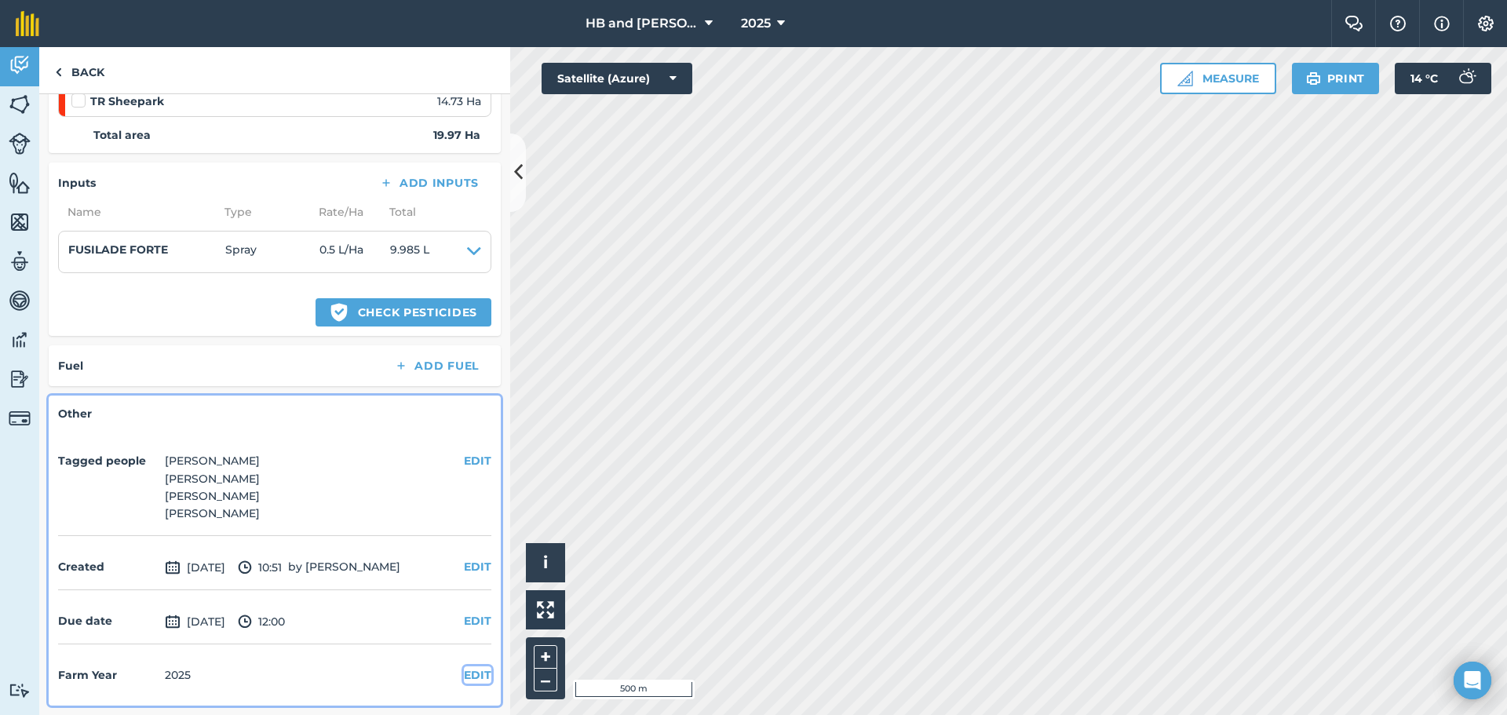
click at [464, 674] on button "EDIT" at bounding box center [477, 674] width 27 height 17
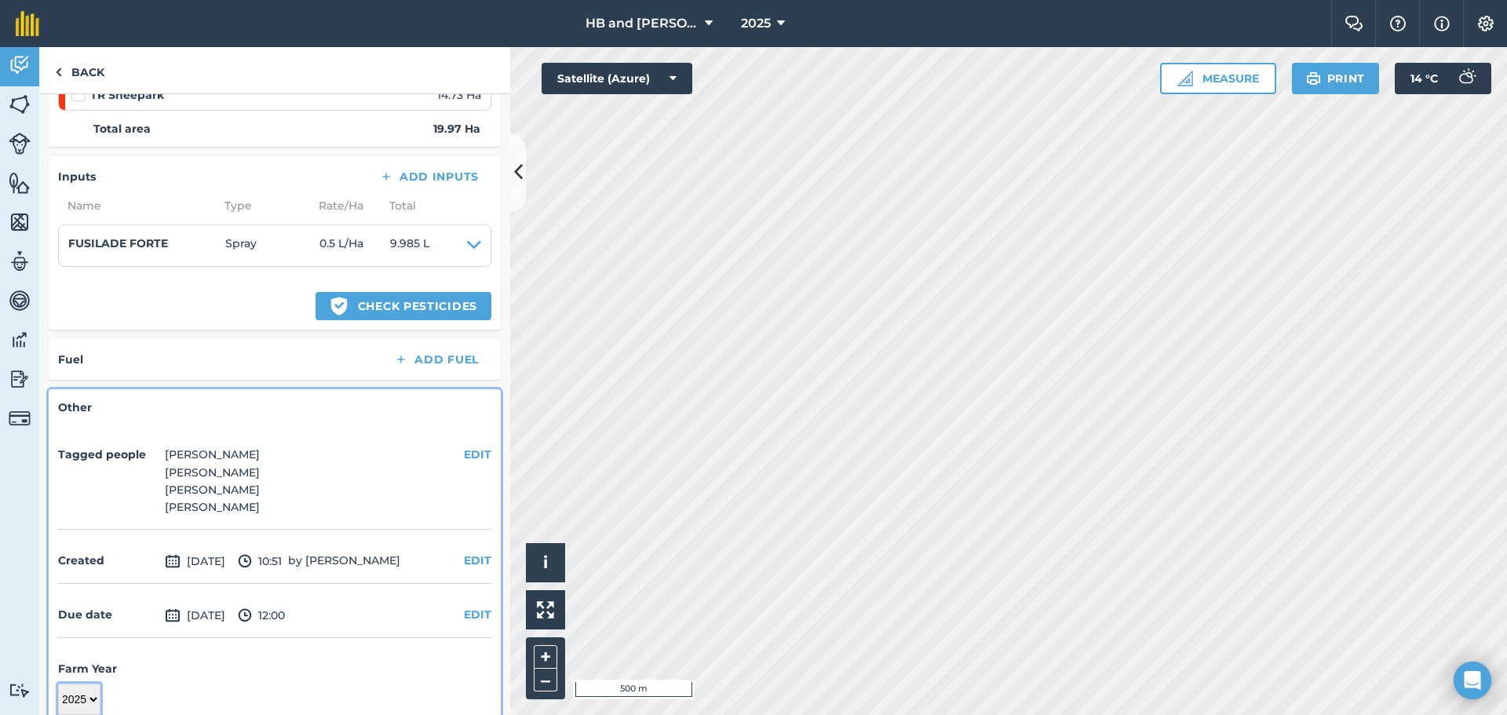
click at [82, 707] on select "2017 2018 2019 2020 2021 2022 2023 2024 2025 2026 2027" at bounding box center [79, 699] width 42 height 31
select select "2026"
click at [58, 684] on select "2017 2018 2019 2020 2021 2022 2023 2024 2025 2026 2027" at bounding box center [79, 699] width 42 height 31
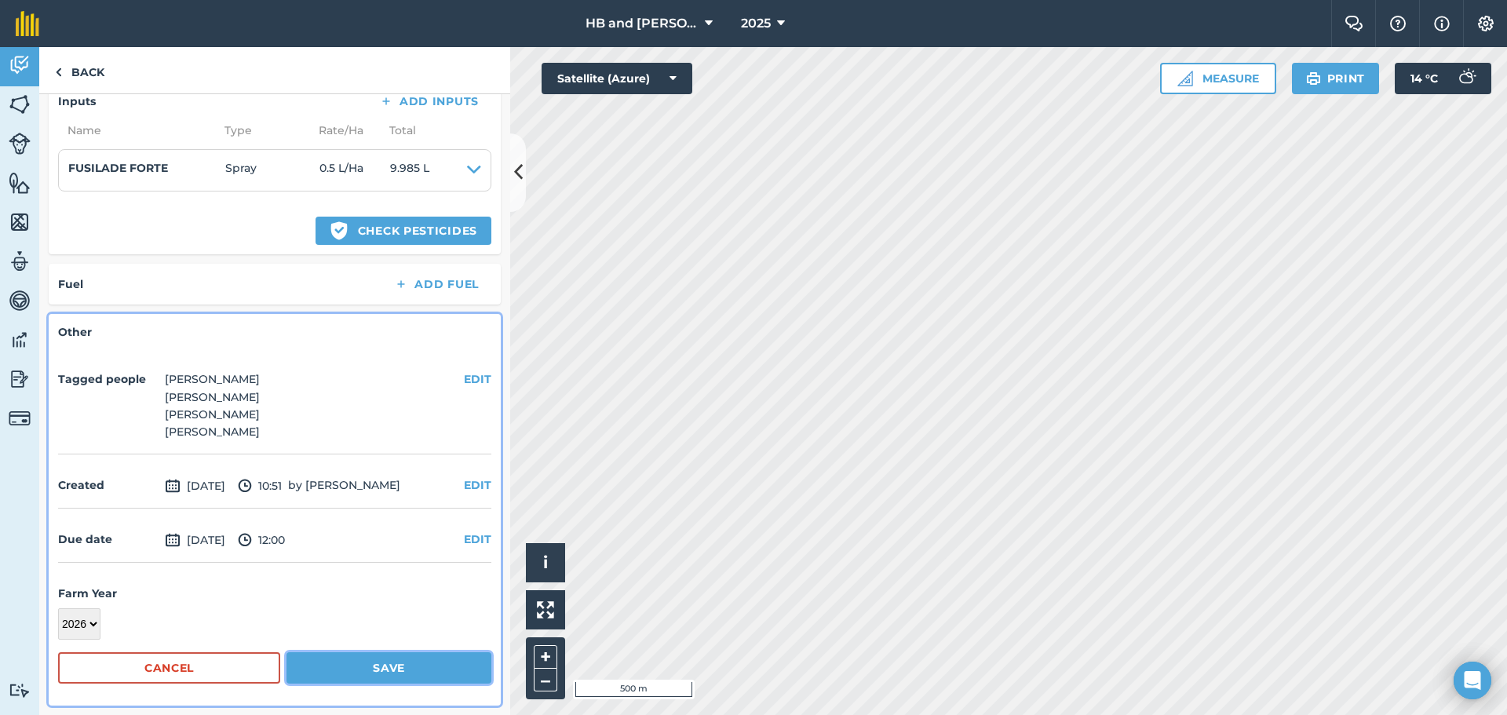
click at [391, 670] on button "Save" at bounding box center [389, 667] width 205 height 31
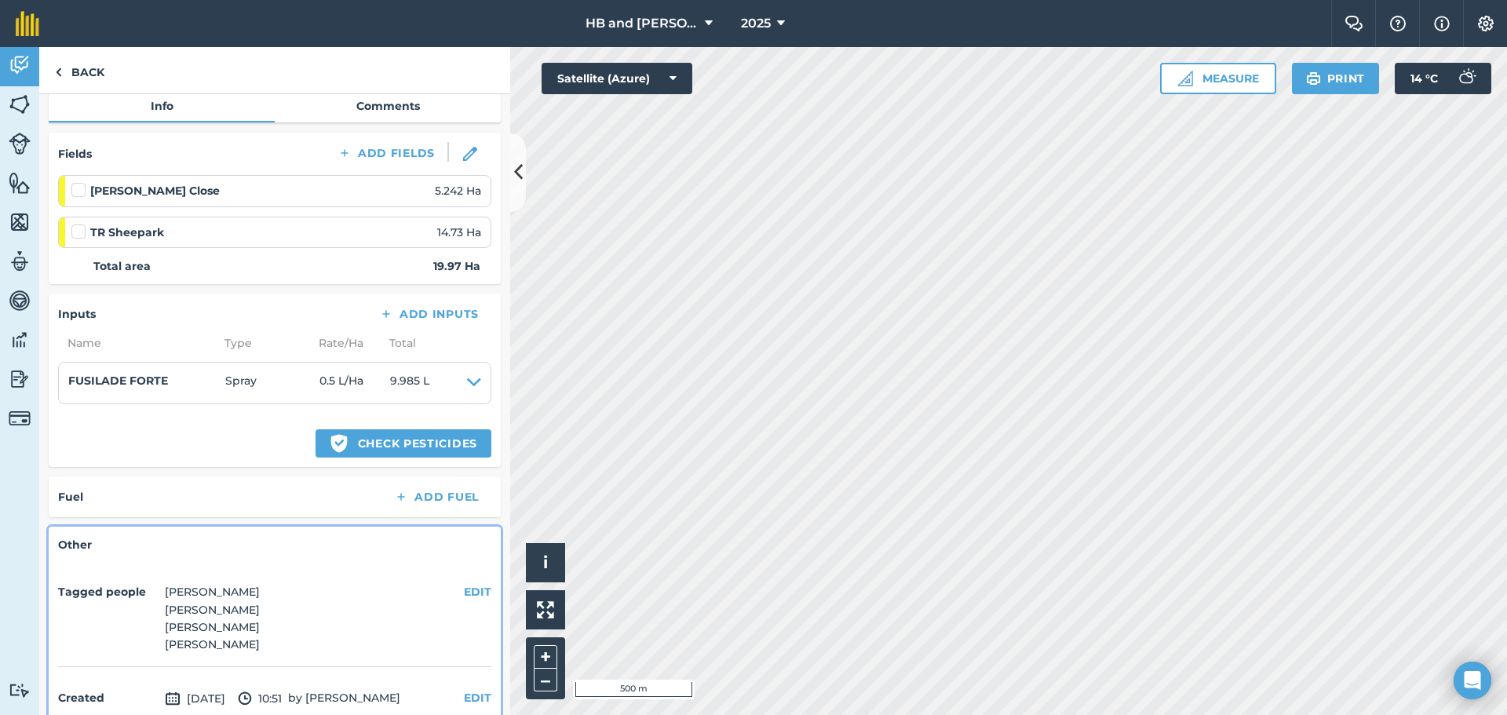
scroll to position [0, 0]
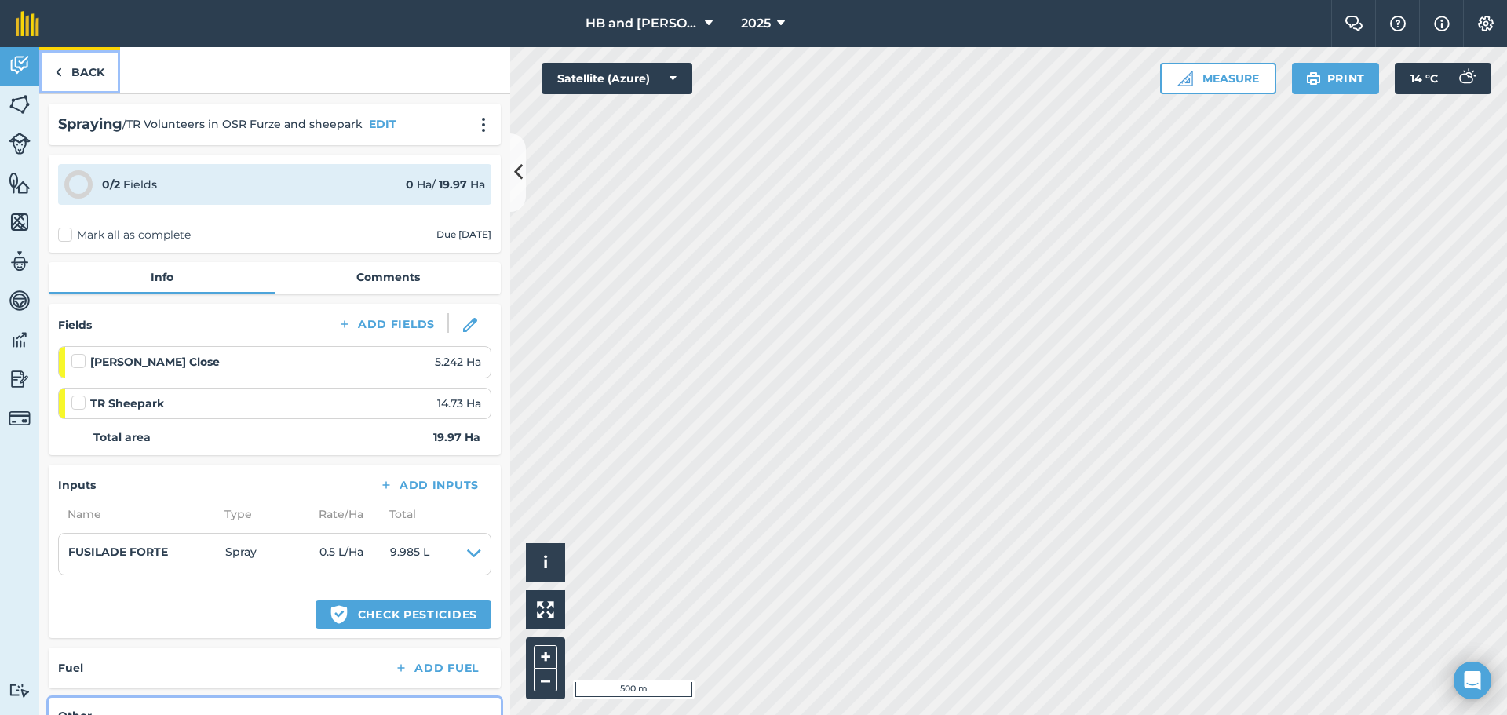
click at [97, 69] on link "Back" at bounding box center [79, 70] width 81 height 46
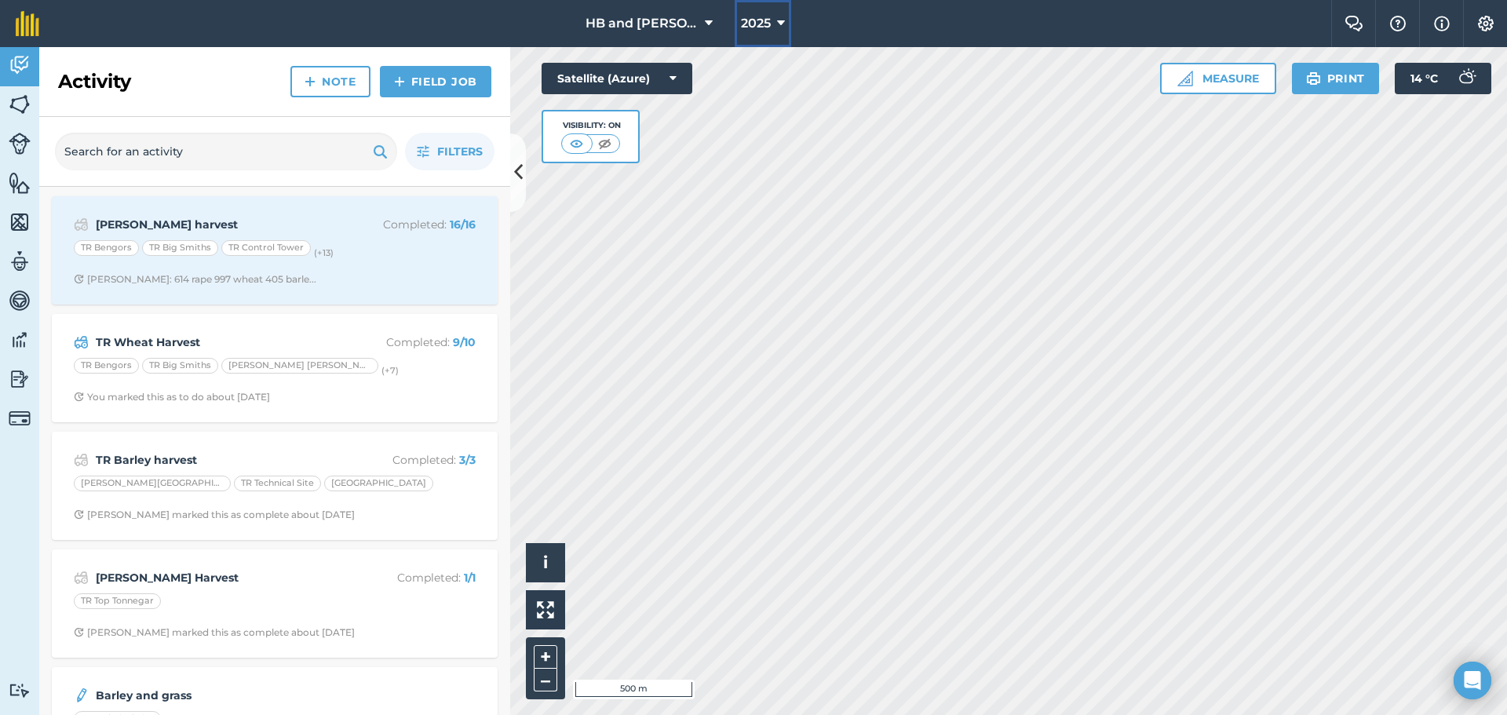
click at [758, 28] on span "2025" at bounding box center [756, 23] width 30 height 19
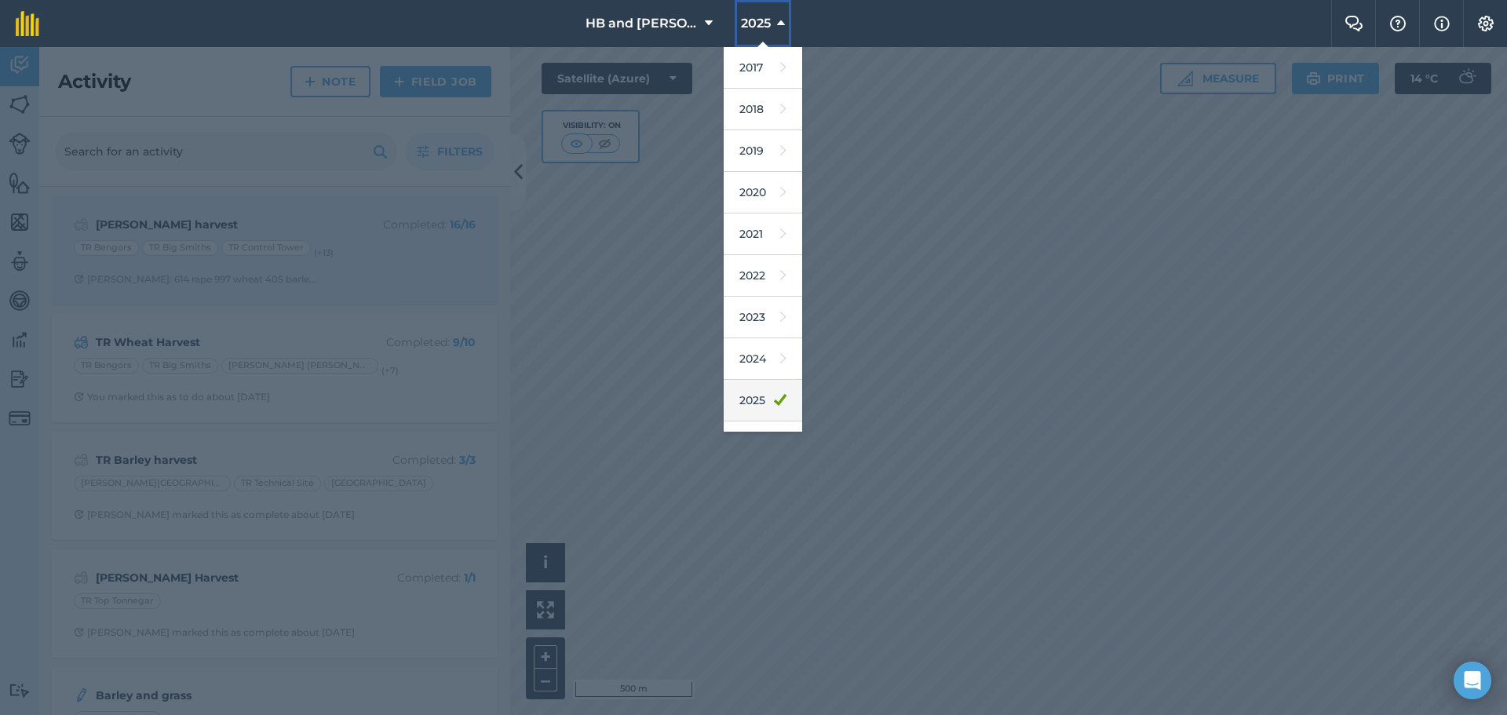
scroll to position [73, 0]
click at [758, 373] on link "2026" at bounding box center [763, 370] width 79 height 42
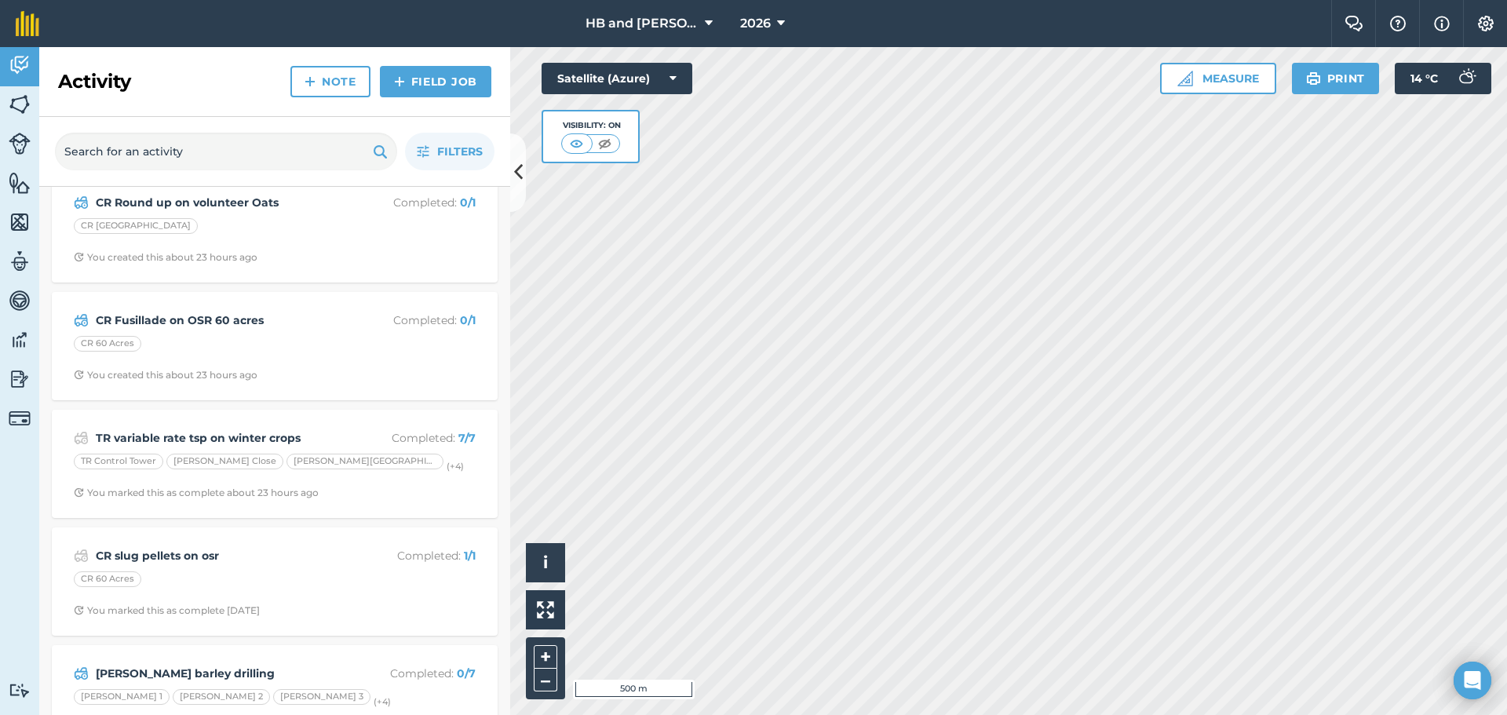
scroll to position [0, 0]
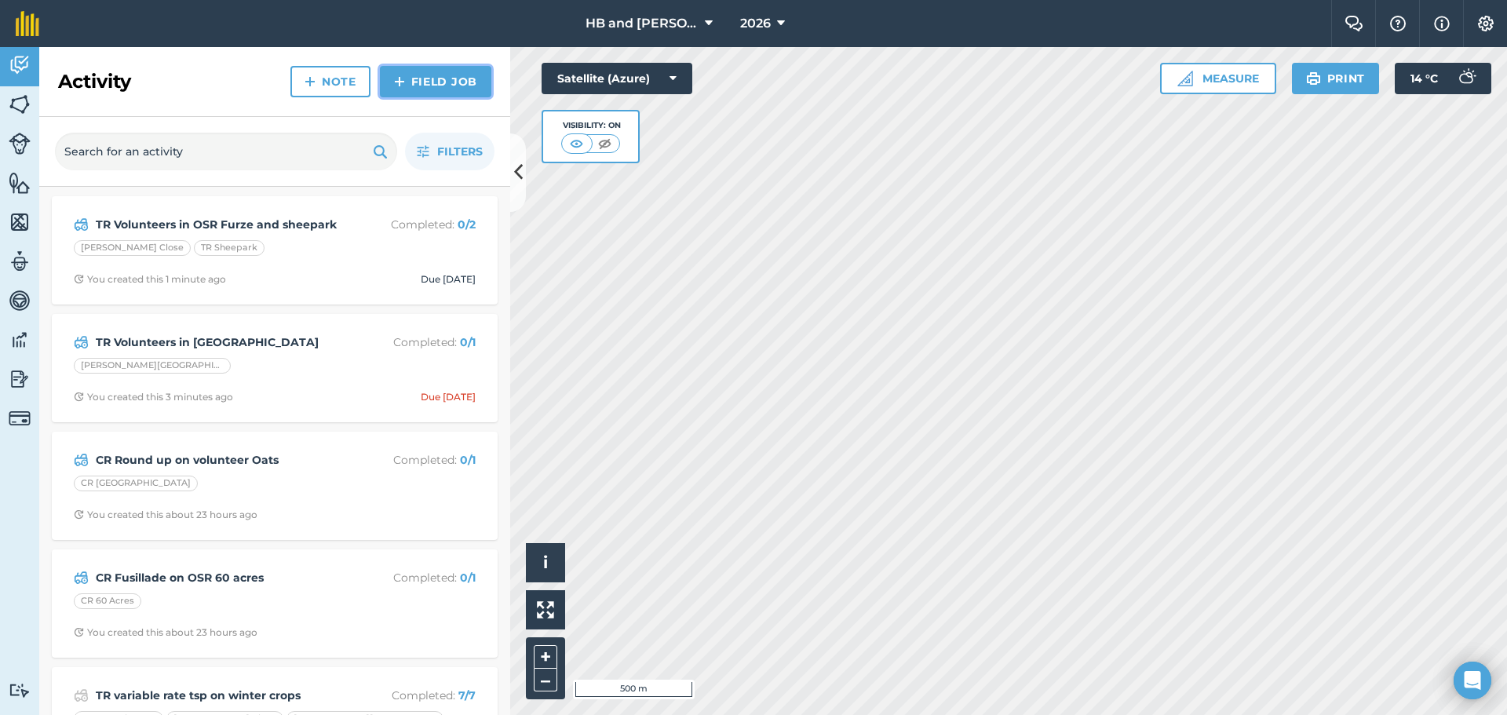
click at [416, 71] on link "Field Job" at bounding box center [435, 81] width 111 height 31
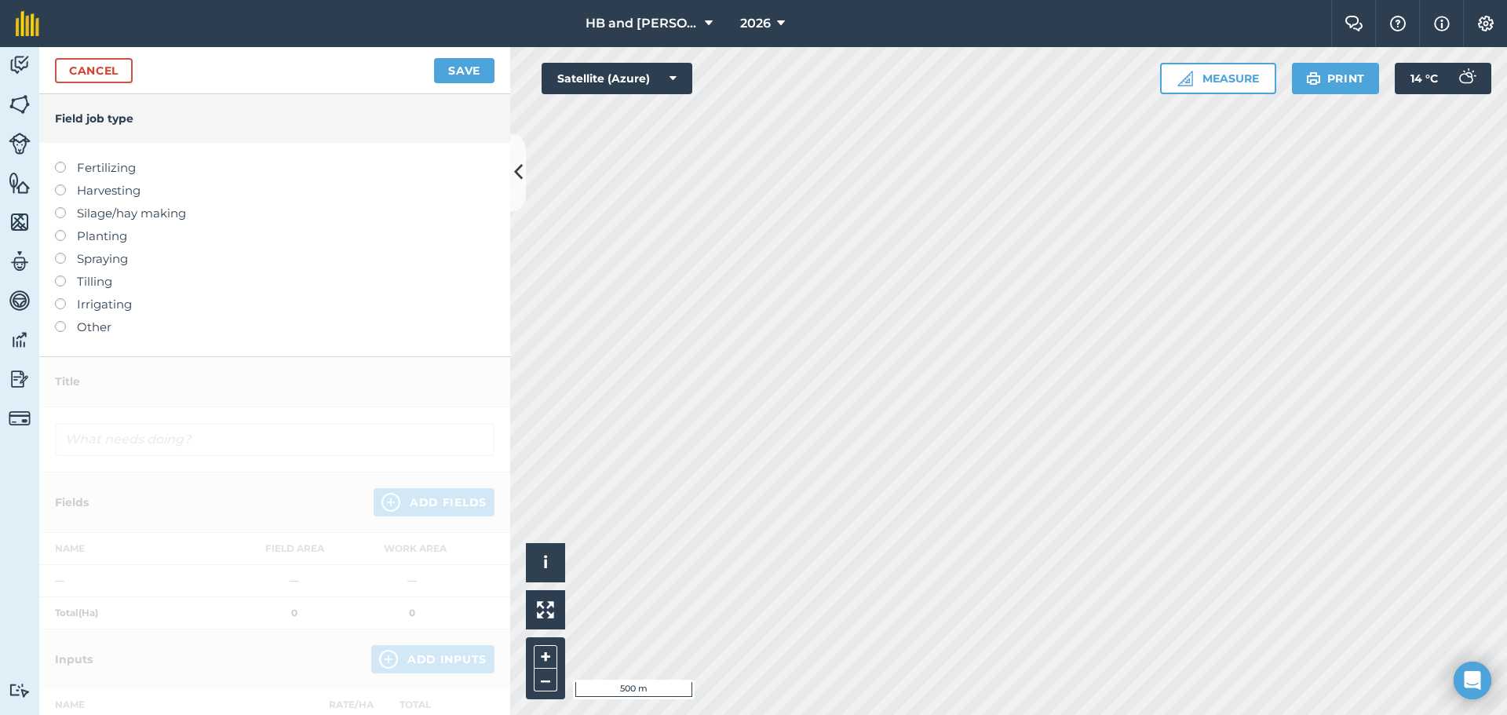
click at [80, 258] on label "Spraying" at bounding box center [275, 259] width 440 height 19
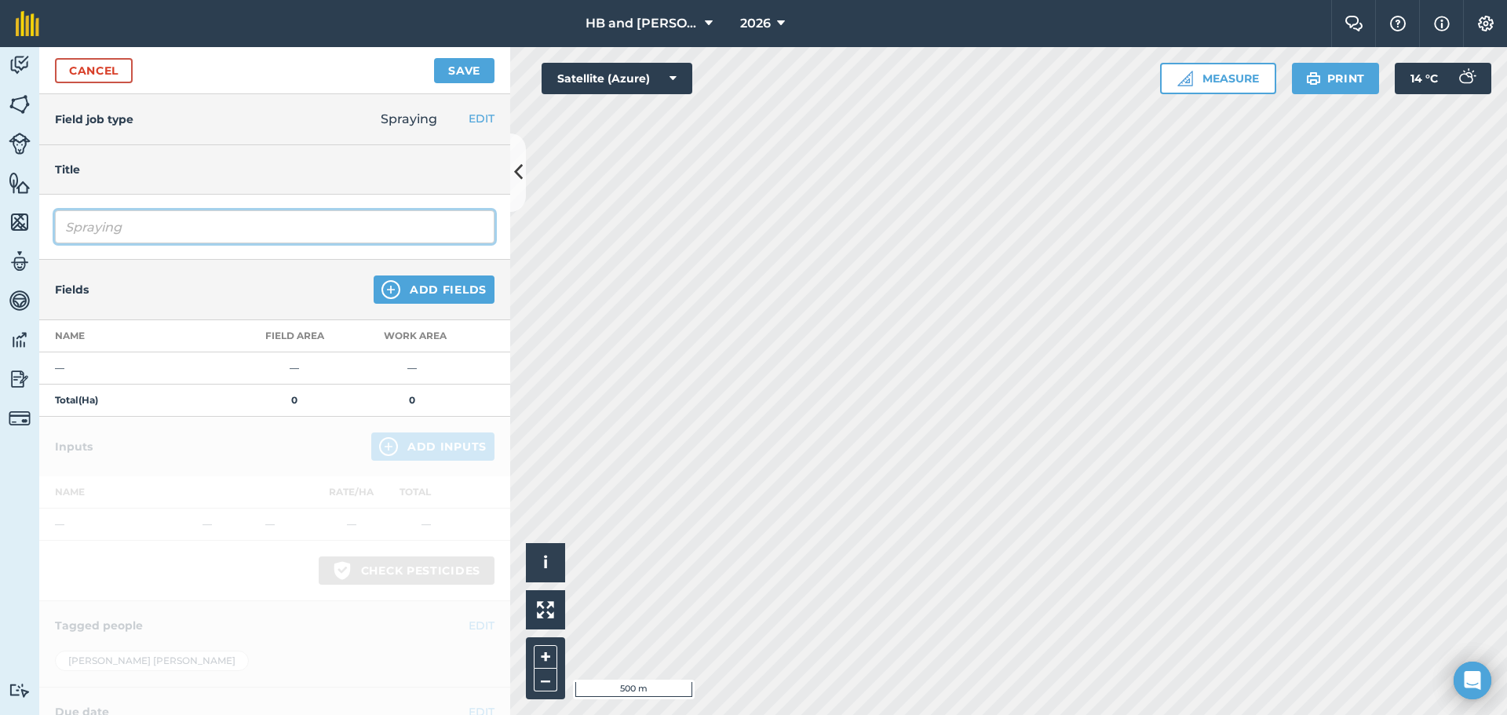
click at [176, 233] on input "Spraying" at bounding box center [275, 226] width 440 height 33
type input "SprayingTR STubble clean up on OSR volunteers"
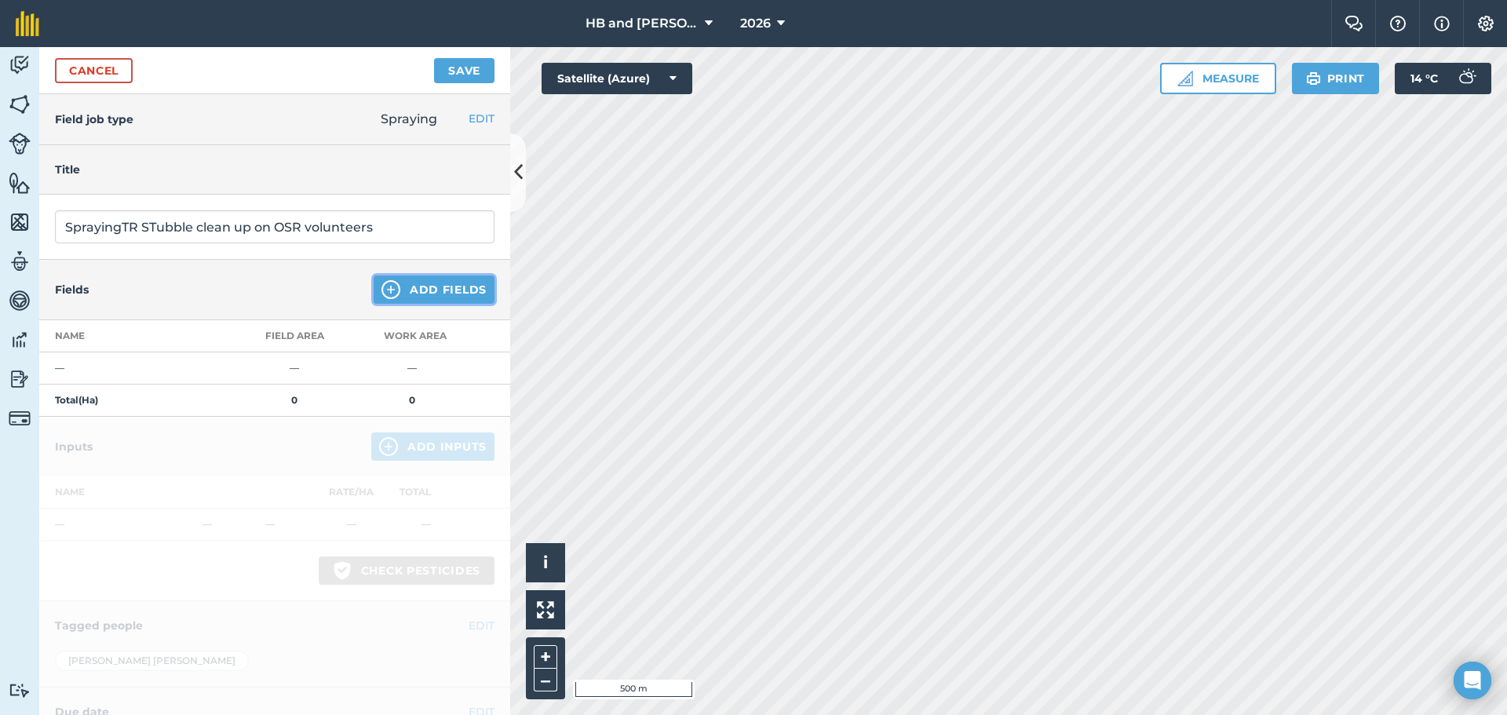
click at [382, 287] on img at bounding box center [391, 289] width 19 height 19
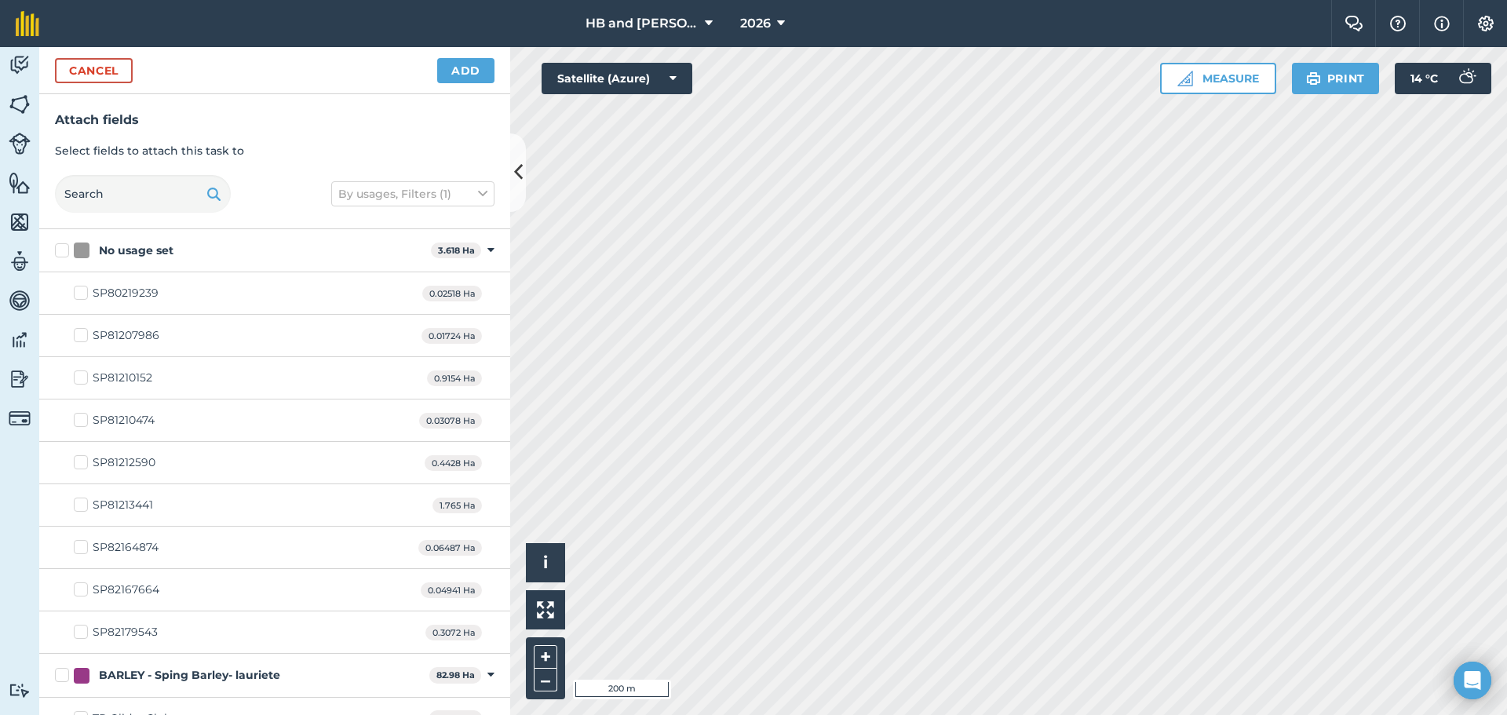
checkbox input "true"
click at [484, 78] on button "Add" at bounding box center [465, 70] width 57 height 25
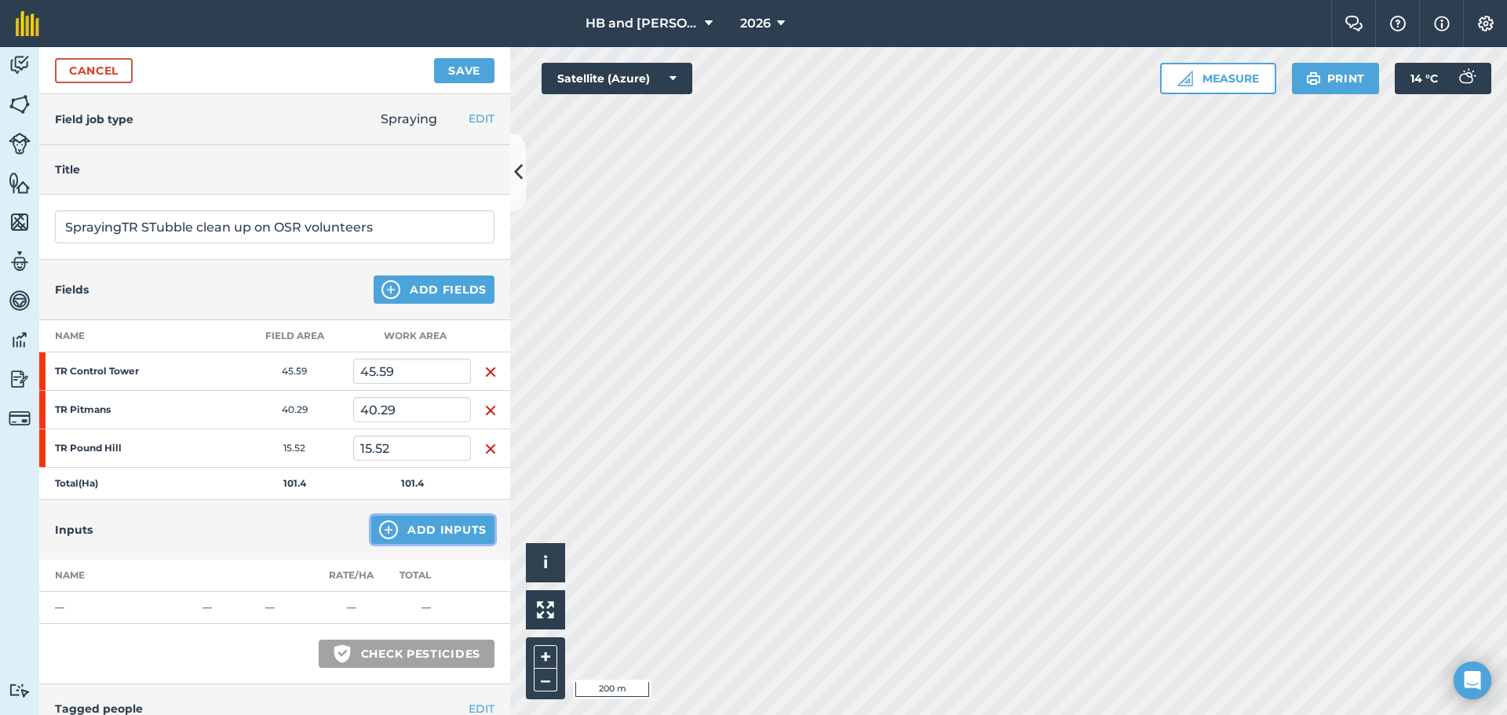
click at [404, 531] on button "Add Inputs" at bounding box center [432, 530] width 123 height 28
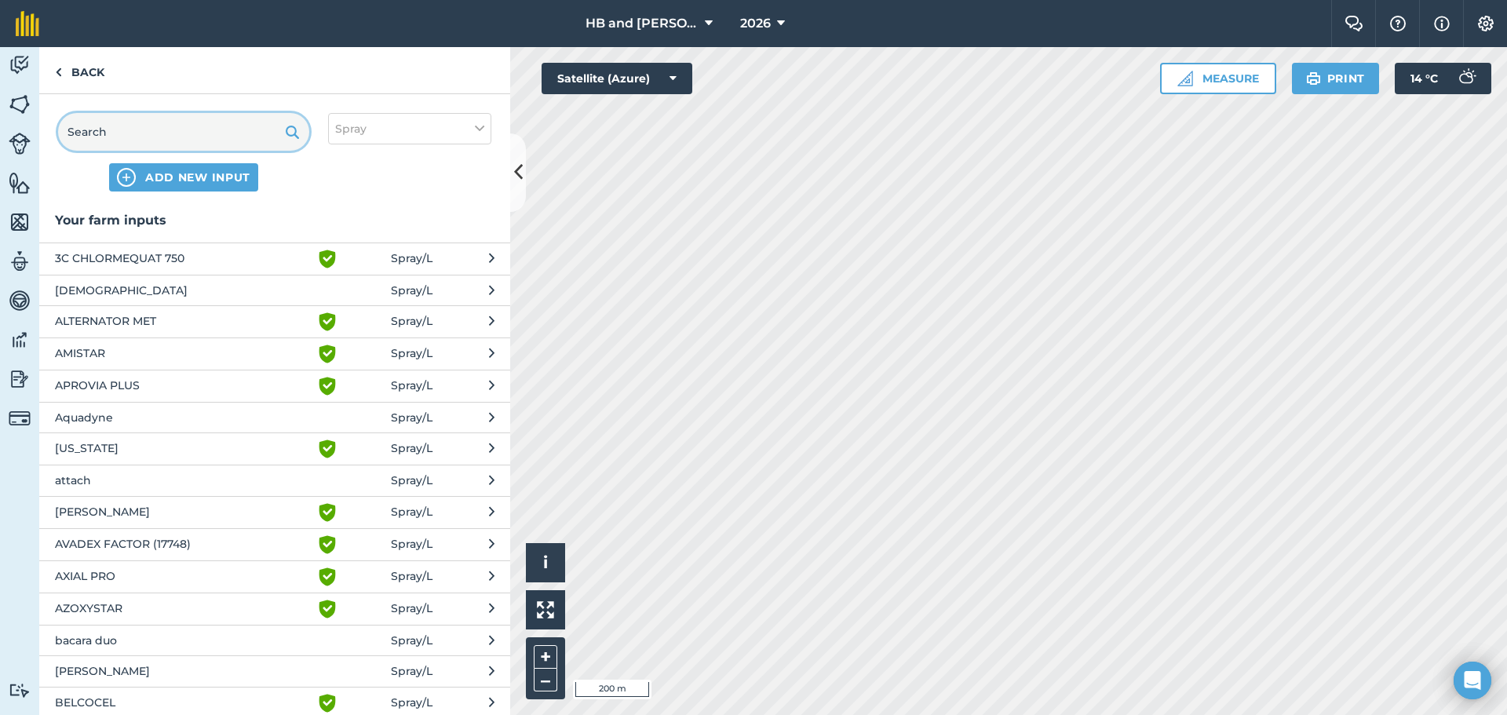
click at [161, 130] on input "text" at bounding box center [183, 132] width 251 height 38
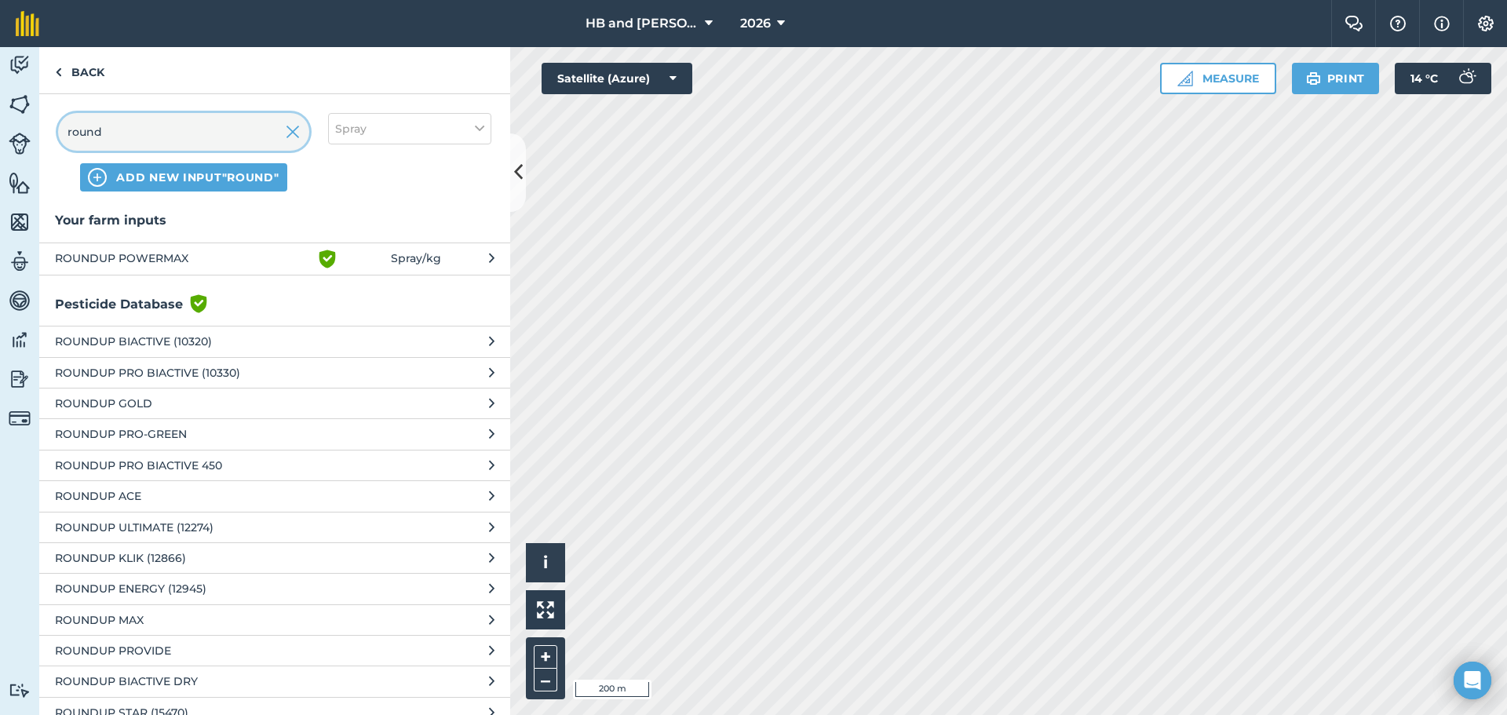
type input "round"
click at [139, 262] on span "ROUNDUP POWERMAX" at bounding box center [183, 259] width 257 height 19
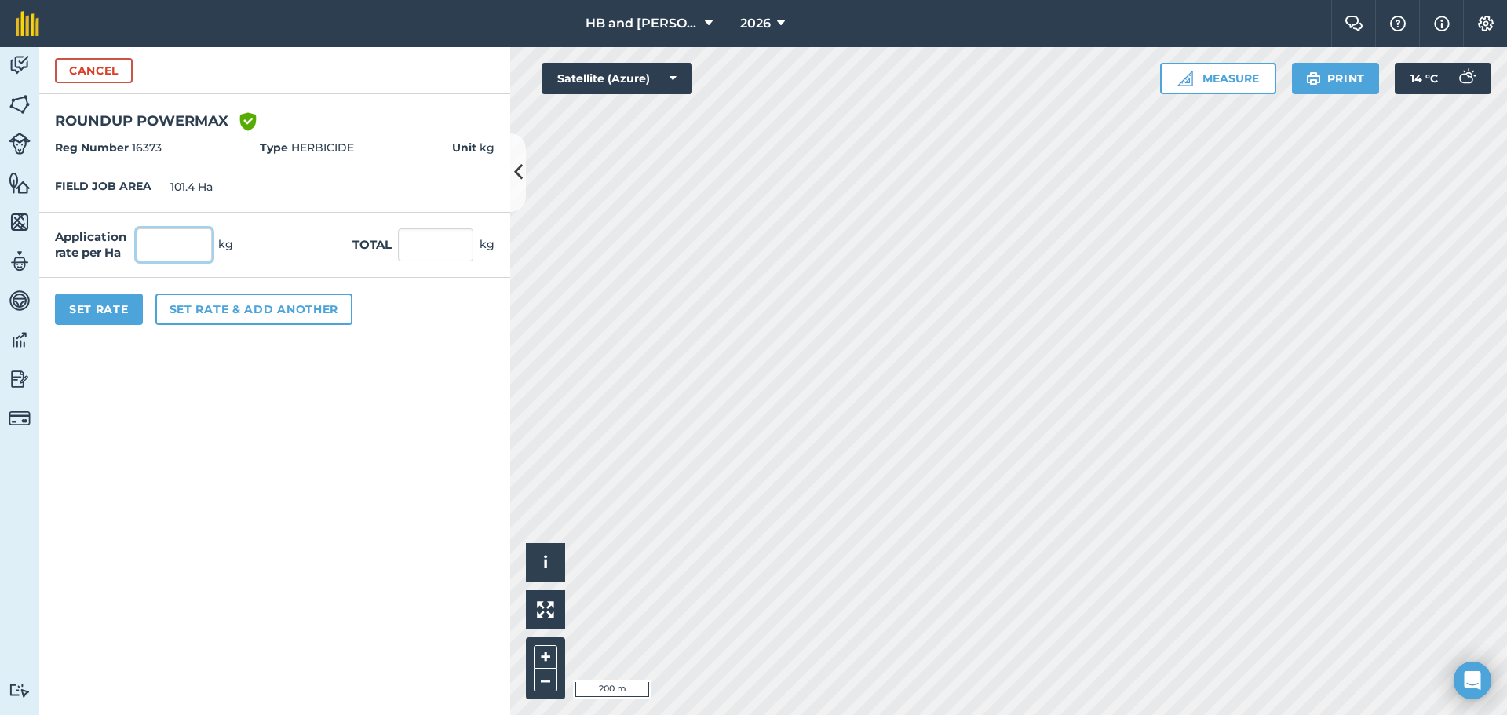
drag, startPoint x: 138, startPoint y: 235, endPoint x: 158, endPoint y: 240, distance: 20.4
click at [140, 235] on input "text" at bounding box center [174, 244] width 75 height 33
type input "0.75"
type input "76.05"
click at [122, 318] on button "Set Rate" at bounding box center [99, 309] width 88 height 31
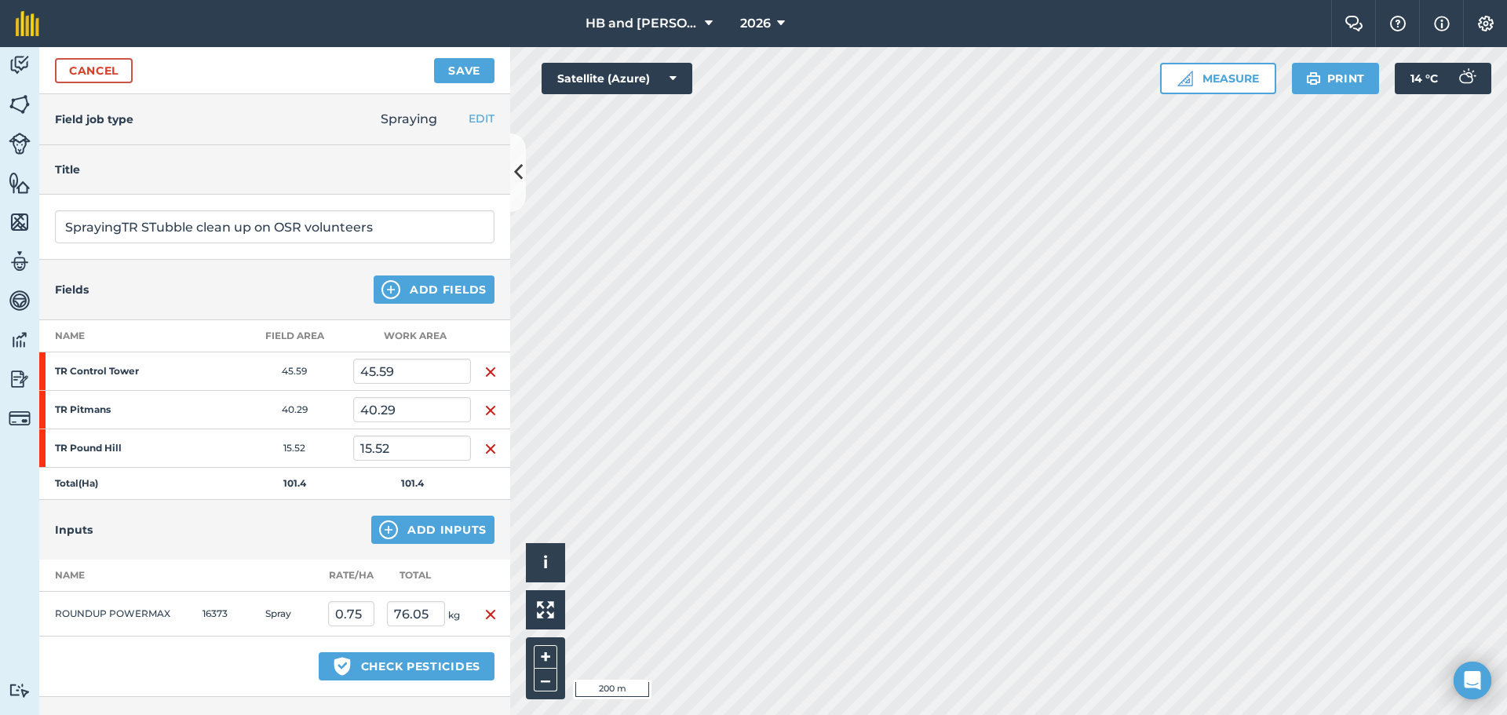
scroll to position [232, 0]
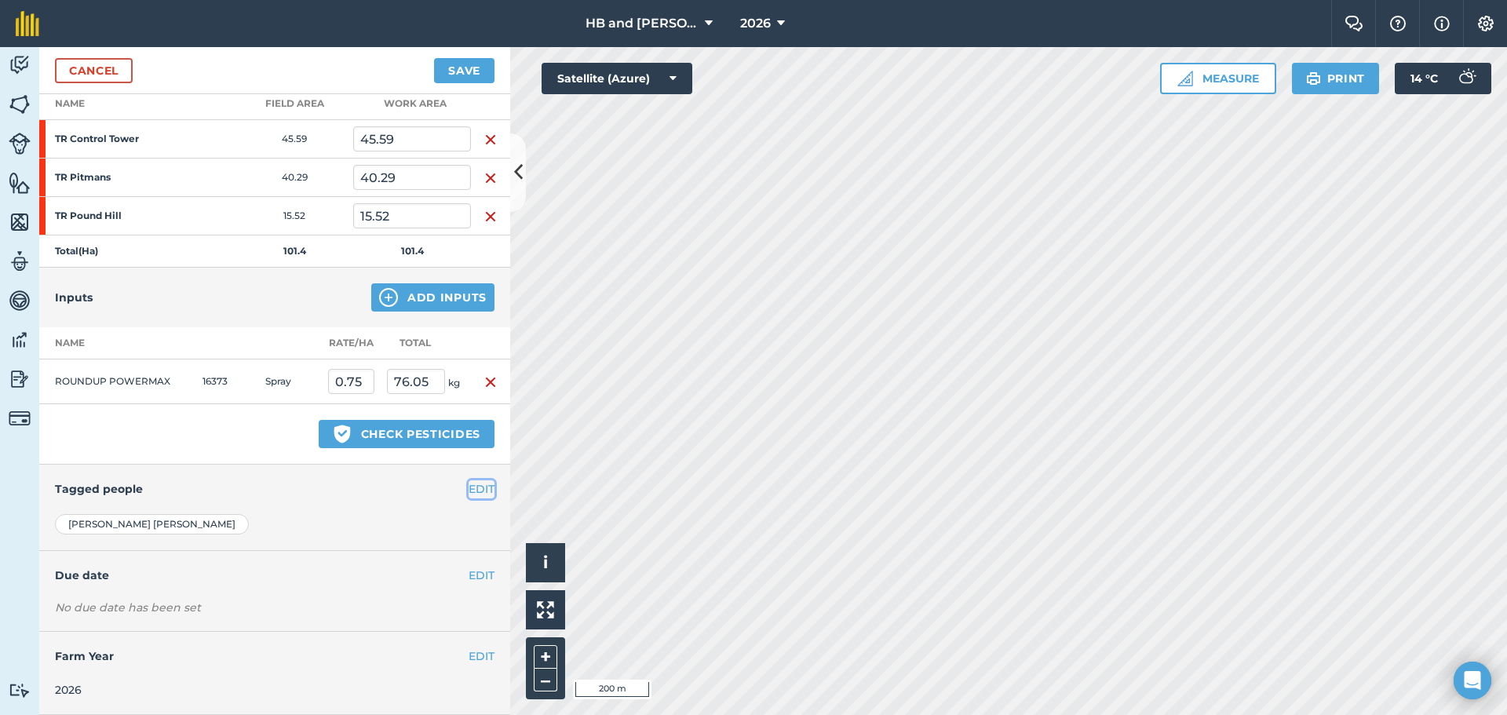
click at [472, 485] on button "EDIT" at bounding box center [482, 488] width 26 height 17
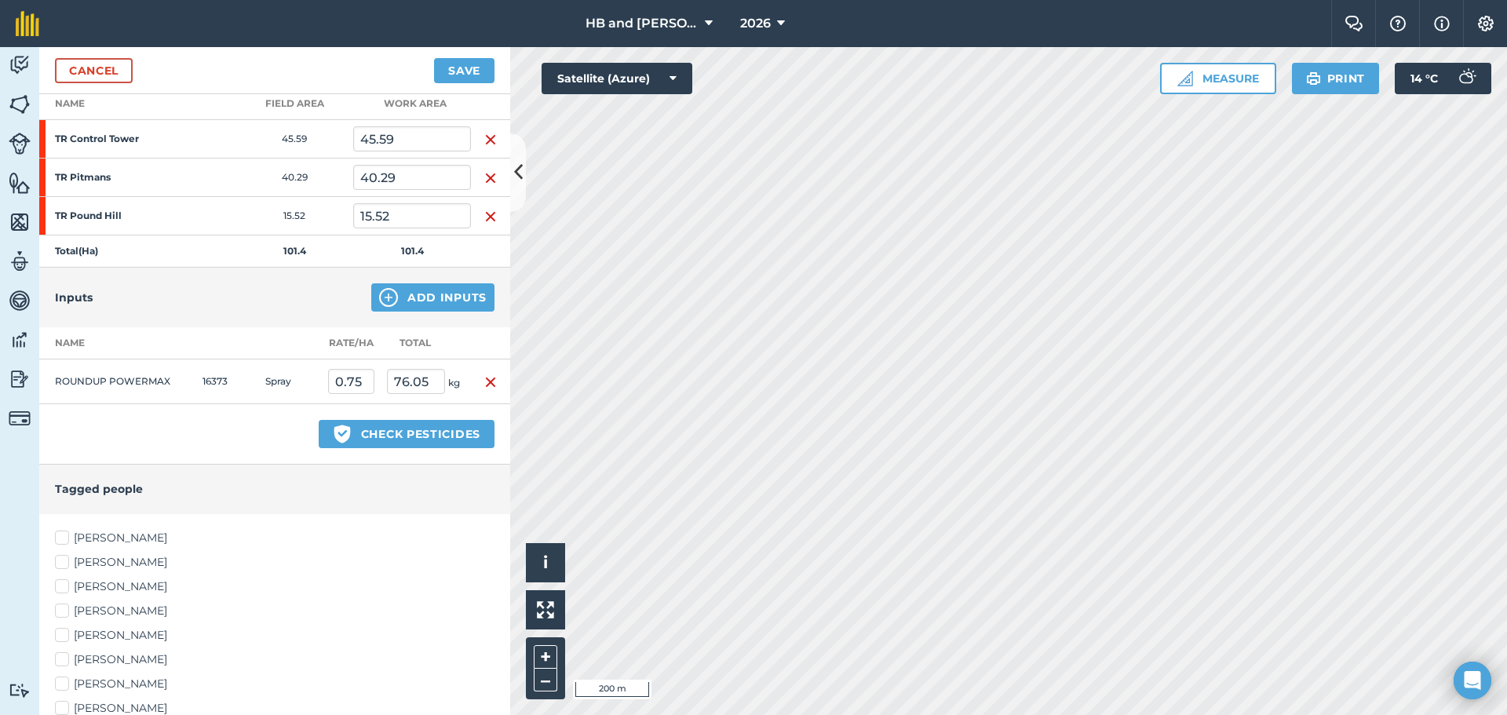
scroll to position [502, 0]
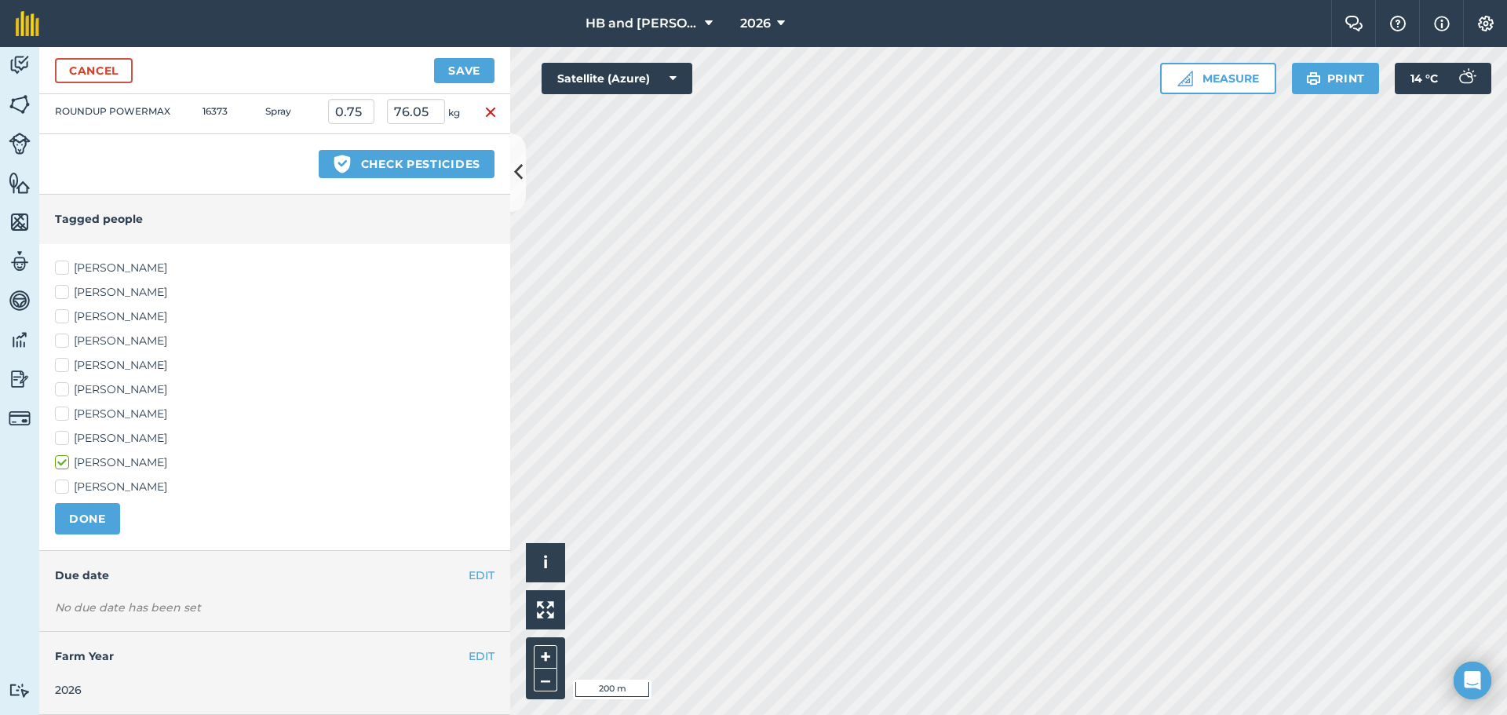
click at [93, 411] on label "[PERSON_NAME]" at bounding box center [275, 414] width 440 height 16
click at [65, 411] on input "[PERSON_NAME]" at bounding box center [60, 411] width 10 height 10
checkbox input "true"
click at [88, 310] on label "[PERSON_NAME]" at bounding box center [275, 317] width 440 height 16
click at [65, 310] on input "[PERSON_NAME]" at bounding box center [60, 314] width 10 height 10
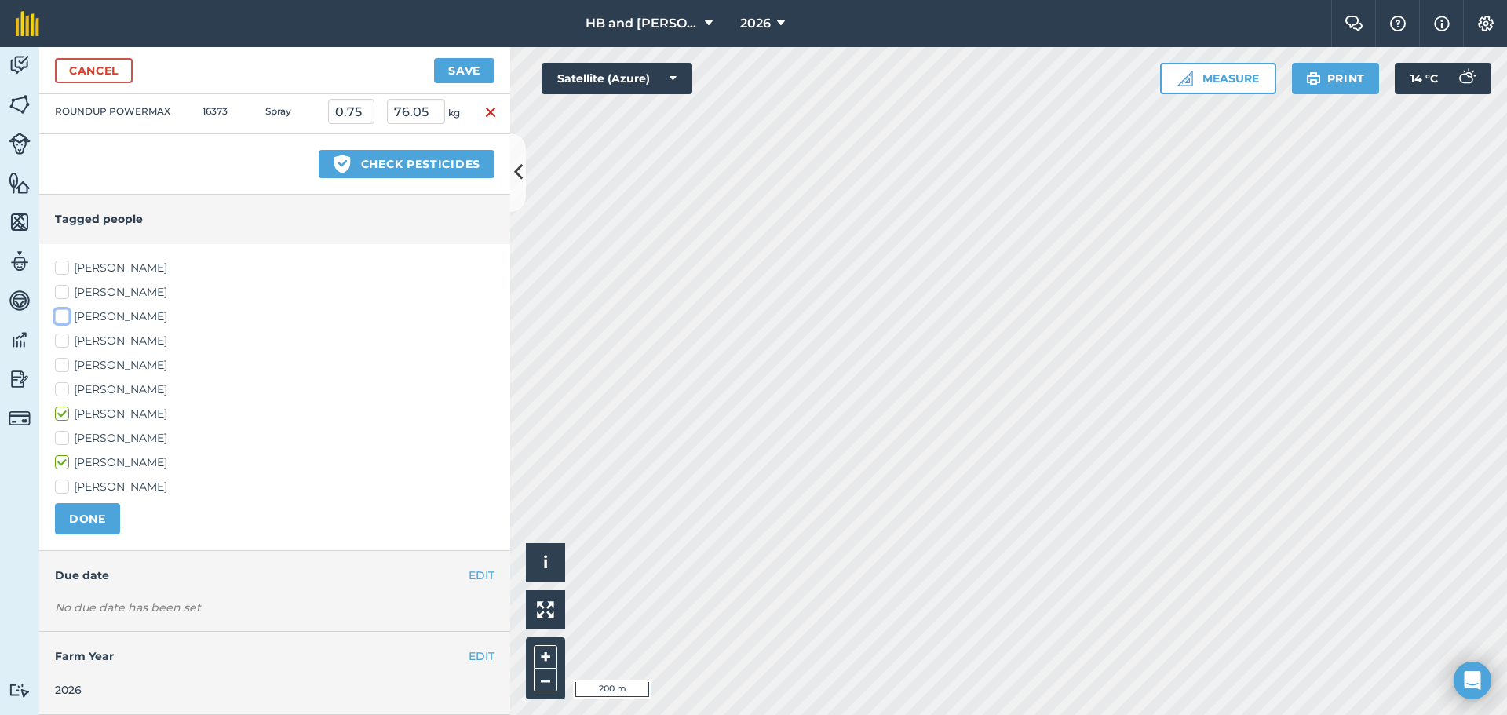
checkbox input "true"
click at [88, 438] on label "[PERSON_NAME]" at bounding box center [275, 438] width 440 height 16
click at [65, 438] on input "[PERSON_NAME]" at bounding box center [60, 435] width 10 height 10
checkbox input "true"
click at [98, 520] on button "DONE" at bounding box center [87, 518] width 65 height 31
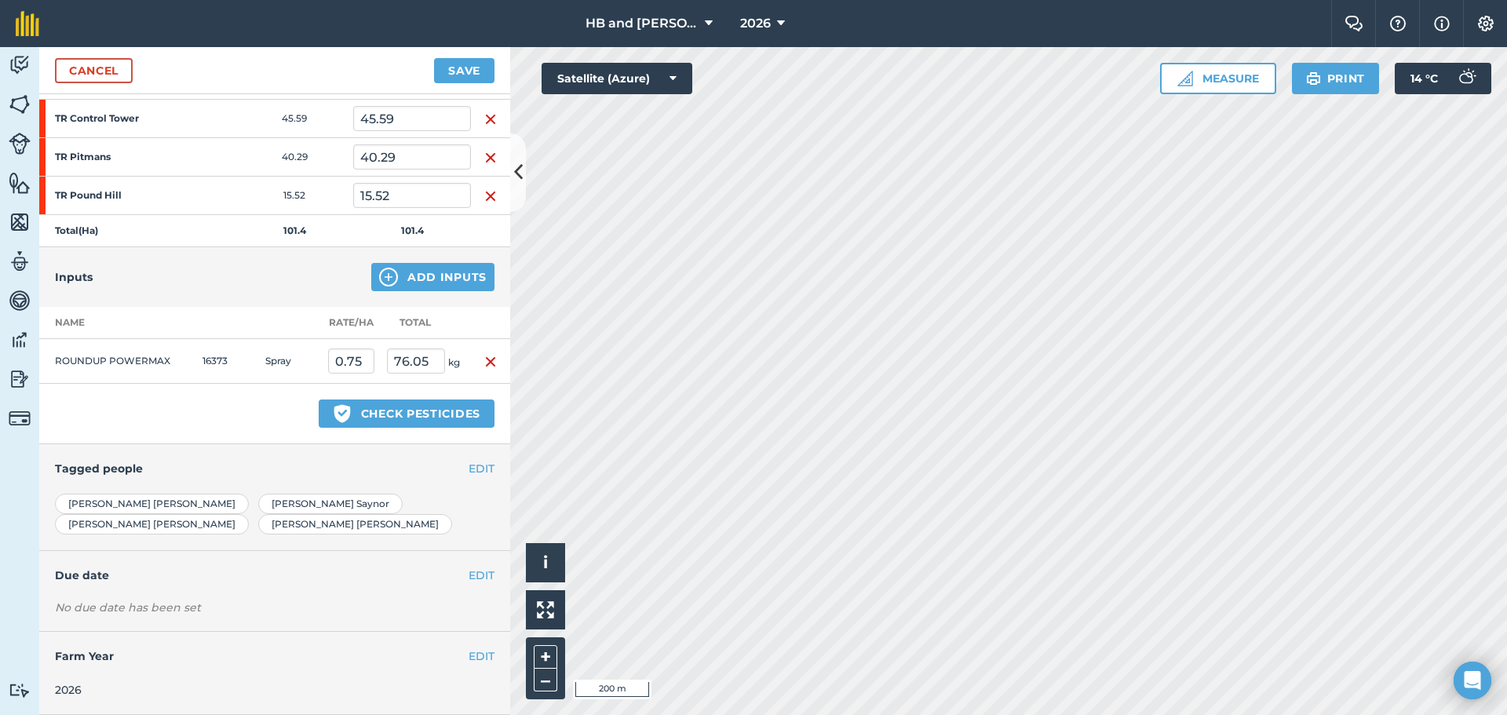
scroll to position [232, 0]
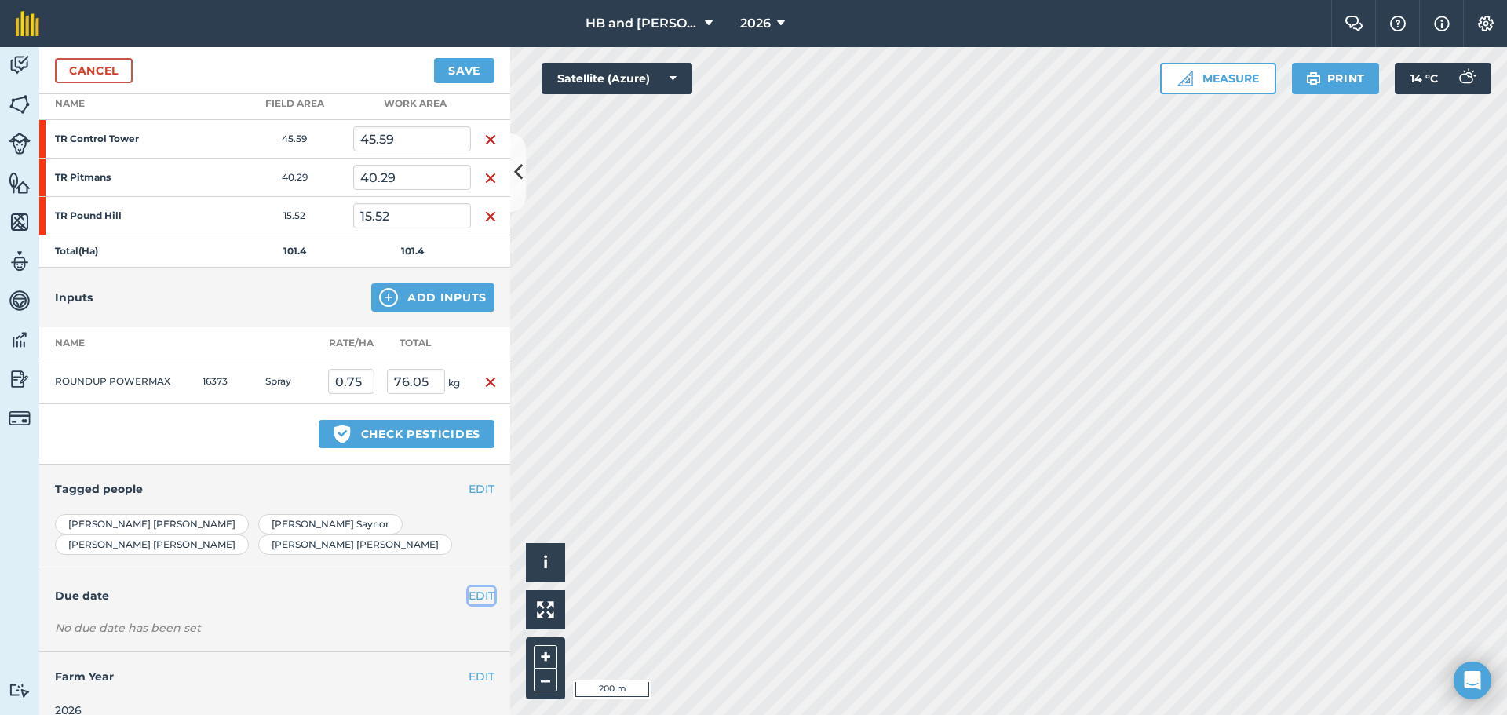
click at [469, 587] on button "EDIT" at bounding box center [482, 595] width 26 height 17
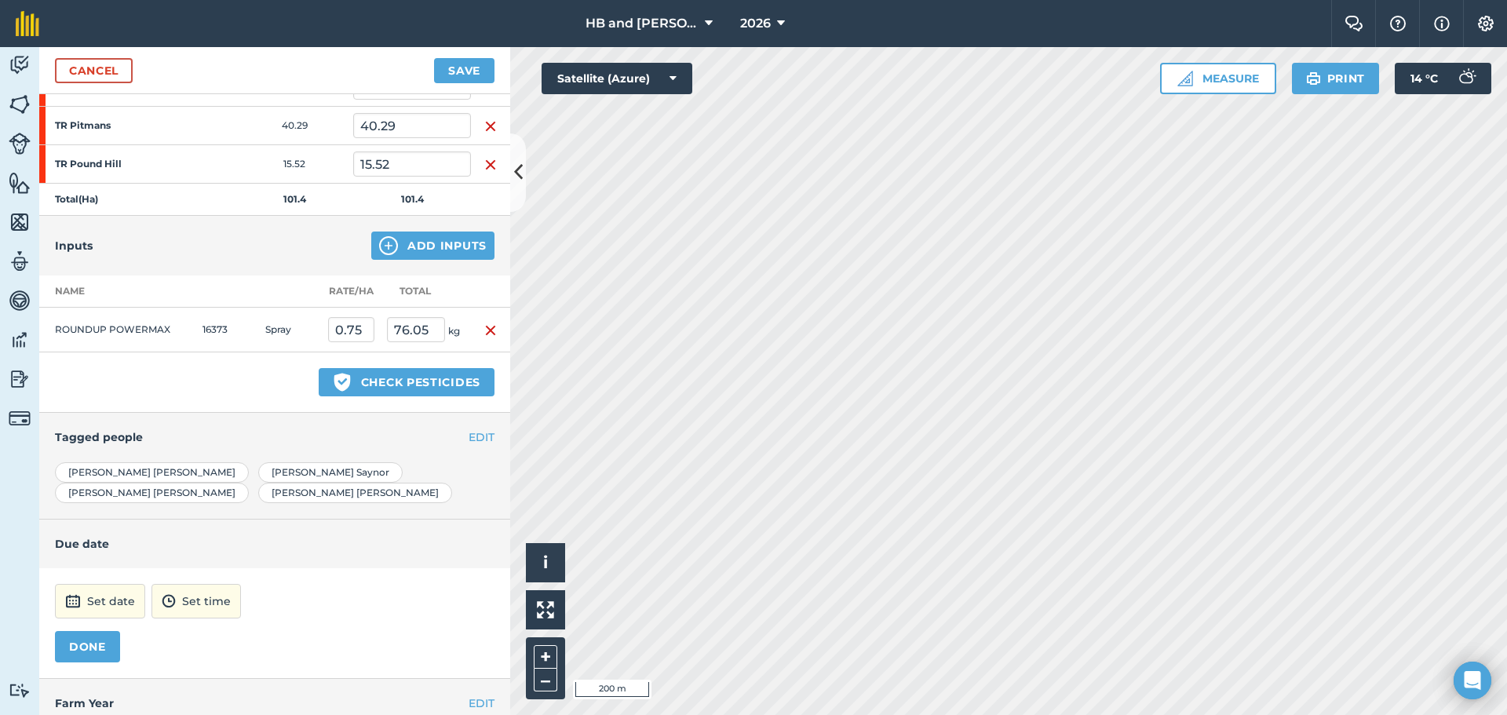
scroll to position [311, 0]
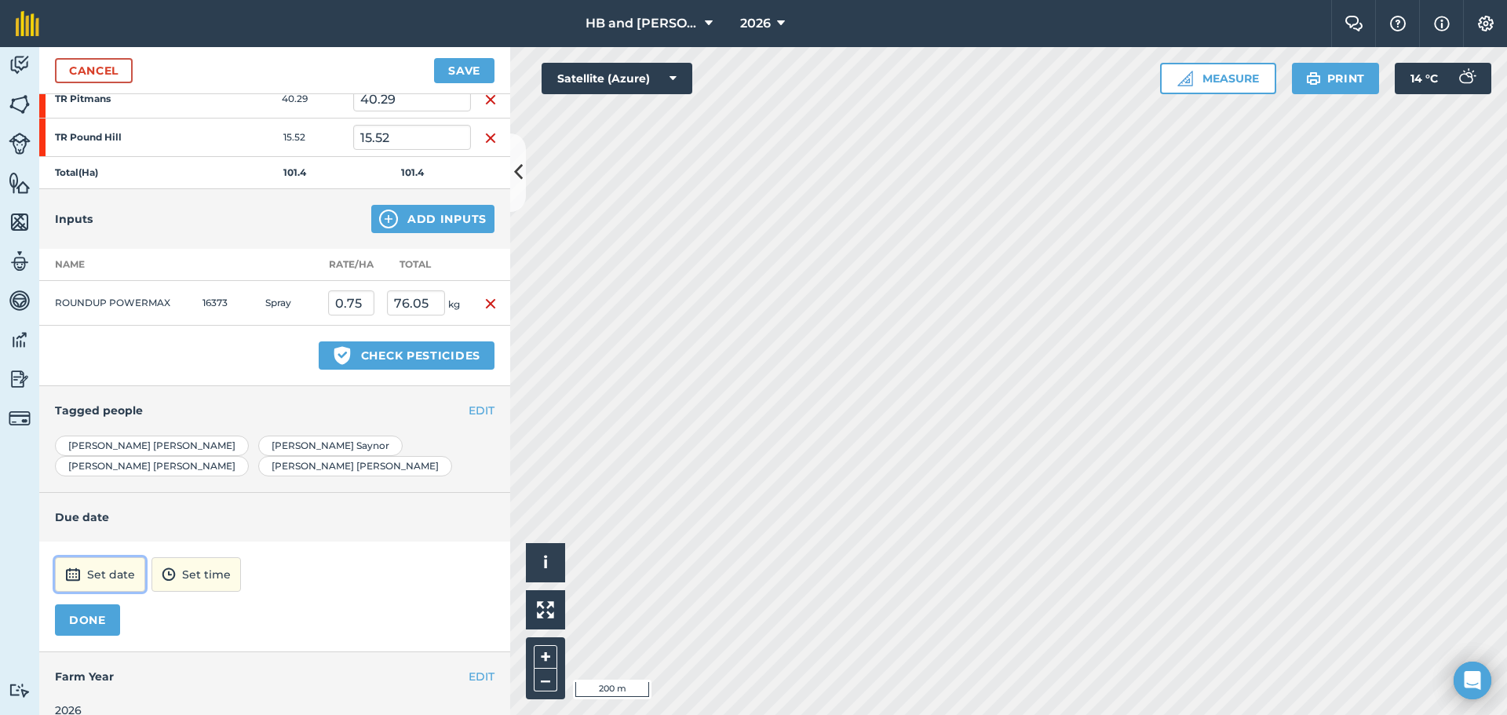
click at [125, 557] on button "Set date" at bounding box center [100, 574] width 90 height 35
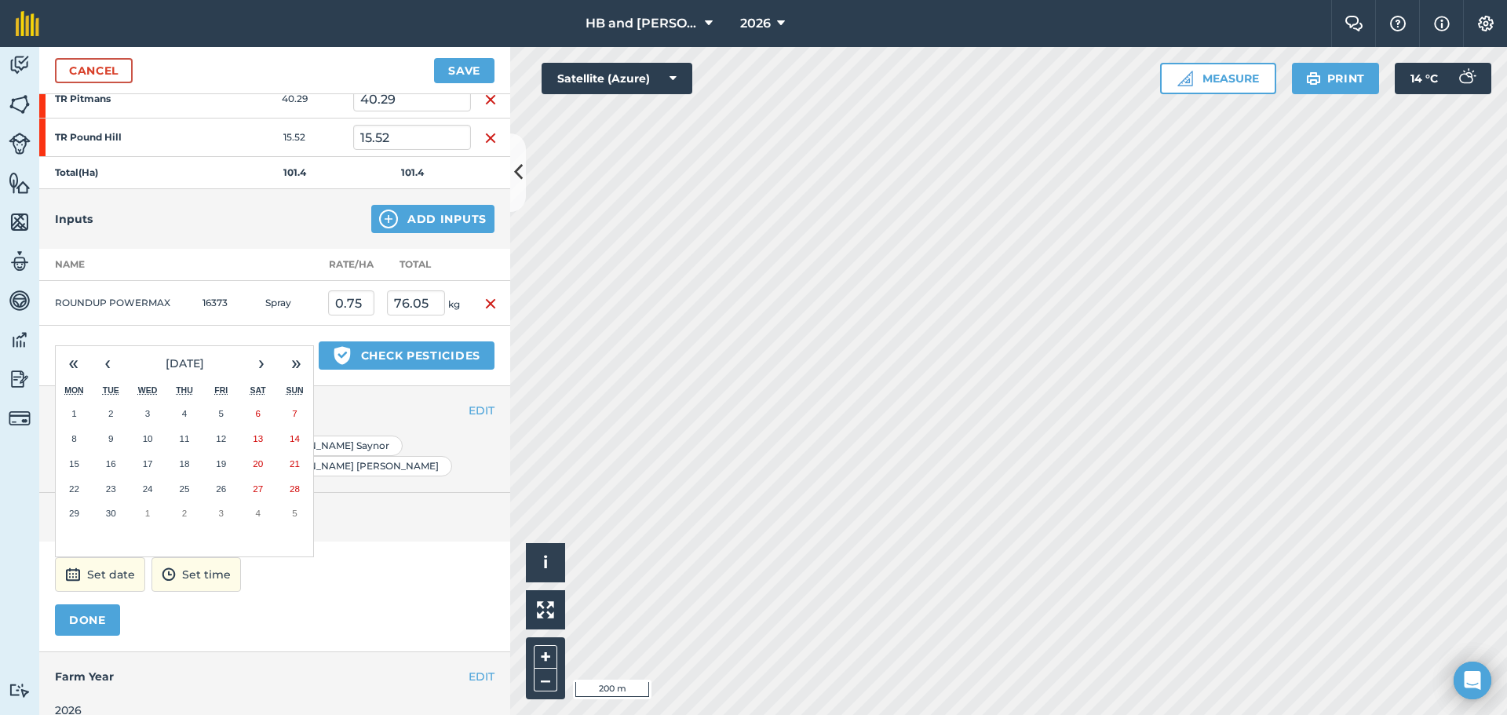
click at [262, 433] on abbr "13" at bounding box center [258, 438] width 10 height 10
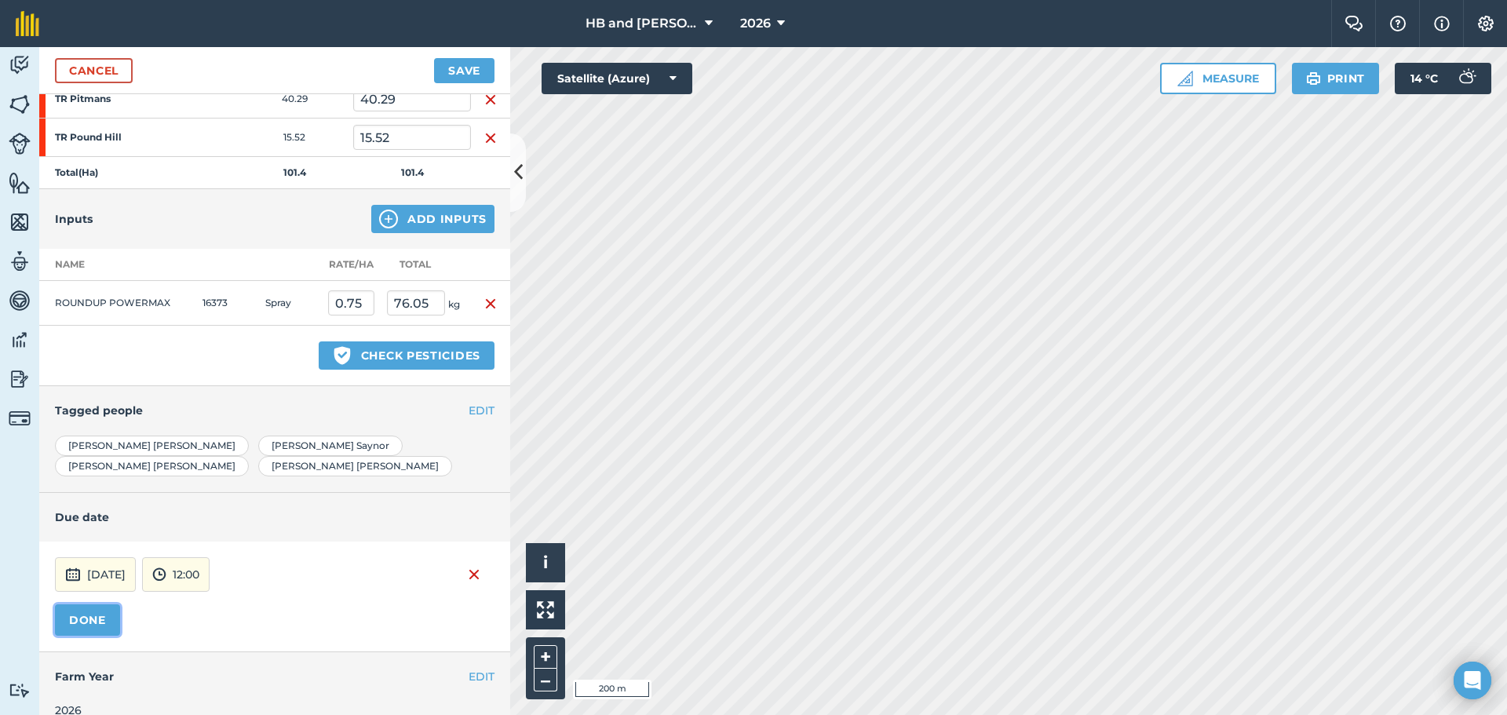
click at [109, 604] on button "DONE" at bounding box center [87, 619] width 65 height 31
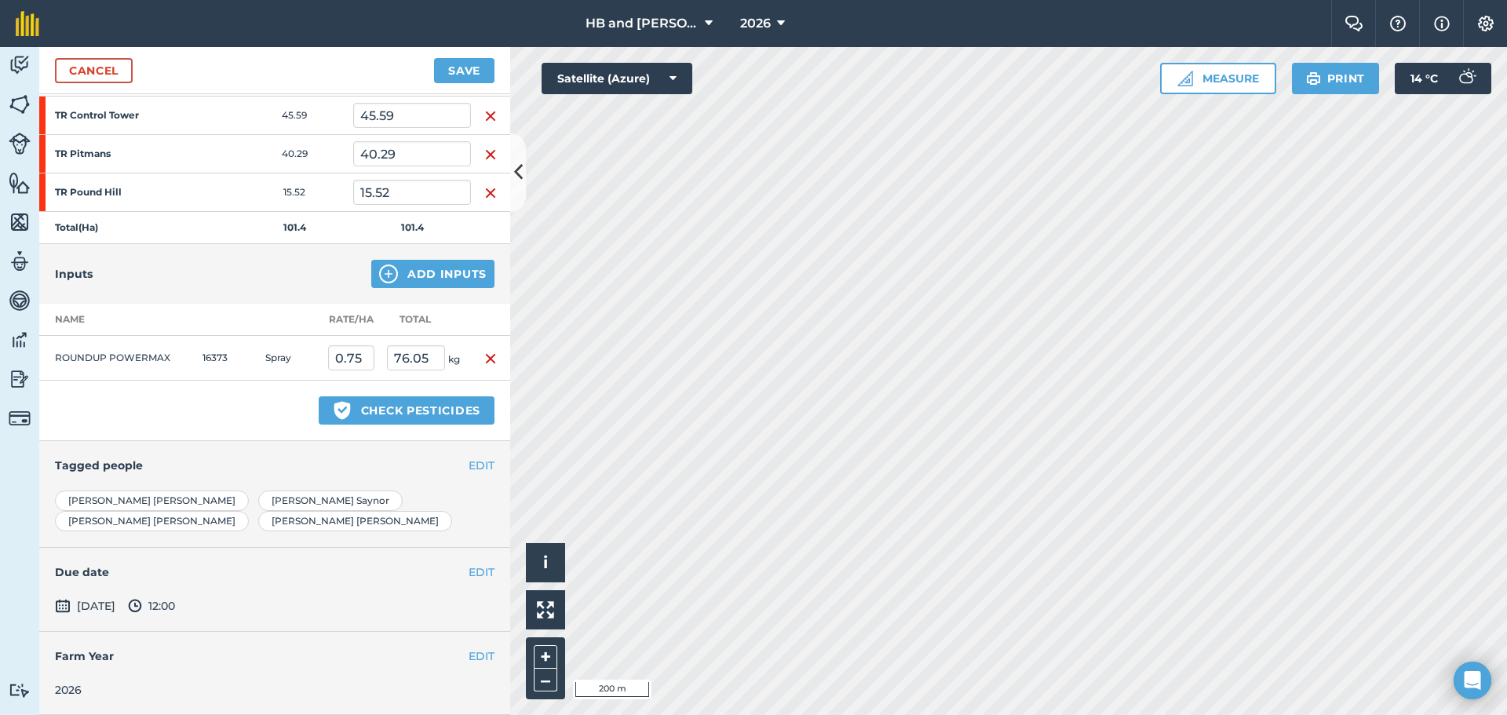
scroll to position [236, 0]
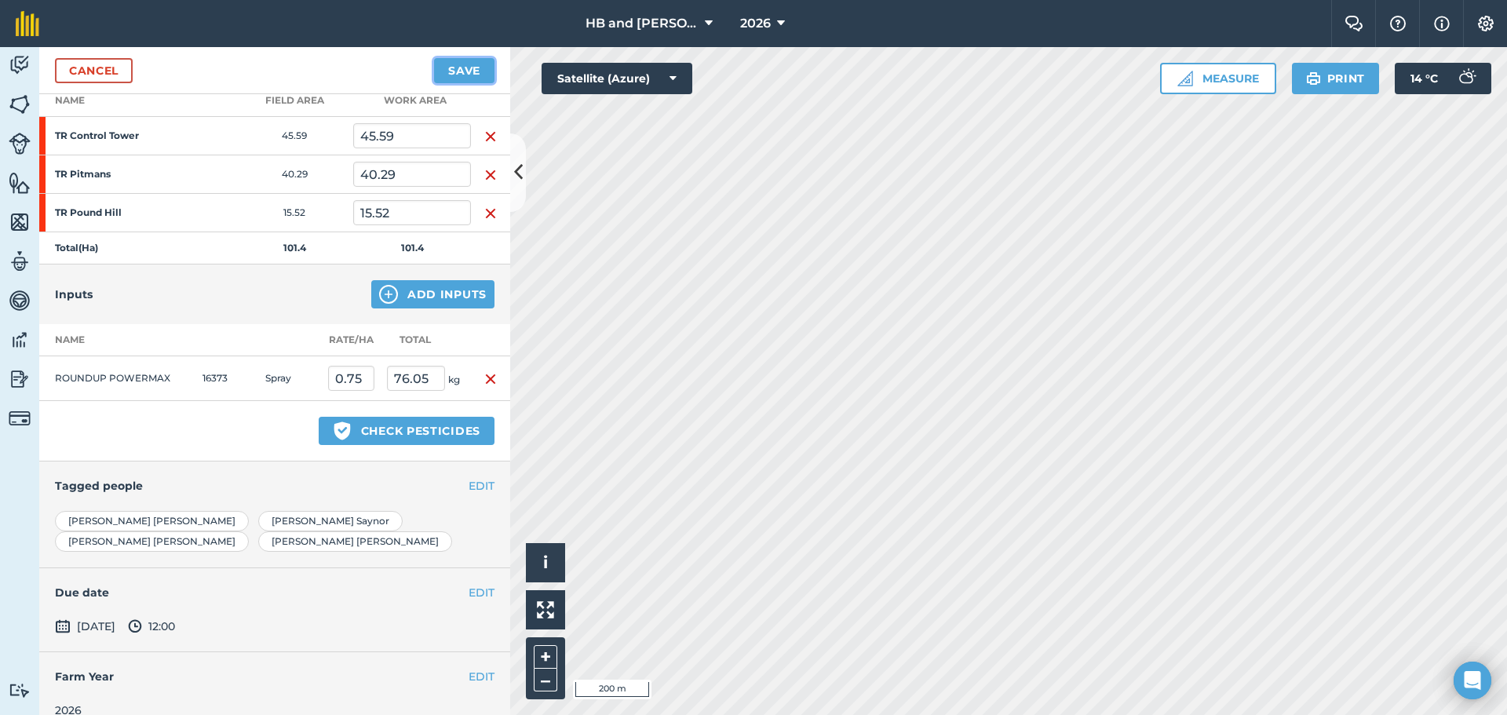
click at [484, 64] on button "Save" at bounding box center [464, 70] width 60 height 25
